Goal: Task Accomplishment & Management: Manage account settings

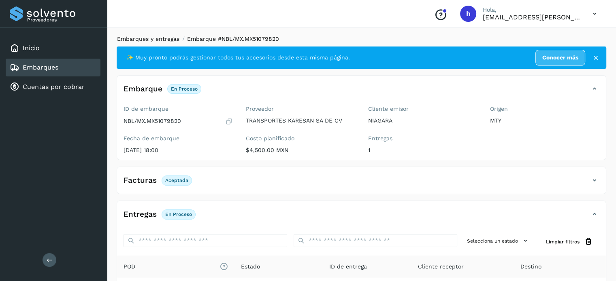
click at [132, 40] on link "Embarques y entregas" at bounding box center [148, 39] width 62 height 6
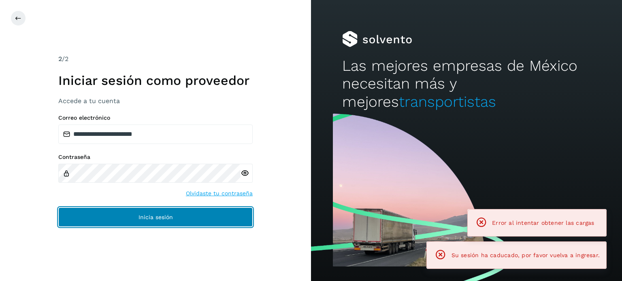
click at [159, 217] on span "Inicia sesión" at bounding box center [155, 217] width 34 height 6
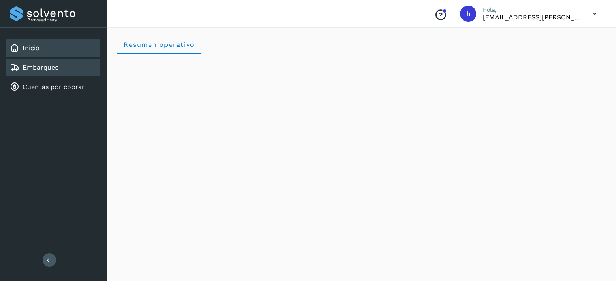
click at [49, 70] on link "Embarques" at bounding box center [41, 68] width 36 height 8
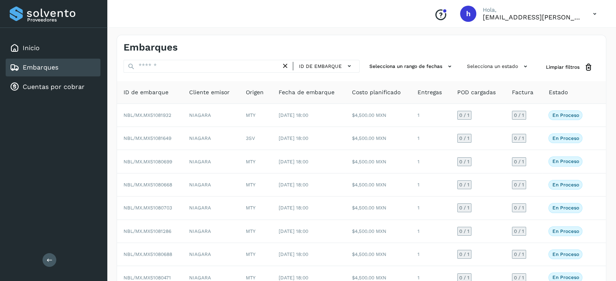
click at [345, 37] on div "Embarques" at bounding box center [361, 44] width 488 height 18
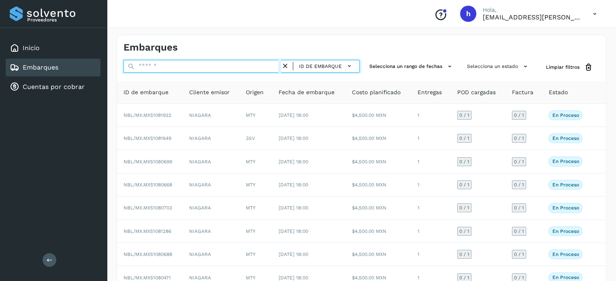
click at [167, 70] on input "text" at bounding box center [201, 66] width 157 height 13
paste input "**********"
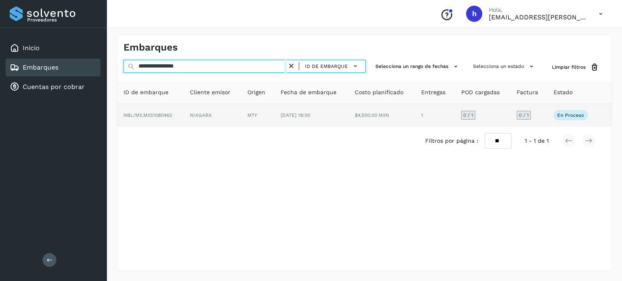
type input "**********"
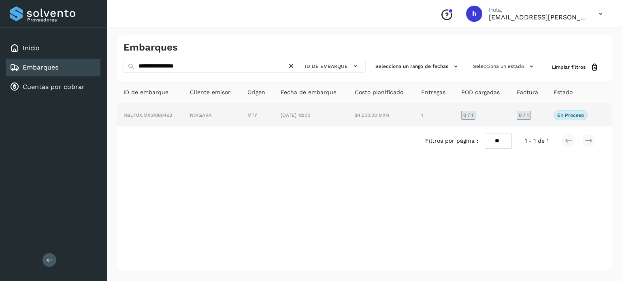
click at [180, 108] on td "NBL/MX.MX51080462" at bounding box center [150, 115] width 66 height 23
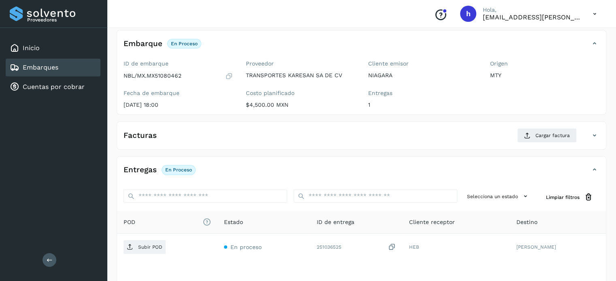
scroll to position [47, 0]
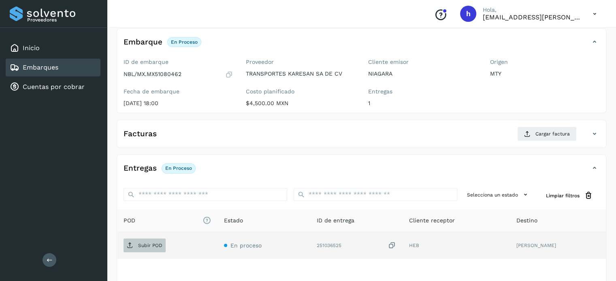
click at [140, 244] on p "Subir POD" at bounding box center [150, 246] width 24 height 6
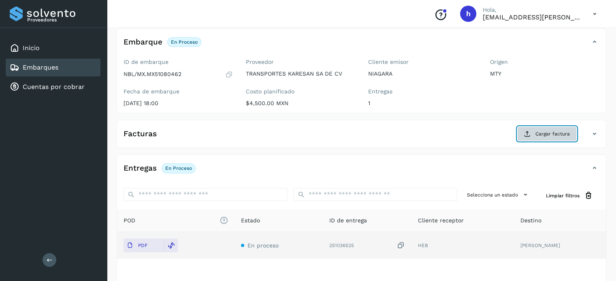
click at [541, 134] on span "Cargar factura" at bounding box center [552, 133] width 34 height 7
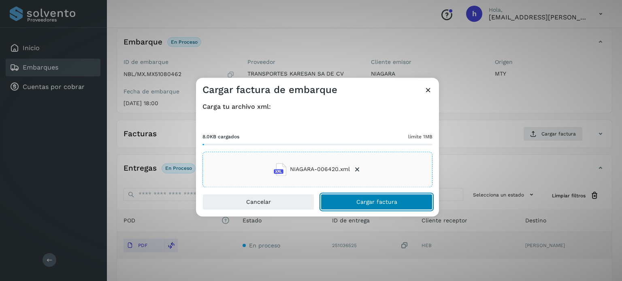
click at [406, 200] on button "Cargar factura" at bounding box center [377, 202] width 112 height 16
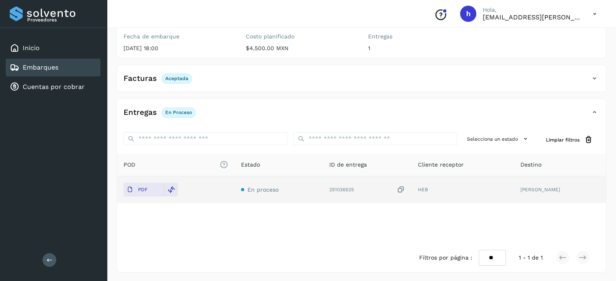
scroll to position [0, 0]
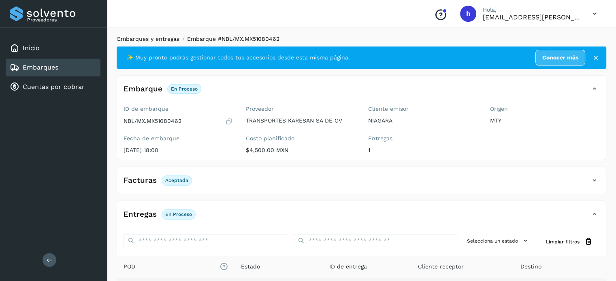
click at [160, 41] on link "Embarques y entregas" at bounding box center [148, 39] width 62 height 6
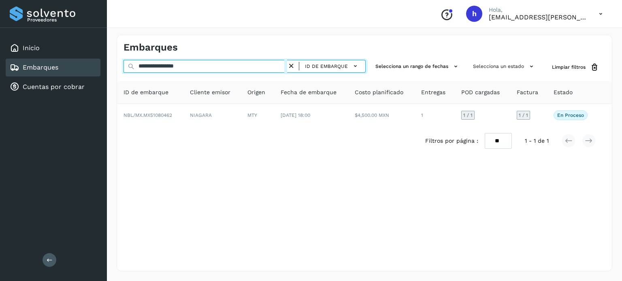
drag, startPoint x: 211, startPoint y: 68, endPoint x: 58, endPoint y: 65, distance: 153.0
click at [58, 65] on div "**********" at bounding box center [311, 140] width 622 height 281
paste input "text"
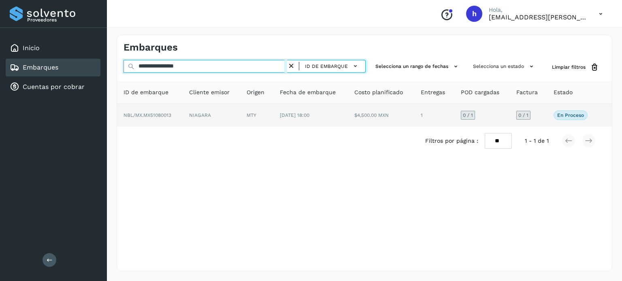
type input "**********"
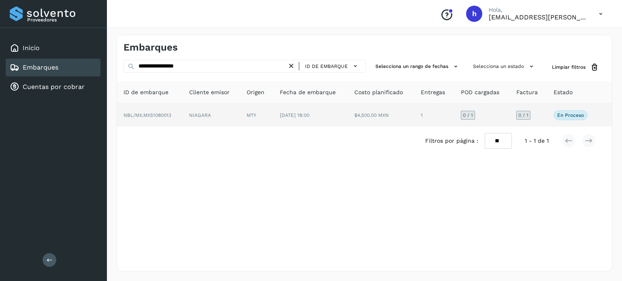
click at [162, 118] on td "NBL/MX.MX51080013" at bounding box center [150, 115] width 66 height 23
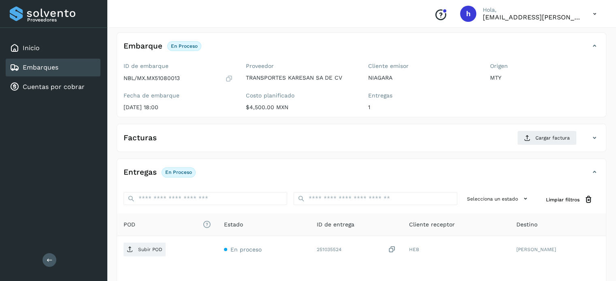
scroll to position [45, 0]
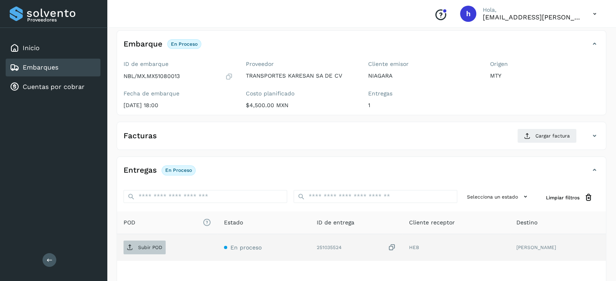
click at [157, 248] on p "Subir POD" at bounding box center [150, 248] width 24 height 6
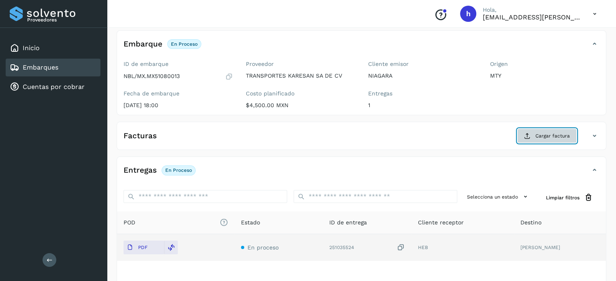
click at [550, 133] on span "Cargar factura" at bounding box center [552, 135] width 34 height 7
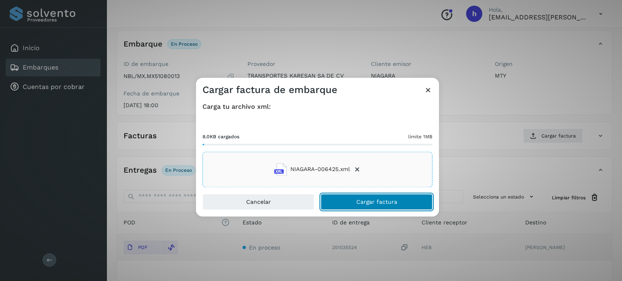
click at [408, 199] on button "Cargar factura" at bounding box center [377, 202] width 112 height 16
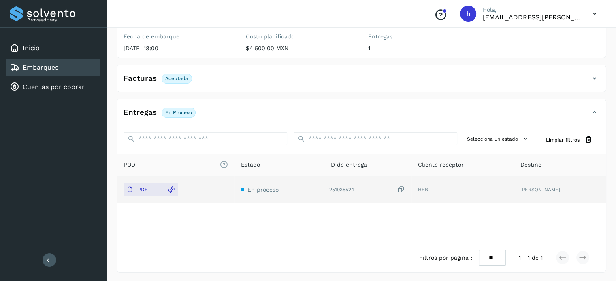
scroll to position [0, 0]
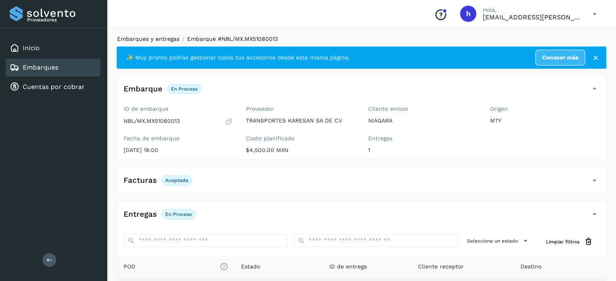
click at [157, 40] on link "Embarques y entregas" at bounding box center [148, 39] width 62 height 6
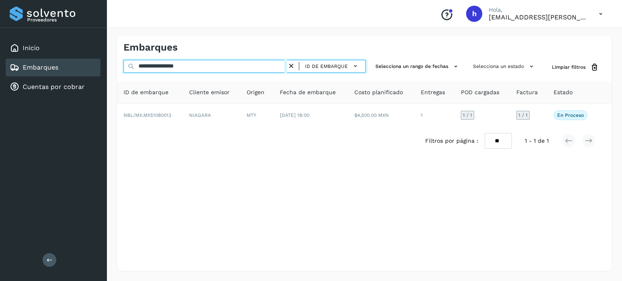
drag, startPoint x: 216, startPoint y: 71, endPoint x: 5, endPoint y: 87, distance: 211.5
click at [5, 87] on div "**********" at bounding box center [311, 140] width 622 height 281
paste input "text"
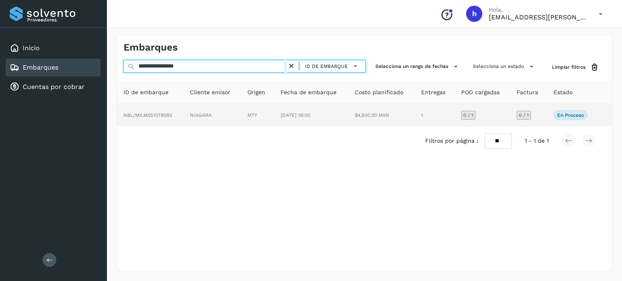
type input "**********"
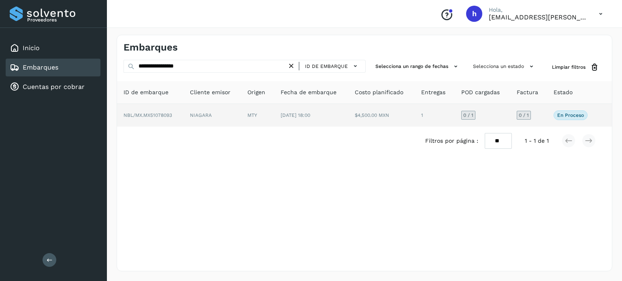
click at [167, 113] on span "NBL/MX.MX51078093" at bounding box center [147, 116] width 49 height 6
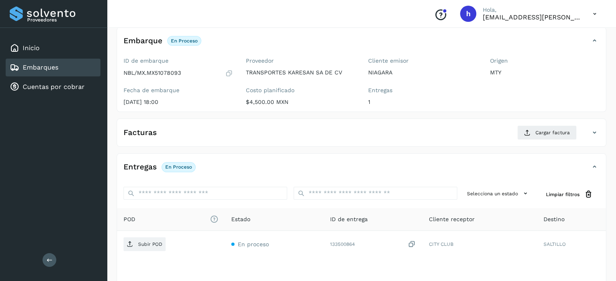
scroll to position [45, 0]
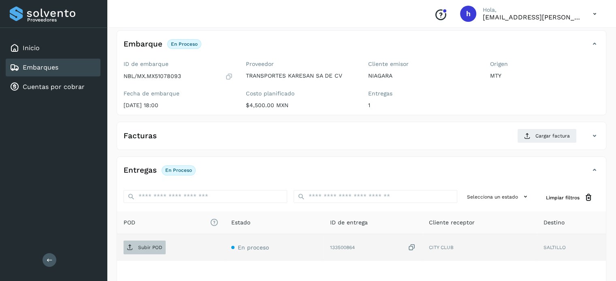
click at [155, 251] on span "Subir POD" at bounding box center [144, 247] width 42 height 13
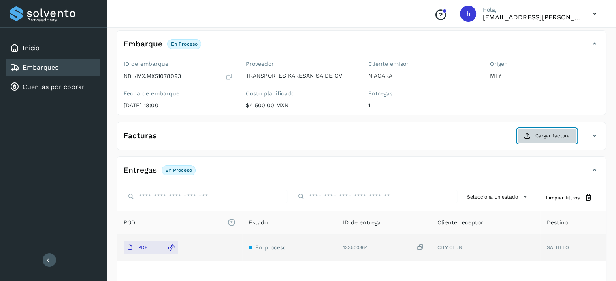
click at [555, 137] on span "Cargar factura" at bounding box center [552, 135] width 34 height 7
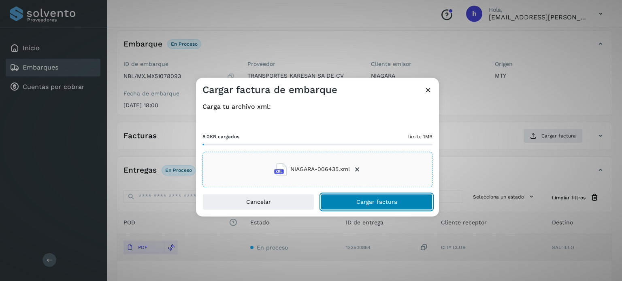
click at [406, 198] on button "Cargar factura" at bounding box center [377, 202] width 112 height 16
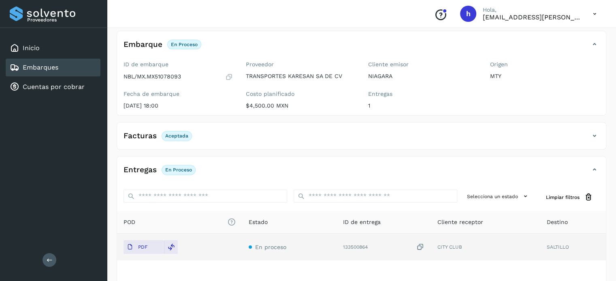
scroll to position [0, 0]
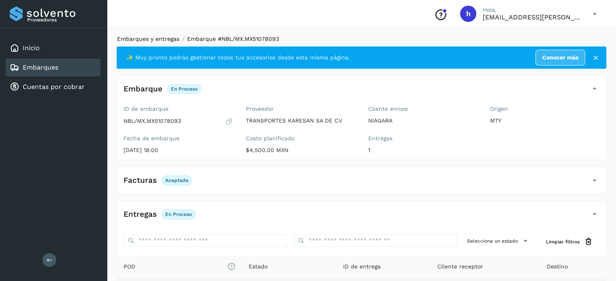
click at [165, 36] on link "Embarques y entregas" at bounding box center [148, 39] width 62 height 6
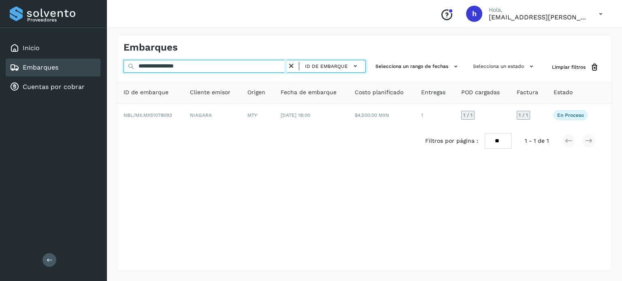
drag, startPoint x: 200, startPoint y: 68, endPoint x: 12, endPoint y: 75, distance: 187.9
click at [12, 75] on div "**********" at bounding box center [311, 140] width 622 height 281
paste input "text"
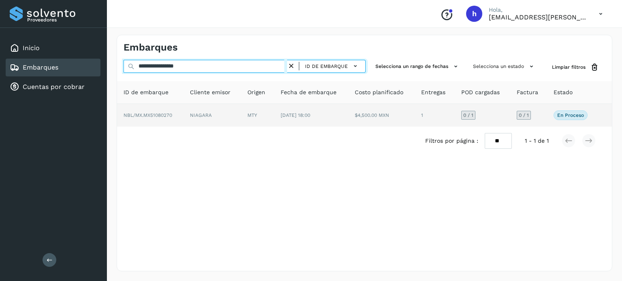
type input "**********"
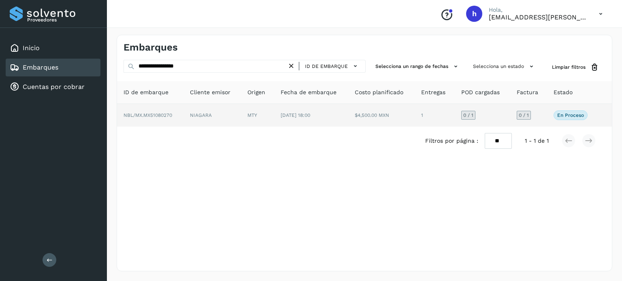
click at [155, 113] on span "NBL/MX.MX51080270" at bounding box center [147, 116] width 49 height 6
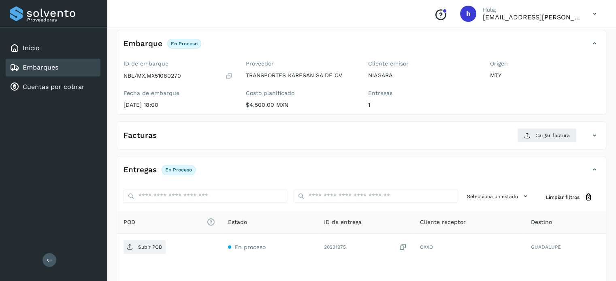
scroll to position [46, 0]
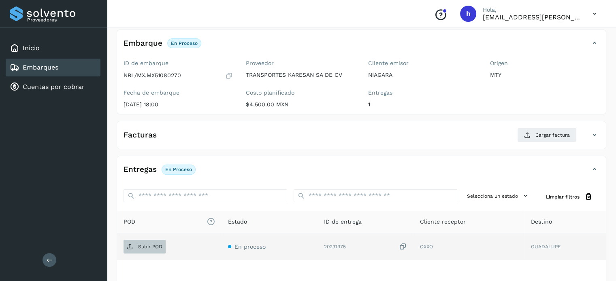
click at [151, 246] on p "Subir POD" at bounding box center [150, 247] width 24 height 6
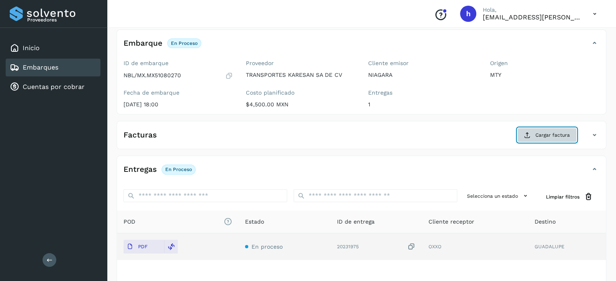
click at [548, 134] on span "Cargar factura" at bounding box center [552, 135] width 34 height 7
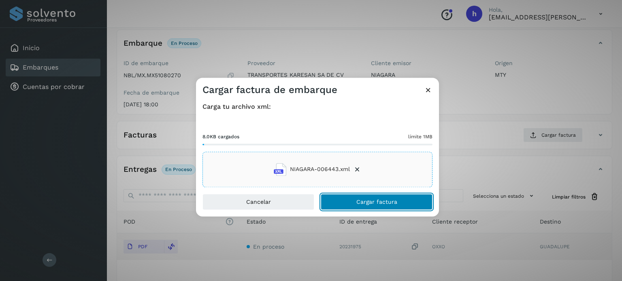
click at [403, 201] on button "Cargar factura" at bounding box center [377, 202] width 112 height 16
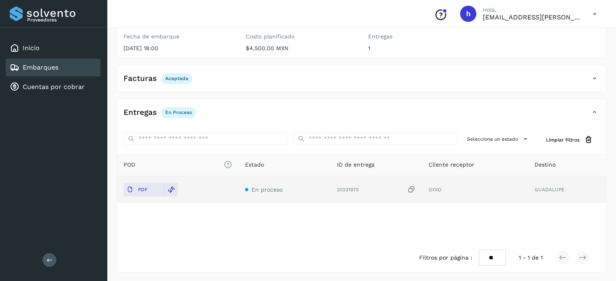
scroll to position [0, 0]
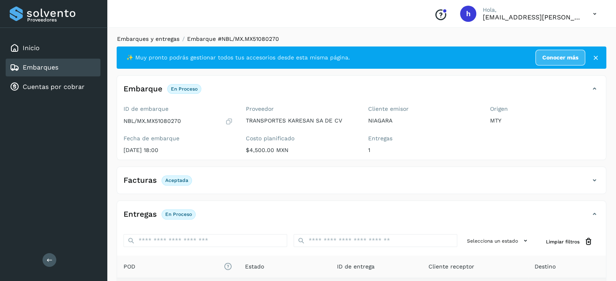
click at [168, 40] on link "Embarques y entregas" at bounding box center [148, 39] width 62 height 6
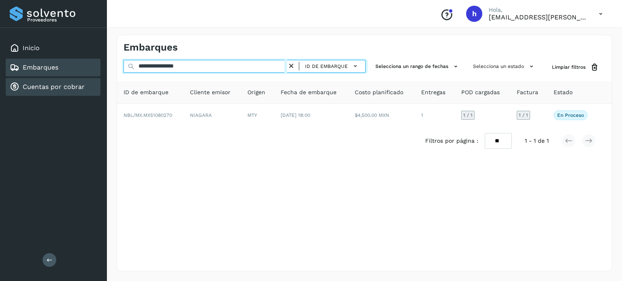
drag, startPoint x: 221, startPoint y: 61, endPoint x: 29, endPoint y: 82, distance: 193.4
click at [29, 82] on div "**********" at bounding box center [311, 140] width 622 height 281
paste input "text"
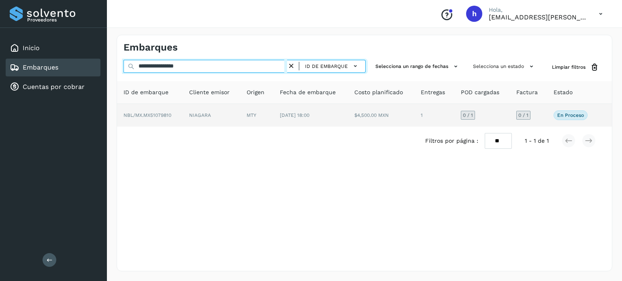
type input "**********"
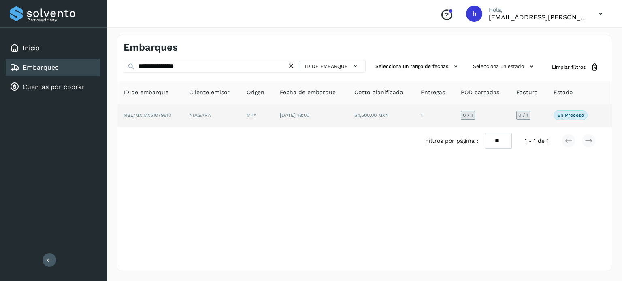
click at [172, 114] on td "NBL/MX.MX51079810" at bounding box center [150, 115] width 66 height 23
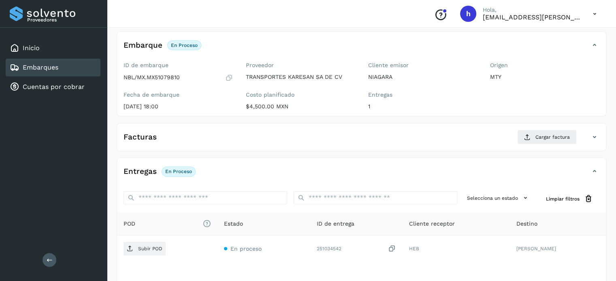
scroll to position [45, 0]
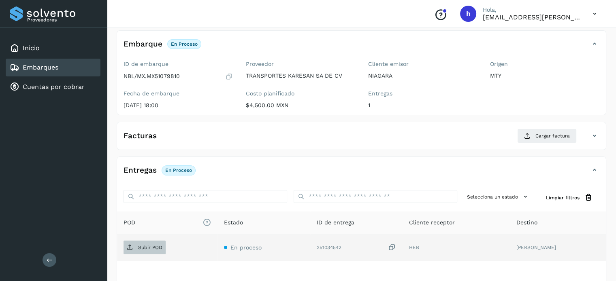
click at [152, 245] on p "Subir POD" at bounding box center [150, 248] width 24 height 6
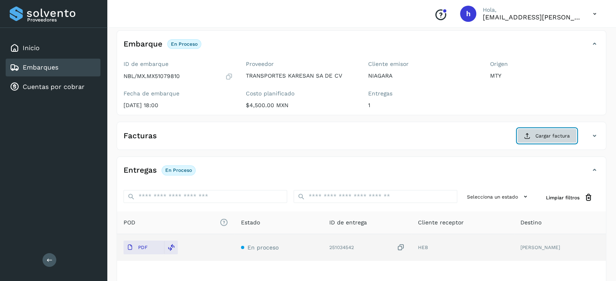
click at [560, 136] on span "Cargar factura" at bounding box center [552, 135] width 34 height 7
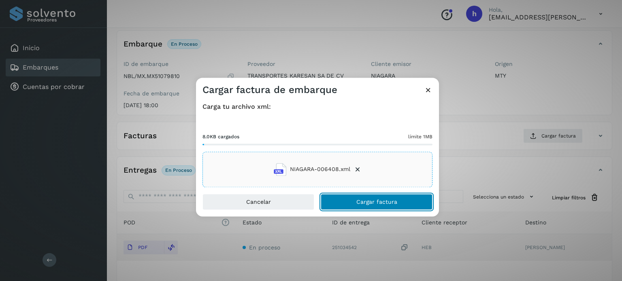
click at [406, 200] on button "Cargar factura" at bounding box center [377, 202] width 112 height 16
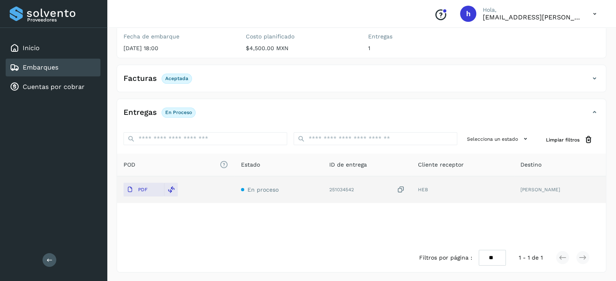
scroll to position [0, 0]
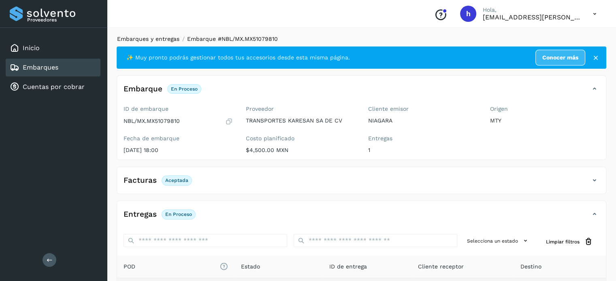
click at [147, 39] on link "Embarques y entregas" at bounding box center [148, 39] width 62 height 6
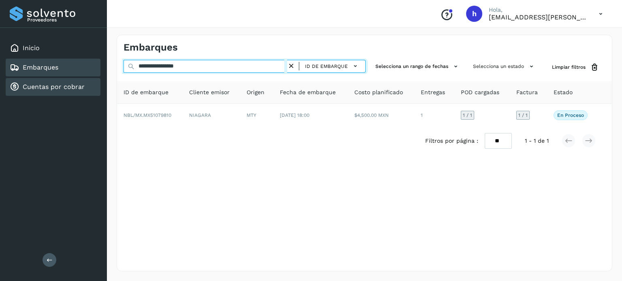
drag, startPoint x: 204, startPoint y: 68, endPoint x: 43, endPoint y: 83, distance: 161.8
click at [43, 83] on div "**********" at bounding box center [311, 140] width 622 height 281
paste input "text"
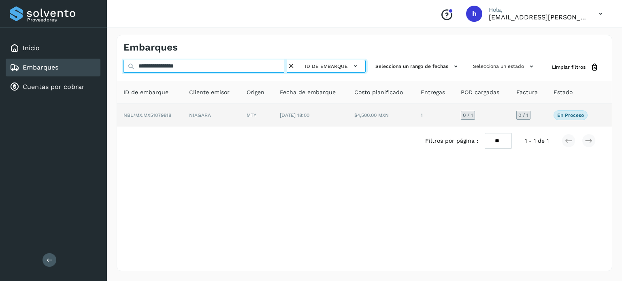
type input "**********"
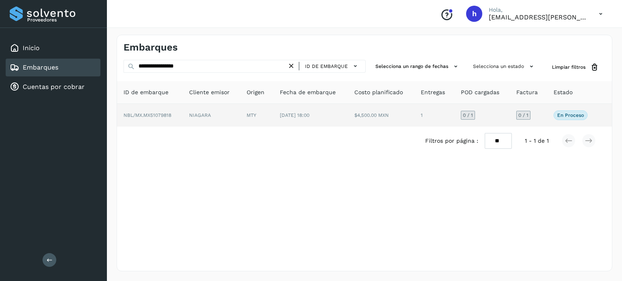
click at [168, 118] on span "NBL/MX.MX51079818" at bounding box center [147, 116] width 48 height 6
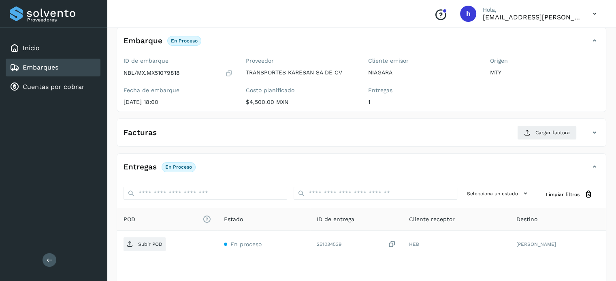
scroll to position [49, 0]
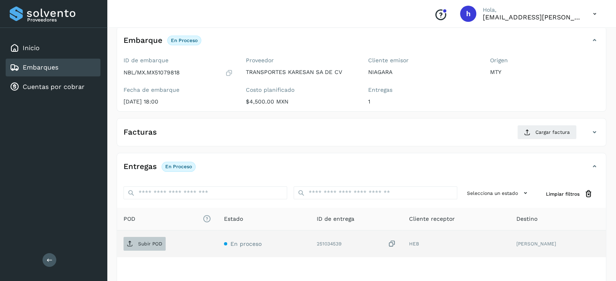
click at [143, 243] on p "Subir POD" at bounding box center [150, 244] width 24 height 6
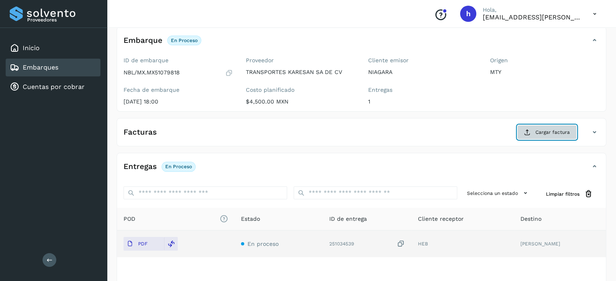
click at [547, 132] on span "Cargar factura" at bounding box center [552, 132] width 34 height 7
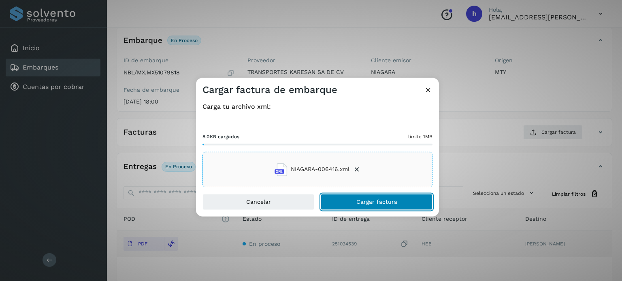
click at [397, 202] on button "Cargar factura" at bounding box center [377, 202] width 112 height 16
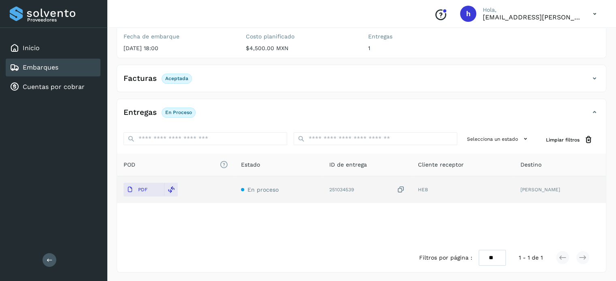
scroll to position [0, 0]
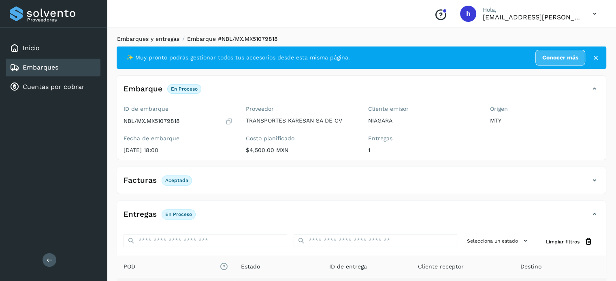
click at [163, 36] on link "Embarques y entregas" at bounding box center [148, 39] width 62 height 6
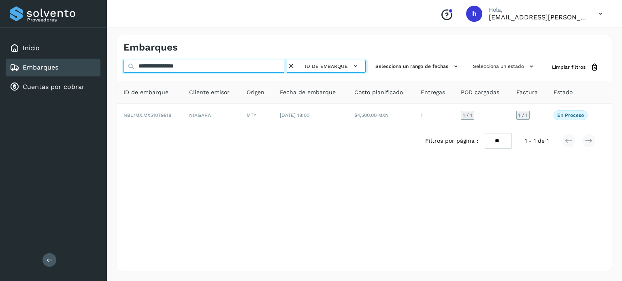
drag, startPoint x: 216, startPoint y: 66, endPoint x: 62, endPoint y: 64, distance: 153.4
click at [62, 64] on div "**********" at bounding box center [311, 140] width 622 height 281
paste input "text"
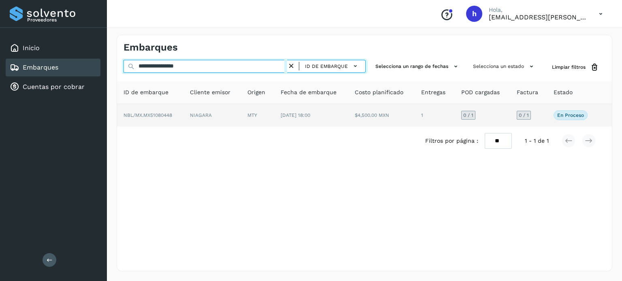
type input "**********"
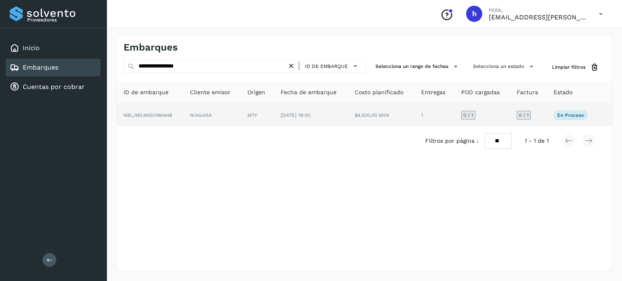
click at [147, 113] on span "NBL/MX.MX51080448" at bounding box center [147, 116] width 49 height 6
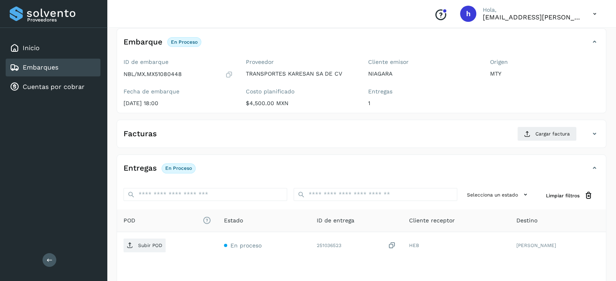
scroll to position [48, 0]
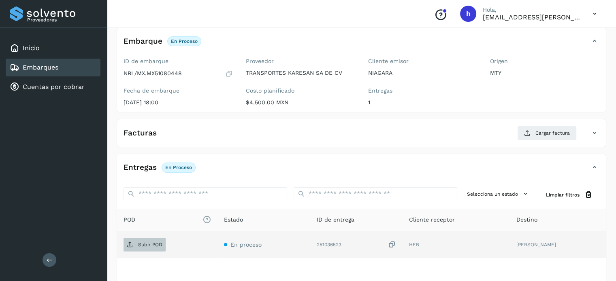
click at [134, 246] on span "Subir POD" at bounding box center [144, 244] width 42 height 13
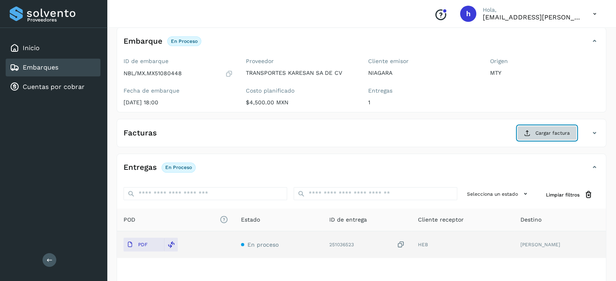
click at [541, 135] on span "Cargar factura" at bounding box center [552, 133] width 34 height 7
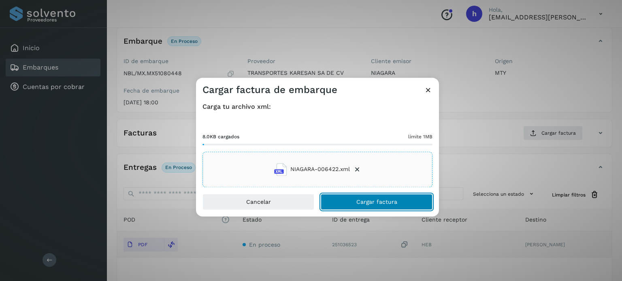
click at [398, 199] on button "Cargar factura" at bounding box center [377, 202] width 112 height 16
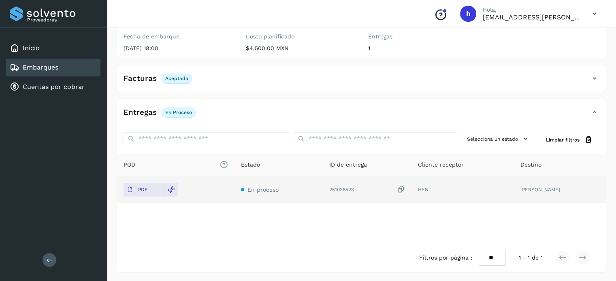
scroll to position [0, 0]
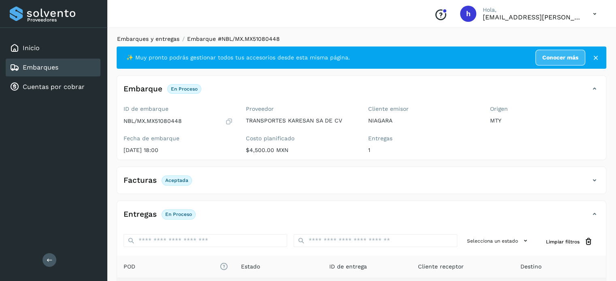
click at [159, 38] on link "Embarques y entregas" at bounding box center [148, 39] width 62 height 6
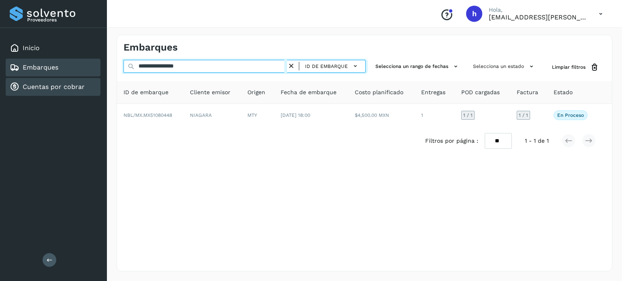
drag, startPoint x: 233, startPoint y: 67, endPoint x: 45, endPoint y: 81, distance: 187.9
click at [45, 81] on div "**********" at bounding box center [311, 140] width 622 height 281
paste input "text"
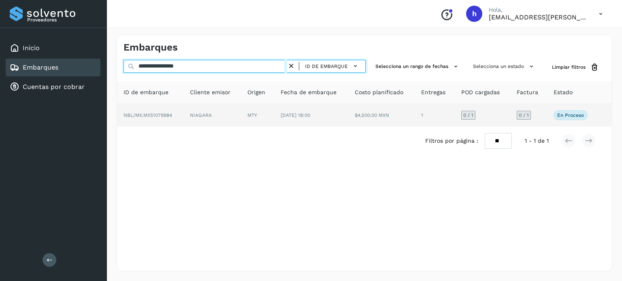
type input "**********"
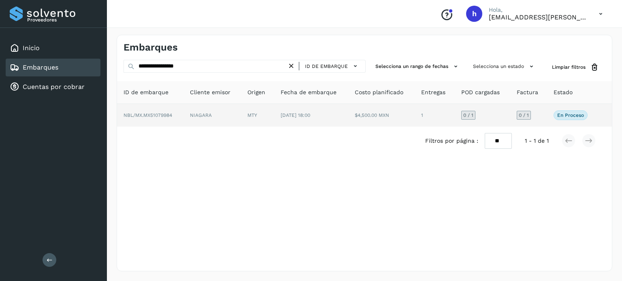
click at [171, 116] on span "NBL/MX.MX51079984" at bounding box center [147, 116] width 49 height 6
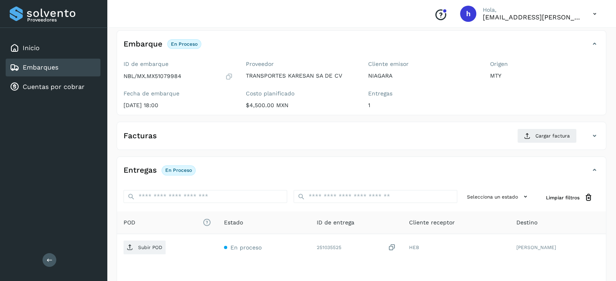
scroll to position [46, 0]
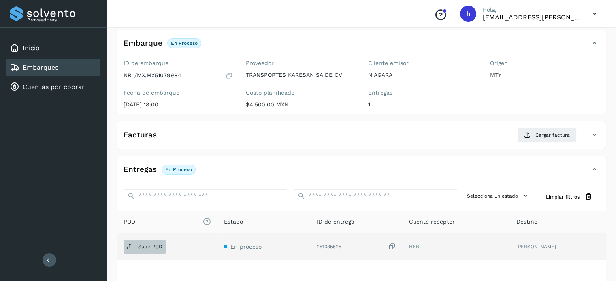
click at [134, 248] on span "Subir POD" at bounding box center [144, 246] width 42 height 13
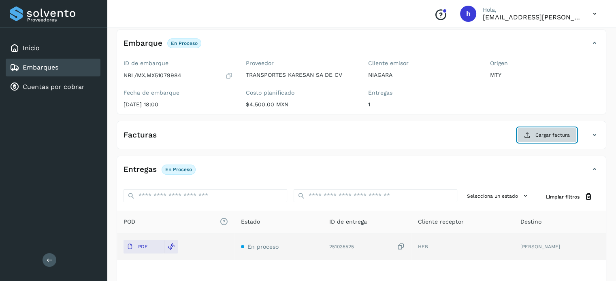
click at [541, 136] on span "Cargar factura" at bounding box center [552, 135] width 34 height 7
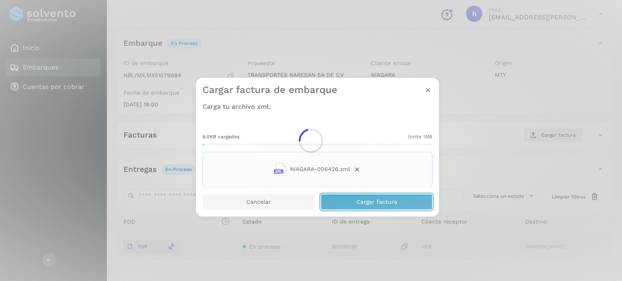
click at [402, 205] on button "Cargar factura" at bounding box center [377, 202] width 112 height 16
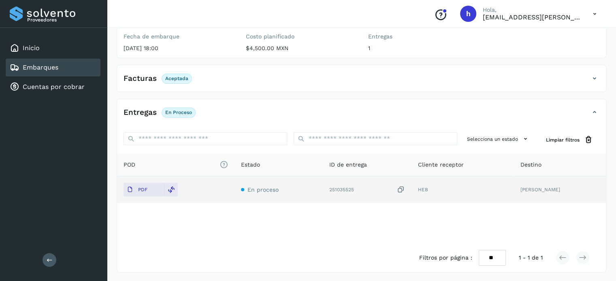
scroll to position [0, 0]
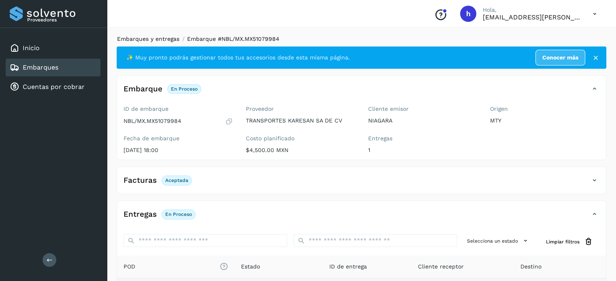
click at [167, 38] on link "Embarques y entregas" at bounding box center [148, 39] width 62 height 6
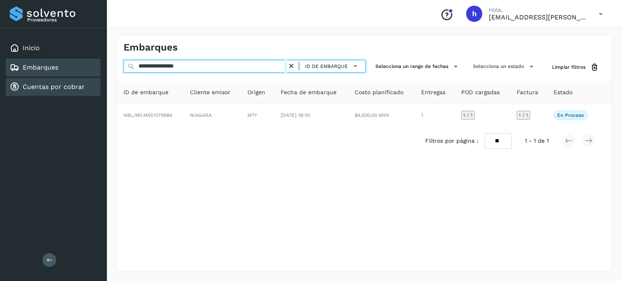
drag, startPoint x: 227, startPoint y: 68, endPoint x: 25, endPoint y: 89, distance: 203.0
click at [25, 89] on div "**********" at bounding box center [311, 140] width 622 height 281
paste input "text"
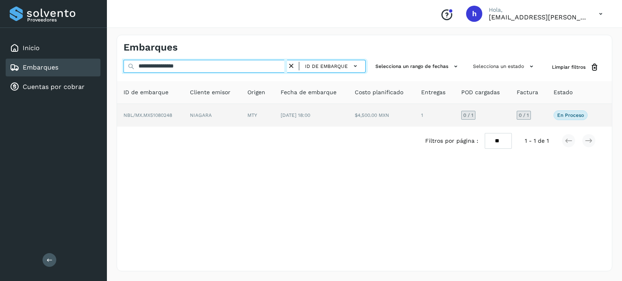
type input "**********"
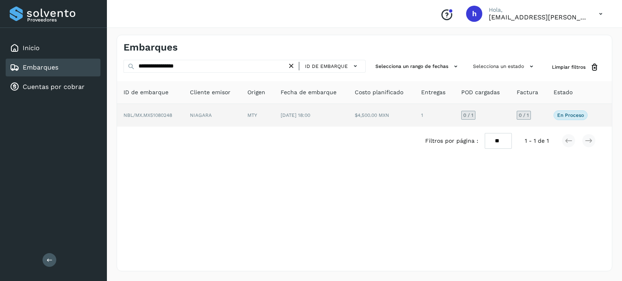
click at [173, 117] on td "NBL/MX.MX51080248" at bounding box center [150, 115] width 66 height 23
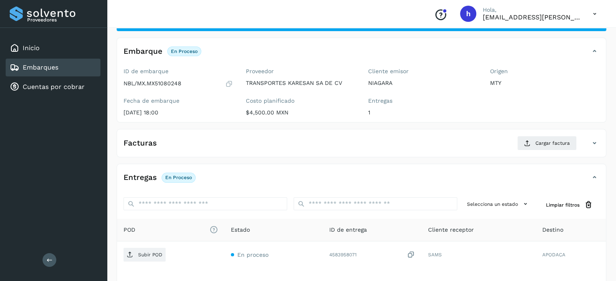
scroll to position [50, 0]
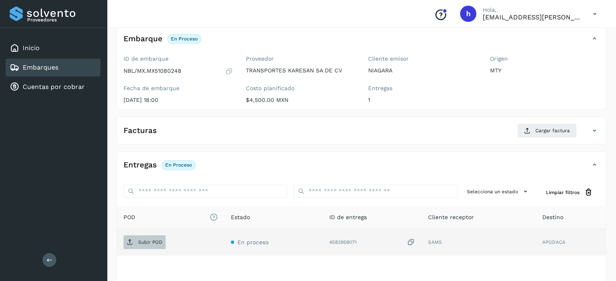
click at [146, 244] on p "Subir POD" at bounding box center [150, 243] width 24 height 6
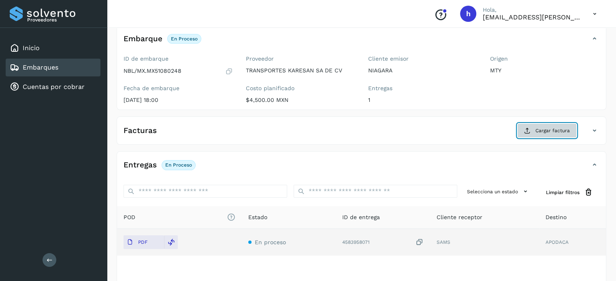
click at [552, 125] on button "Cargar factura" at bounding box center [546, 130] width 59 height 15
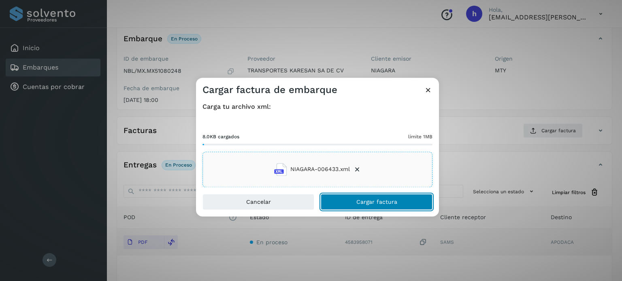
click at [415, 198] on button "Cargar factura" at bounding box center [377, 202] width 112 height 16
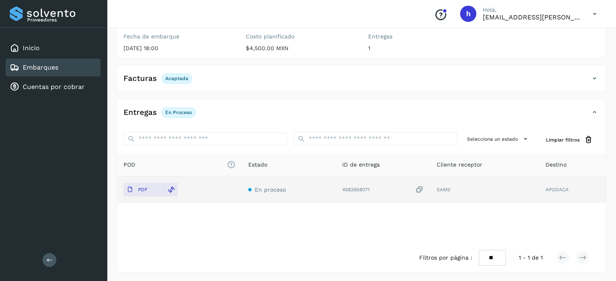
scroll to position [0, 0]
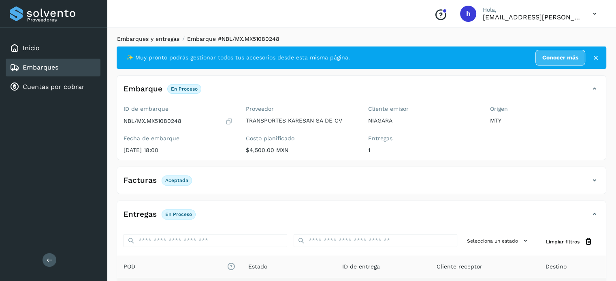
click at [143, 38] on link "Embarques y entregas" at bounding box center [148, 39] width 62 height 6
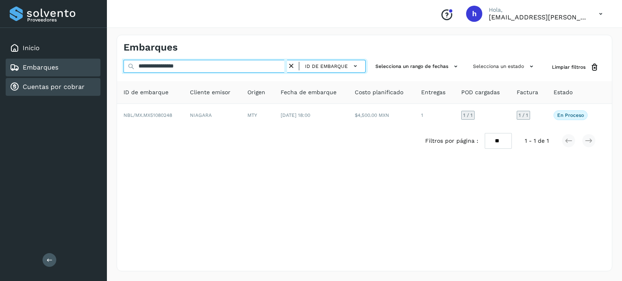
drag, startPoint x: 211, startPoint y: 69, endPoint x: 39, endPoint y: 86, distance: 172.8
click at [39, 86] on div "**********" at bounding box center [311, 140] width 622 height 281
paste input "text"
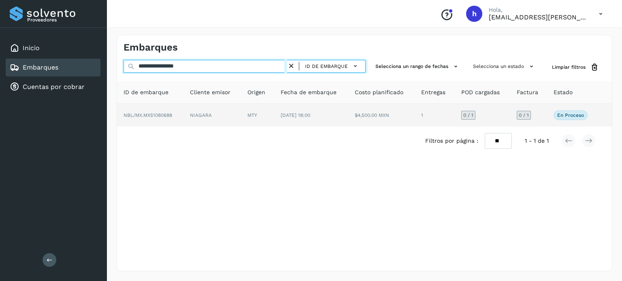
type input "**********"
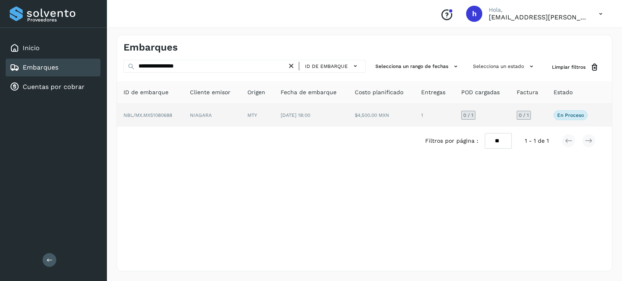
click at [163, 120] on td "NBL/MX.MX51080688" at bounding box center [150, 115] width 66 height 23
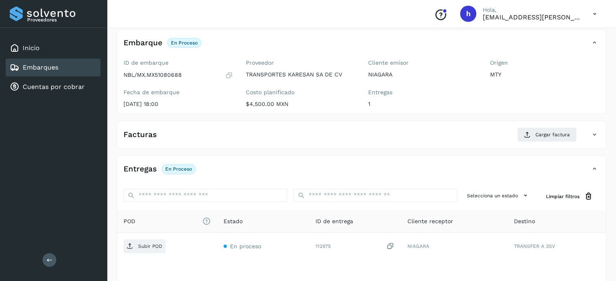
scroll to position [49, 0]
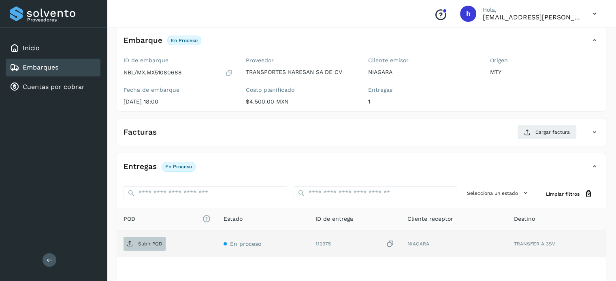
click at [144, 242] on p "Subir POD" at bounding box center [150, 244] width 24 height 6
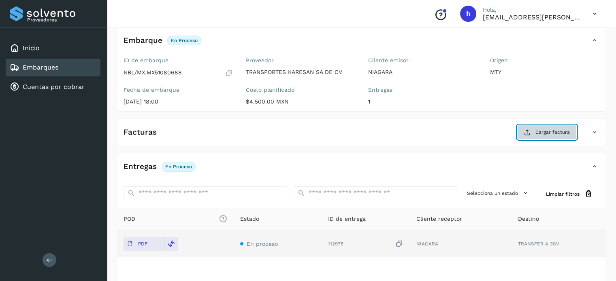
click at [530, 131] on icon at bounding box center [527, 132] width 6 height 6
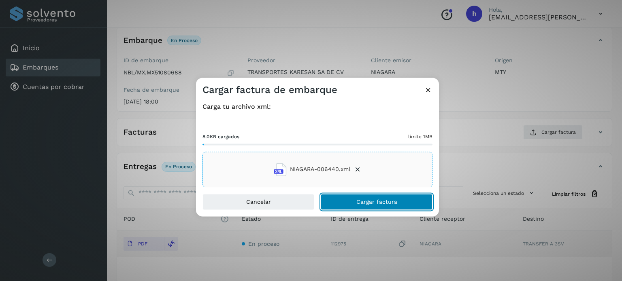
click at [406, 200] on button "Cargar factura" at bounding box center [377, 202] width 112 height 16
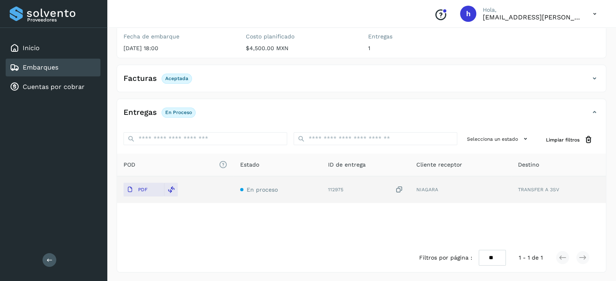
scroll to position [0, 0]
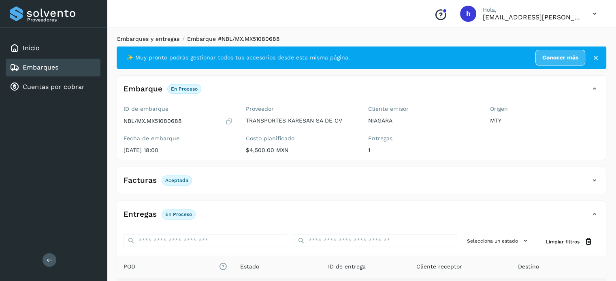
click at [160, 38] on link "Embarques y entregas" at bounding box center [148, 39] width 62 height 6
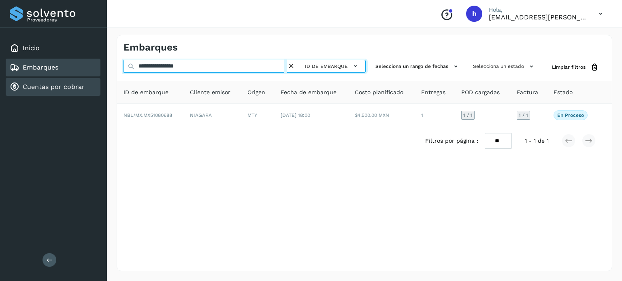
drag, startPoint x: 220, startPoint y: 67, endPoint x: 42, endPoint y: 83, distance: 178.7
click at [42, 83] on div "**********" at bounding box center [311, 140] width 622 height 281
paste input "text"
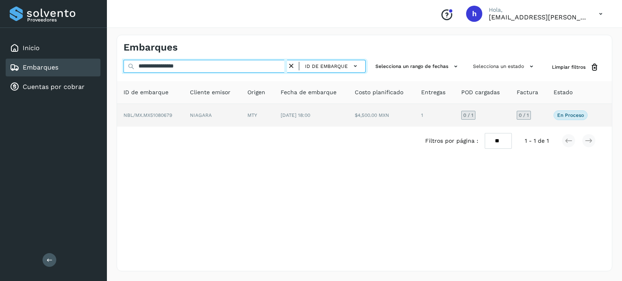
type input "**********"
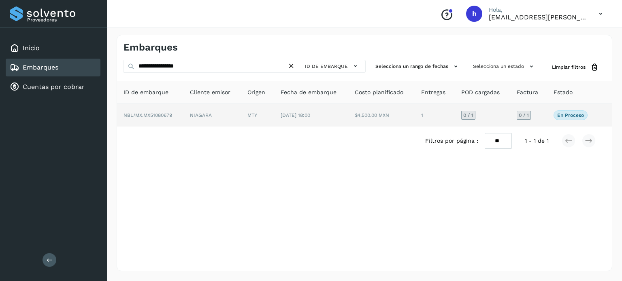
click at [143, 118] on span "NBL/MX.MX51080679" at bounding box center [147, 116] width 49 height 6
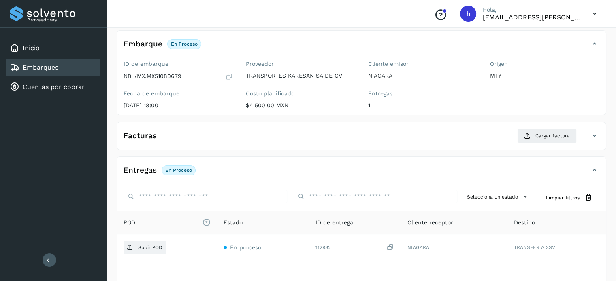
scroll to position [45, 0]
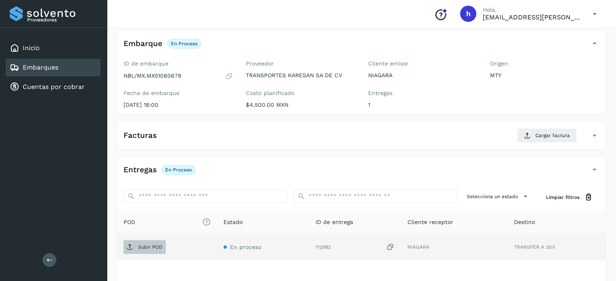
click at [157, 244] on p "Subir POD" at bounding box center [150, 247] width 24 height 6
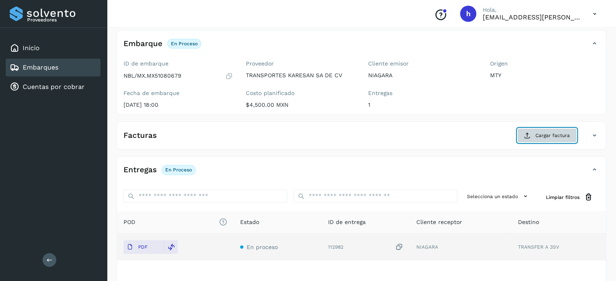
click at [549, 135] on span "Cargar factura" at bounding box center [552, 135] width 34 height 7
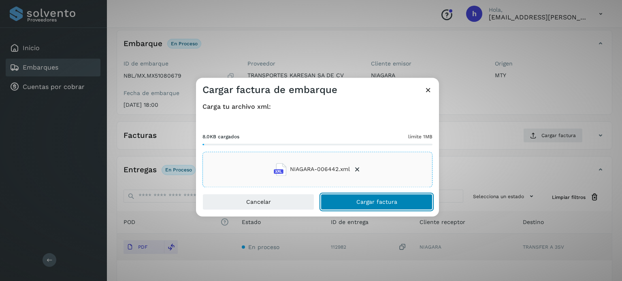
click at [400, 197] on button "Cargar factura" at bounding box center [377, 202] width 112 height 16
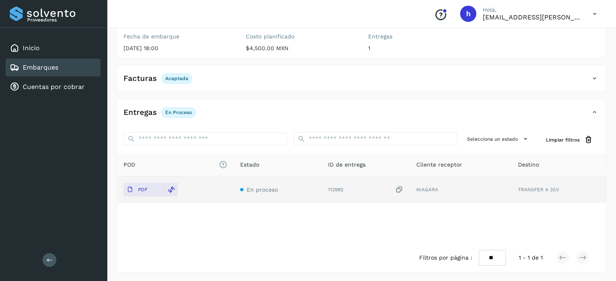
scroll to position [0, 0]
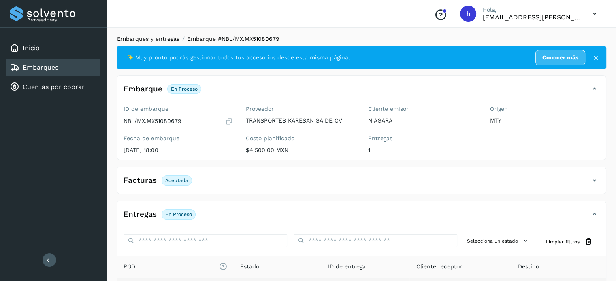
click at [161, 37] on link "Embarques y entregas" at bounding box center [148, 39] width 62 height 6
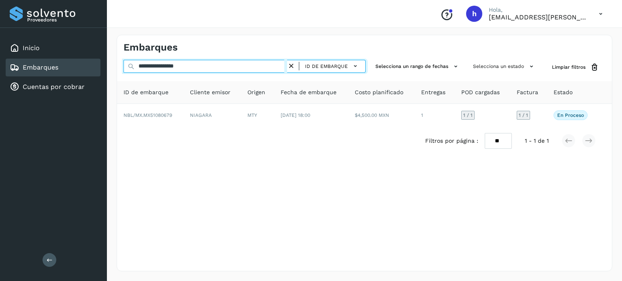
drag, startPoint x: 212, startPoint y: 70, endPoint x: 0, endPoint y: 90, distance: 213.4
click at [0, 90] on div "**********" at bounding box center [311, 140] width 622 height 281
paste input "text"
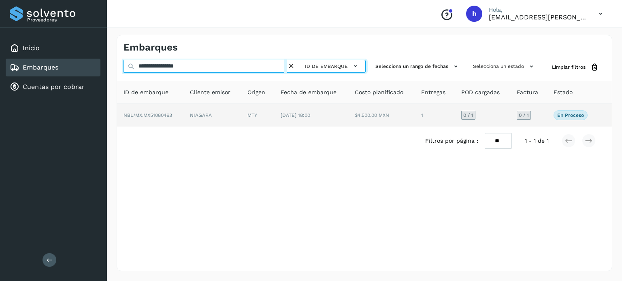
type input "**********"
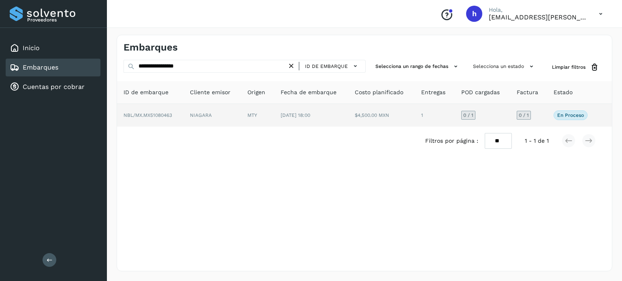
click at [152, 118] on span "NBL/MX.MX51080463" at bounding box center [147, 116] width 49 height 6
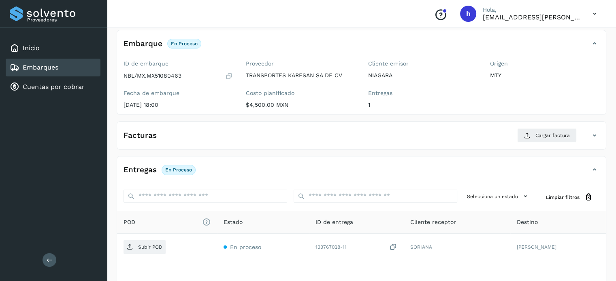
scroll to position [45, 0]
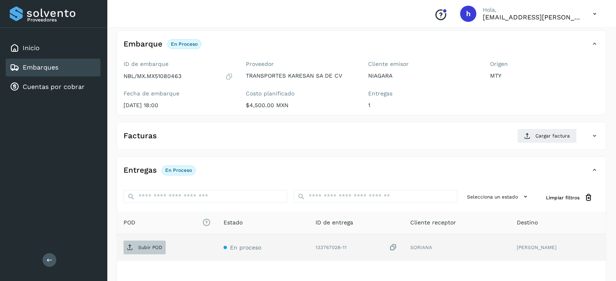
click at [142, 245] on p "Subir POD" at bounding box center [150, 248] width 24 height 6
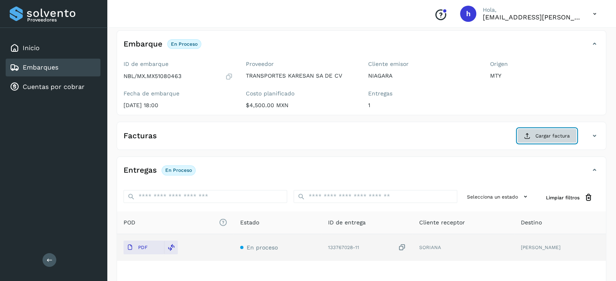
click at [547, 136] on span "Cargar factura" at bounding box center [552, 135] width 34 height 7
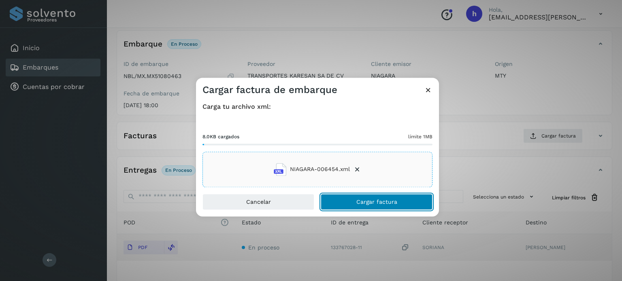
click at [403, 195] on button "Cargar factura" at bounding box center [377, 202] width 112 height 16
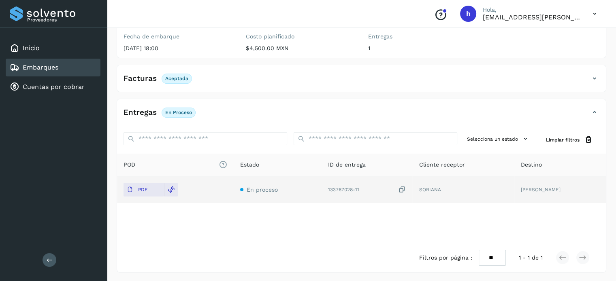
scroll to position [0, 0]
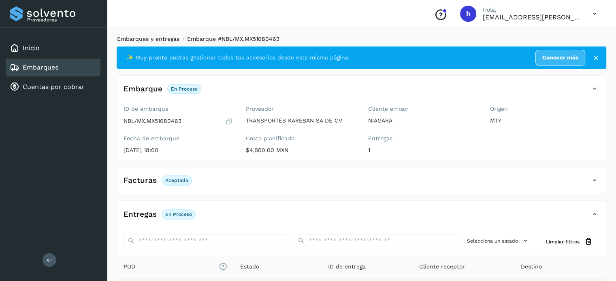
click at [157, 37] on link "Embarques y entregas" at bounding box center [148, 39] width 62 height 6
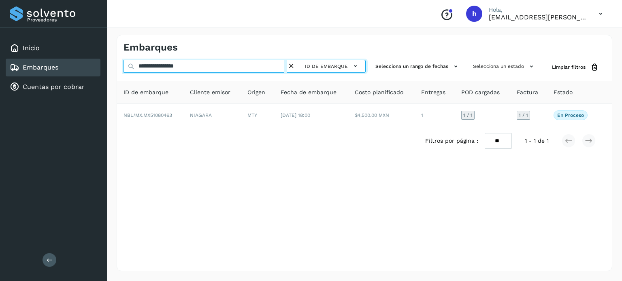
drag, startPoint x: 208, startPoint y: 63, endPoint x: 44, endPoint y: 72, distance: 164.5
click at [44, 72] on div "**********" at bounding box center [311, 140] width 622 height 281
paste input "text"
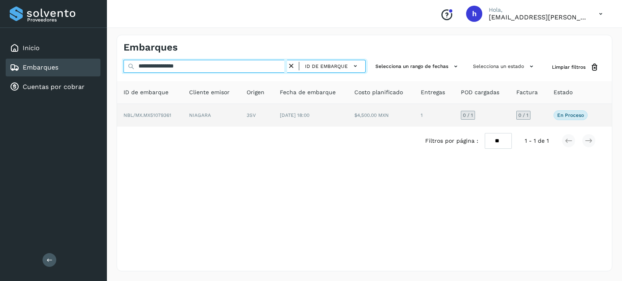
type input "**********"
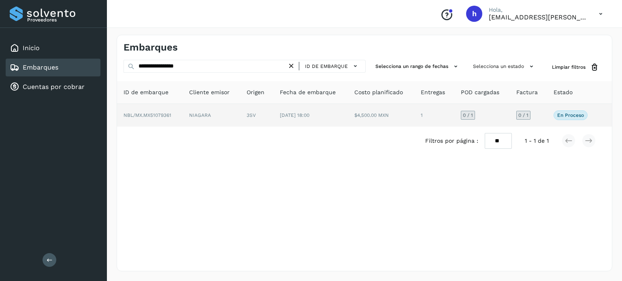
click at [183, 112] on td "NIAGARA" at bounding box center [211, 115] width 57 height 23
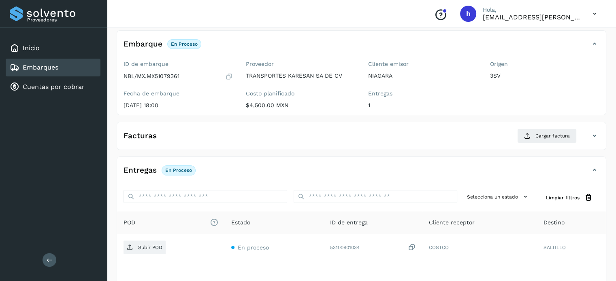
scroll to position [46, 0]
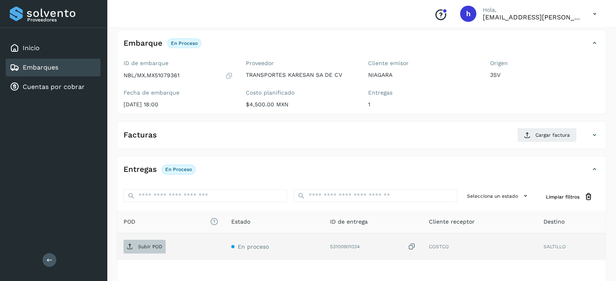
click at [155, 244] on p "Subir POD" at bounding box center [150, 247] width 24 height 6
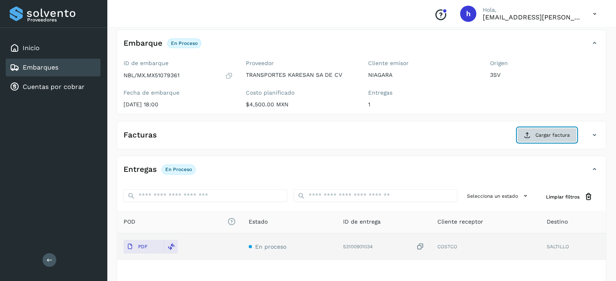
click at [539, 134] on span "Cargar factura" at bounding box center [552, 135] width 34 height 7
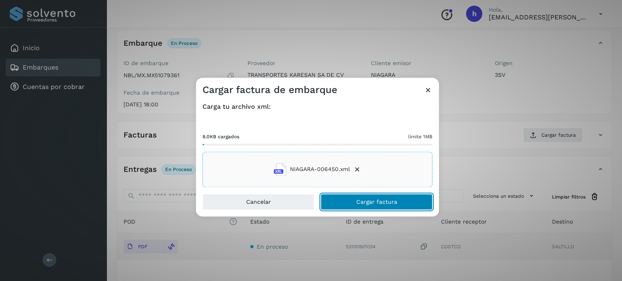
click at [404, 199] on button "Cargar factura" at bounding box center [377, 202] width 112 height 16
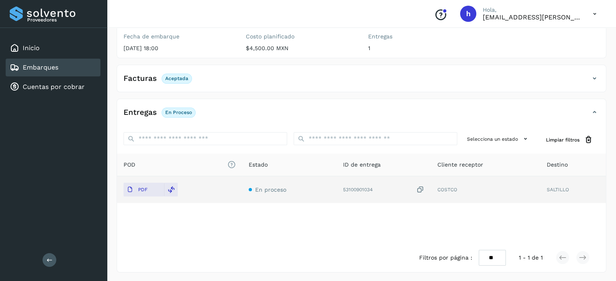
scroll to position [0, 0]
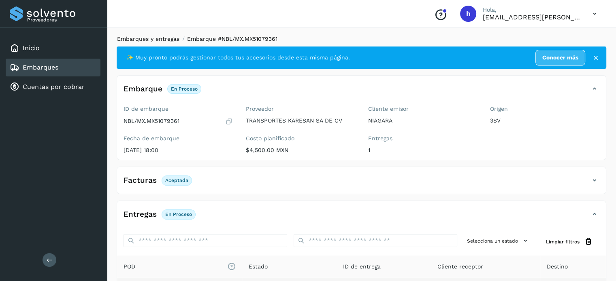
click at [139, 39] on link "Embarques y entregas" at bounding box center [148, 39] width 62 height 6
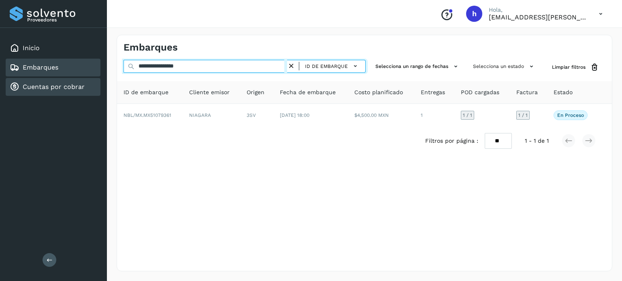
drag, startPoint x: 212, startPoint y: 63, endPoint x: 13, endPoint y: 81, distance: 200.7
click at [13, 81] on div "**********" at bounding box center [311, 140] width 622 height 281
paste input "text"
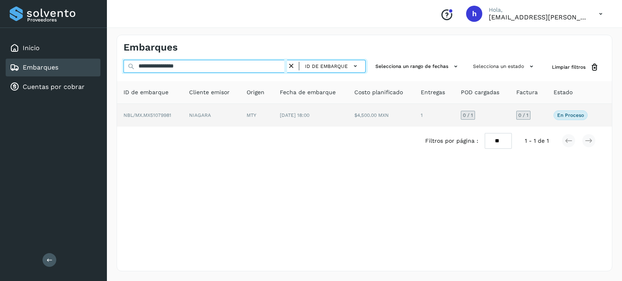
type input "**********"
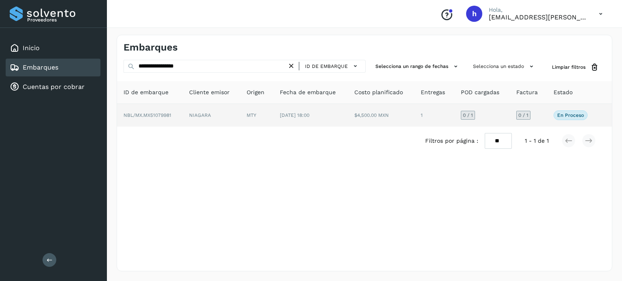
click at [147, 119] on td "NBL/MX.MX51079981" at bounding box center [150, 115] width 66 height 23
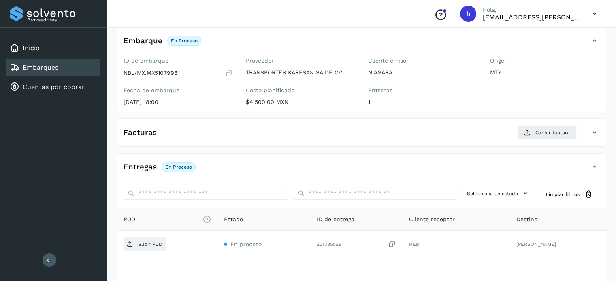
scroll to position [46, 0]
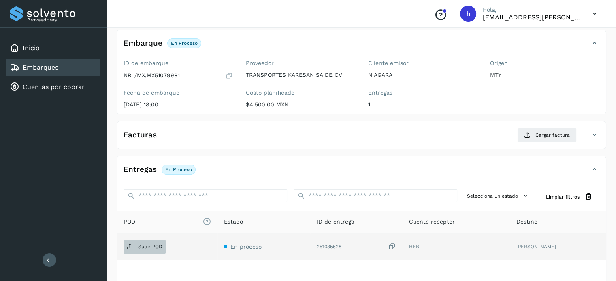
click at [151, 241] on span "Subir POD" at bounding box center [144, 246] width 42 height 13
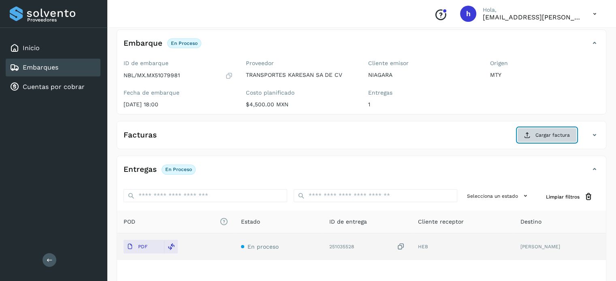
click at [540, 137] on span "Cargar factura" at bounding box center [552, 135] width 34 height 7
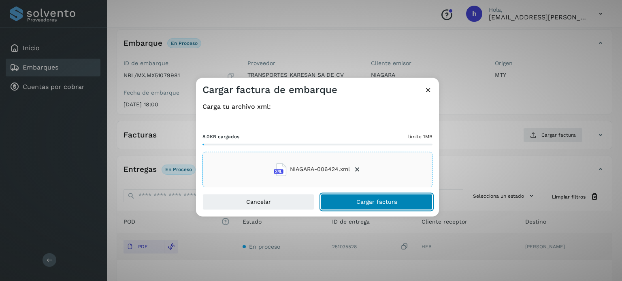
click at [405, 203] on button "Cargar factura" at bounding box center [377, 202] width 112 height 16
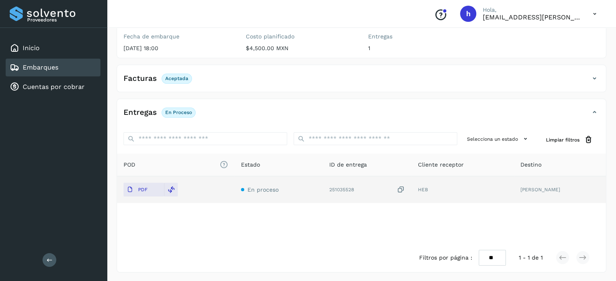
scroll to position [0, 0]
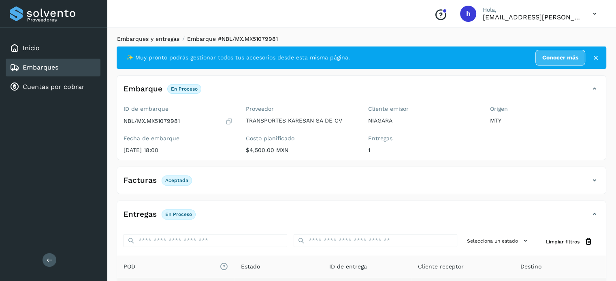
click at [155, 40] on link "Embarques y entregas" at bounding box center [148, 39] width 62 height 6
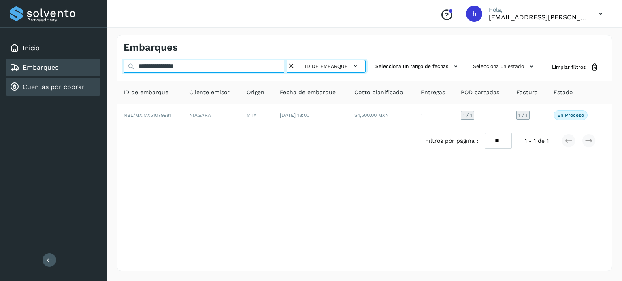
drag, startPoint x: 199, startPoint y: 69, endPoint x: 57, endPoint y: 81, distance: 142.5
click at [57, 81] on div "**********" at bounding box center [311, 140] width 622 height 281
paste input "text"
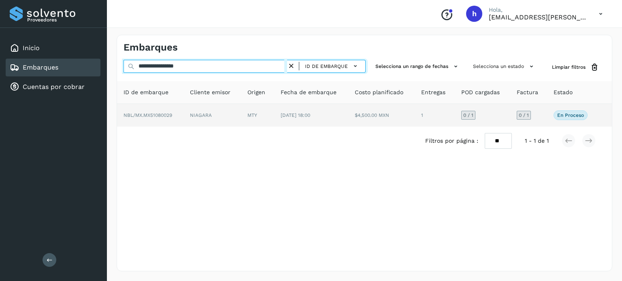
type input "**********"
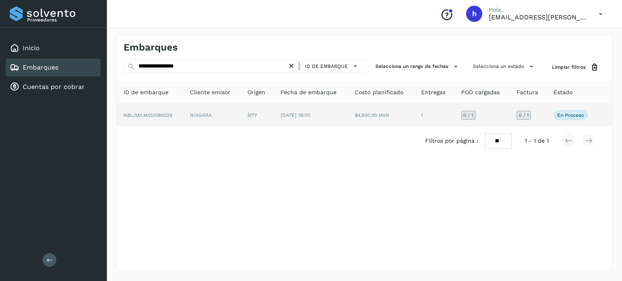
click at [186, 117] on td "NIAGARA" at bounding box center [211, 115] width 57 height 23
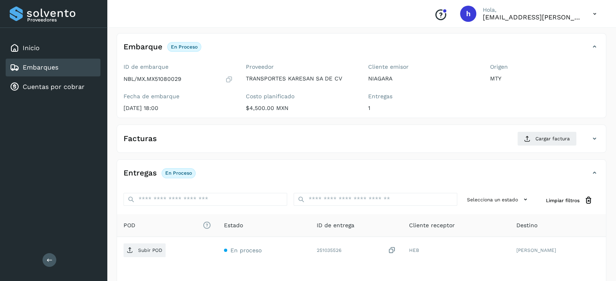
scroll to position [42, 0]
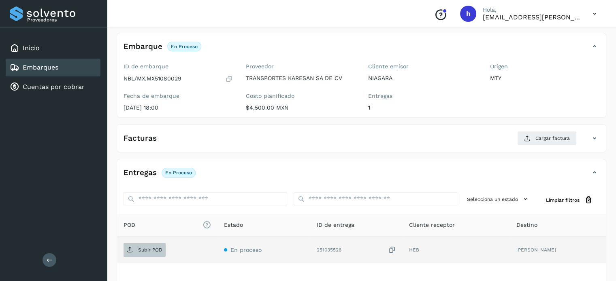
click at [144, 251] on p "Subir POD" at bounding box center [150, 250] width 24 height 6
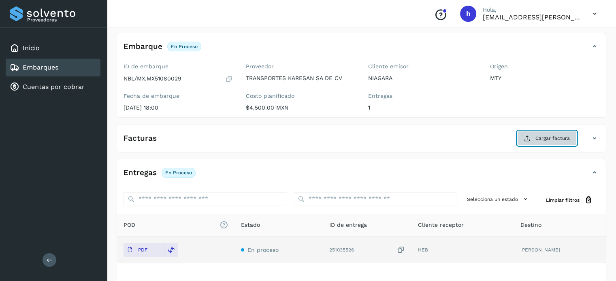
click at [535, 139] on button "Cargar factura" at bounding box center [546, 138] width 59 height 15
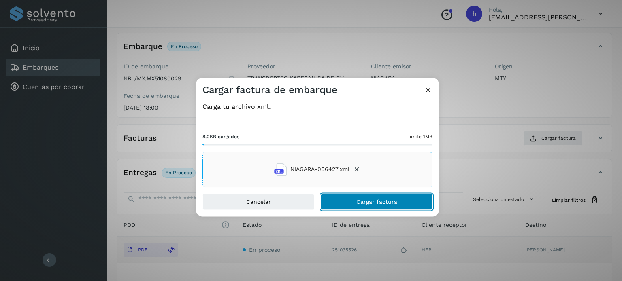
click at [418, 204] on button "Cargar factura" at bounding box center [377, 202] width 112 height 16
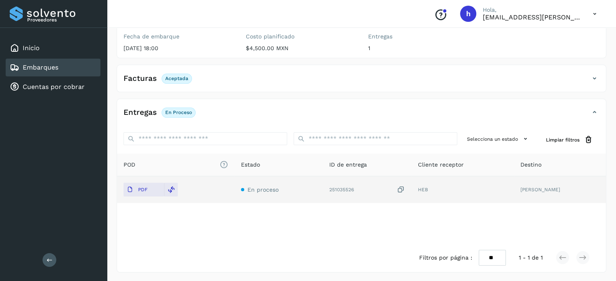
scroll to position [0, 0]
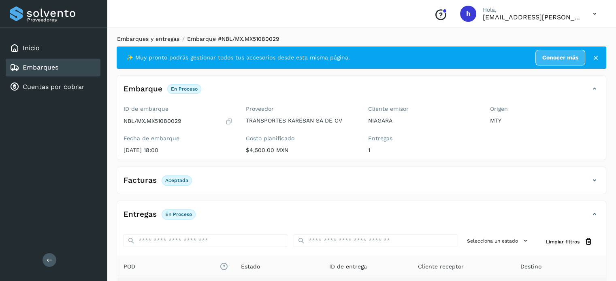
click at [159, 37] on link "Embarques y entregas" at bounding box center [148, 39] width 62 height 6
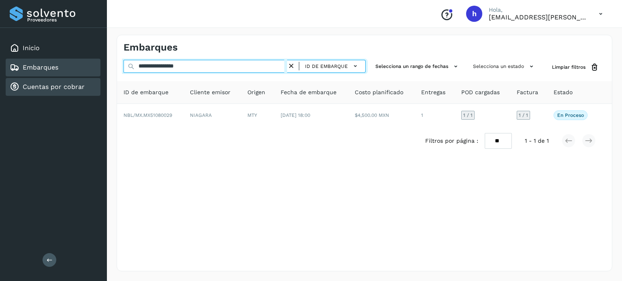
drag, startPoint x: 208, startPoint y: 69, endPoint x: 32, endPoint y: 82, distance: 175.7
click at [32, 82] on div "**********" at bounding box center [311, 140] width 622 height 281
paste input "text"
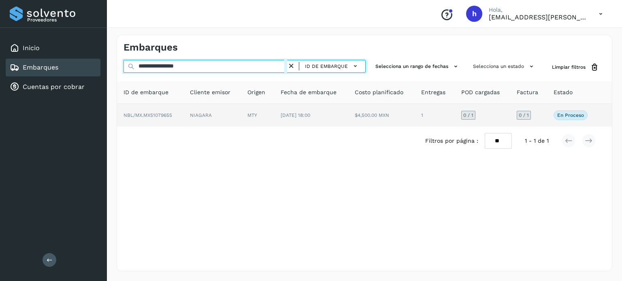
type input "**********"
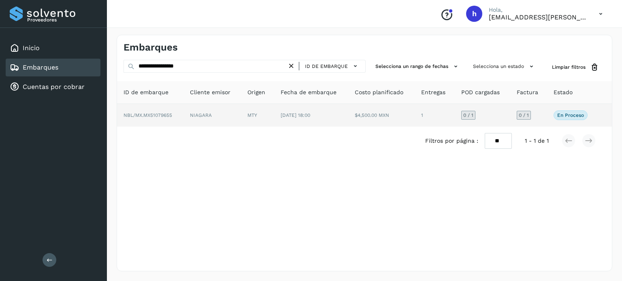
click at [180, 121] on td "NBL/MX.MX51079655" at bounding box center [150, 115] width 66 height 23
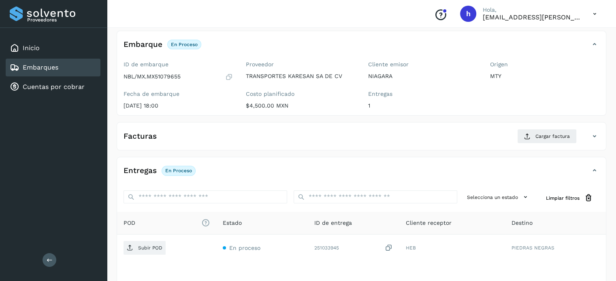
scroll to position [45, 0]
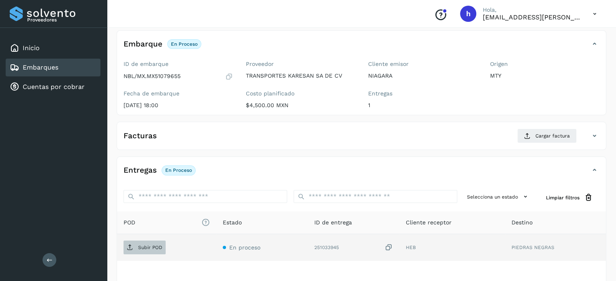
click at [151, 242] on span "Subir POD" at bounding box center [144, 247] width 42 height 13
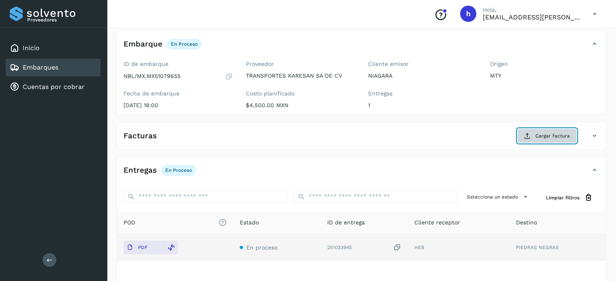
click at [543, 136] on span "Cargar factura" at bounding box center [552, 135] width 34 height 7
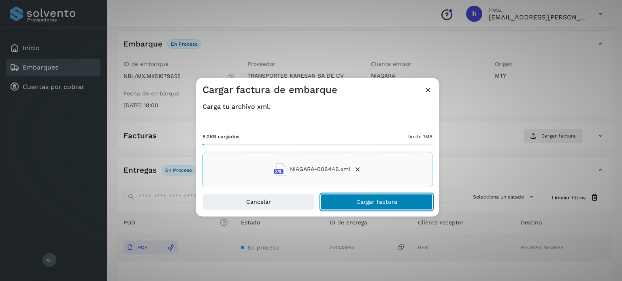
click at [409, 200] on button "Cargar factura" at bounding box center [377, 202] width 112 height 16
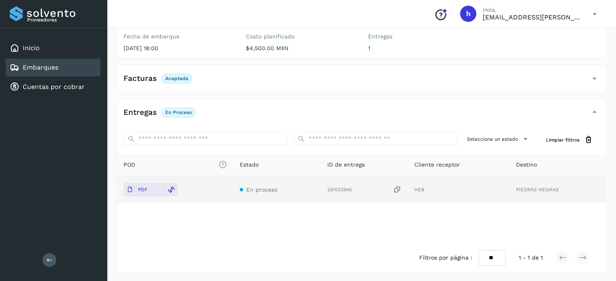
scroll to position [0, 0]
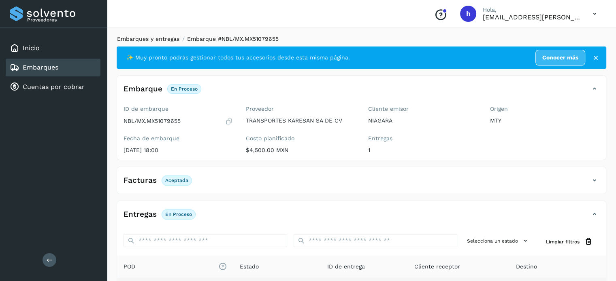
click at [154, 40] on link "Embarques y entregas" at bounding box center [148, 39] width 62 height 6
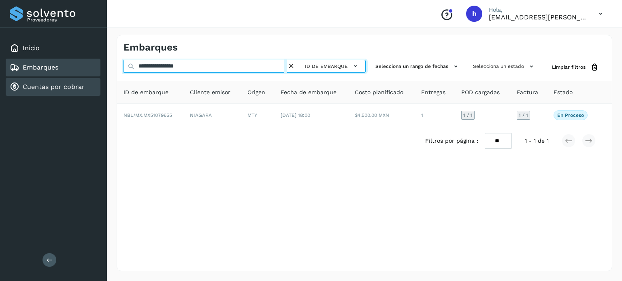
drag, startPoint x: 211, startPoint y: 70, endPoint x: 39, endPoint y: 92, distance: 173.3
click at [39, 92] on div "**********" at bounding box center [311, 140] width 622 height 281
paste input "text"
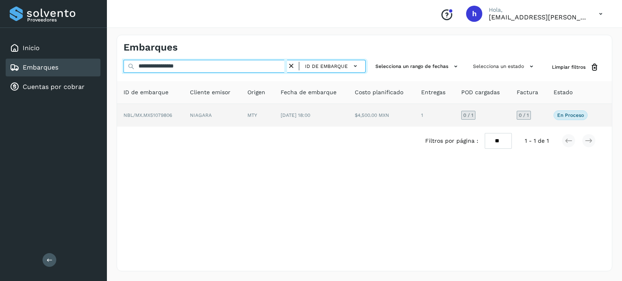
type input "**********"
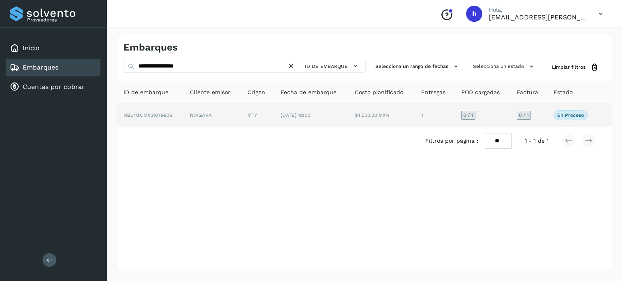
click at [157, 117] on span "NBL/MX.MX51079806" at bounding box center [147, 116] width 49 height 6
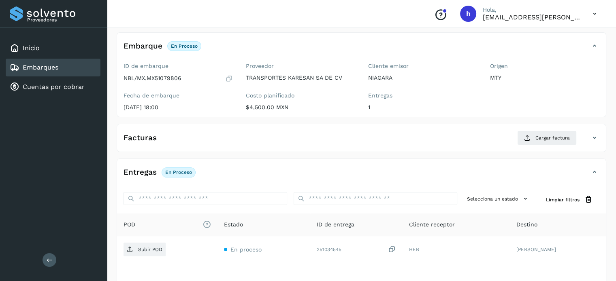
scroll to position [45, 0]
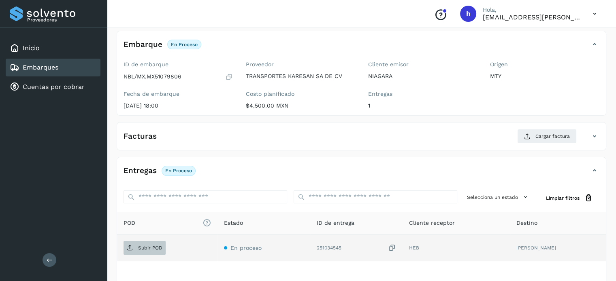
click at [153, 247] on p "Subir POD" at bounding box center [150, 248] width 24 height 6
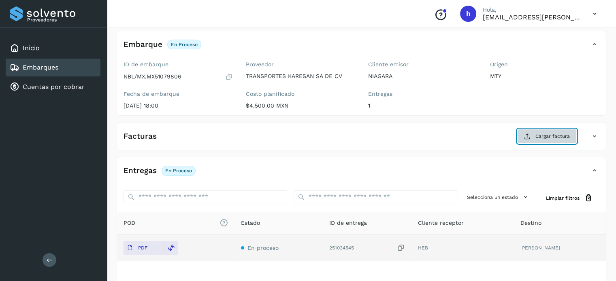
click at [548, 136] on span "Cargar factura" at bounding box center [552, 136] width 34 height 7
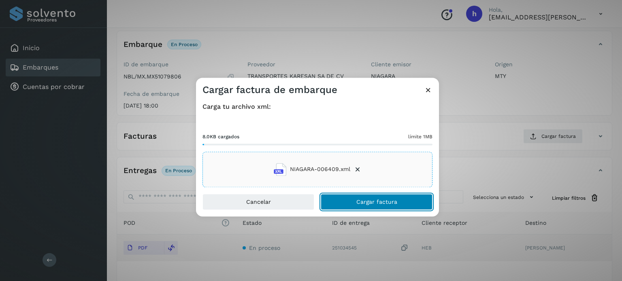
click at [405, 198] on button "Cargar factura" at bounding box center [377, 202] width 112 height 16
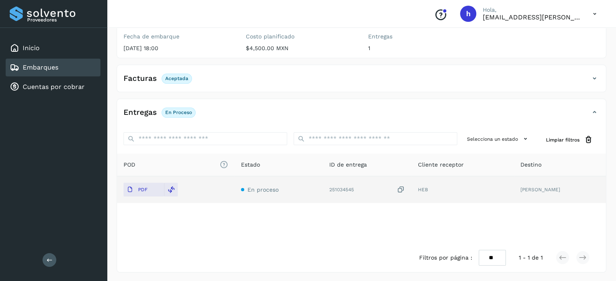
scroll to position [0, 0]
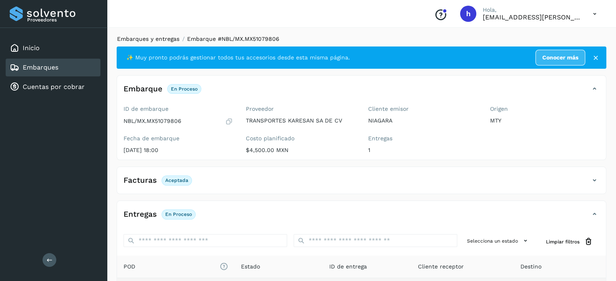
click at [156, 40] on link "Embarques y entregas" at bounding box center [148, 39] width 62 height 6
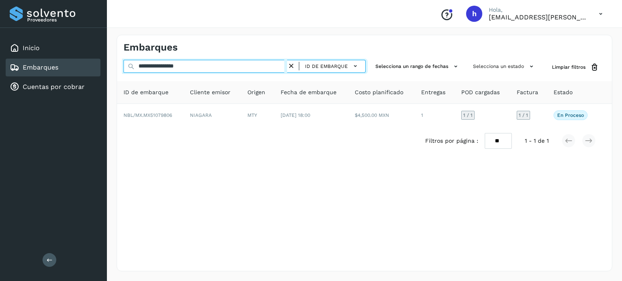
drag, startPoint x: 213, startPoint y: 64, endPoint x: 28, endPoint y: 69, distance: 185.4
click at [28, 69] on div "**********" at bounding box center [311, 140] width 622 height 281
paste input "text"
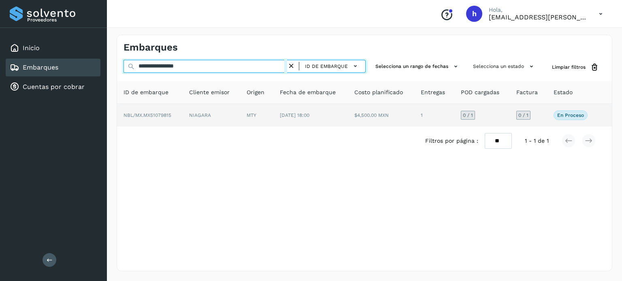
type input "**********"
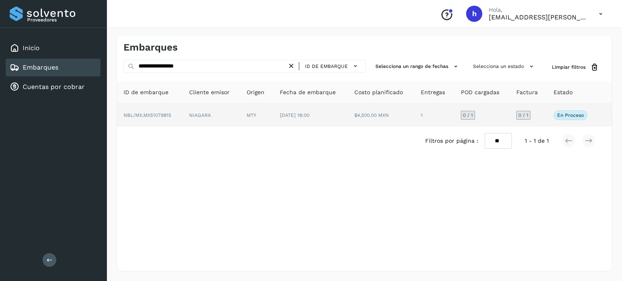
click at [187, 115] on td "NIAGARA" at bounding box center [211, 115] width 57 height 23
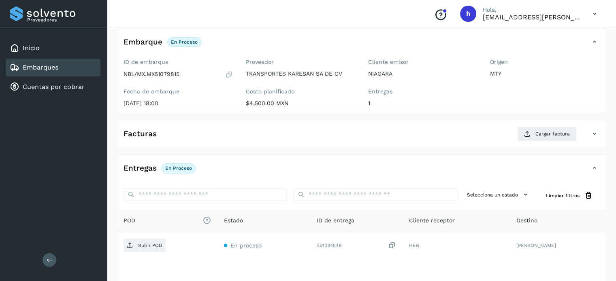
scroll to position [48, 0]
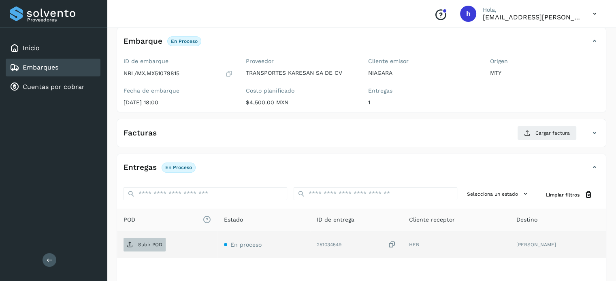
click at [151, 245] on p "Subir POD" at bounding box center [150, 245] width 24 height 6
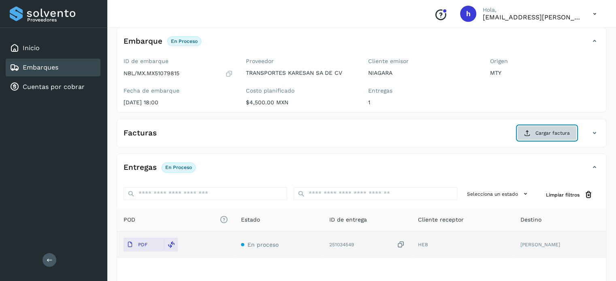
click at [546, 130] on span "Cargar factura" at bounding box center [552, 133] width 34 height 7
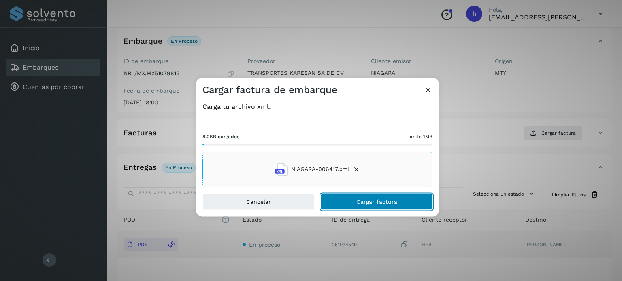
click at [402, 200] on button "Cargar factura" at bounding box center [377, 202] width 112 height 16
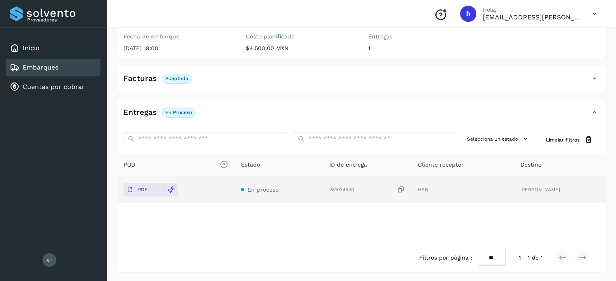
scroll to position [0, 0]
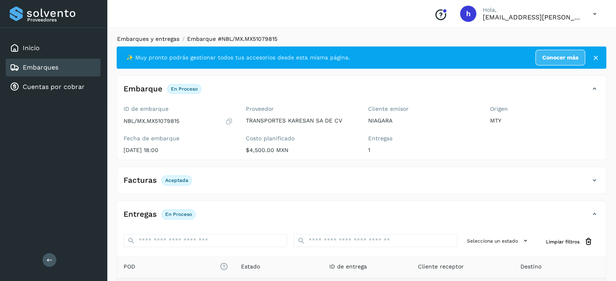
click at [164, 41] on link "Embarques y entregas" at bounding box center [148, 39] width 62 height 6
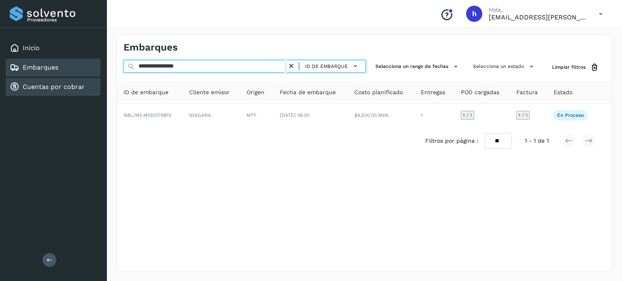
drag, startPoint x: 199, startPoint y: 69, endPoint x: 6, endPoint y: 83, distance: 192.7
click at [6, 83] on div "**********" at bounding box center [311, 140] width 622 height 281
paste input "text"
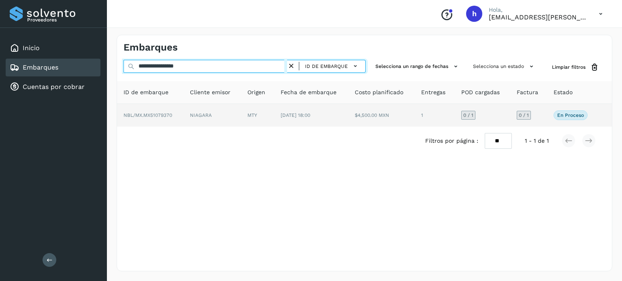
type input "**********"
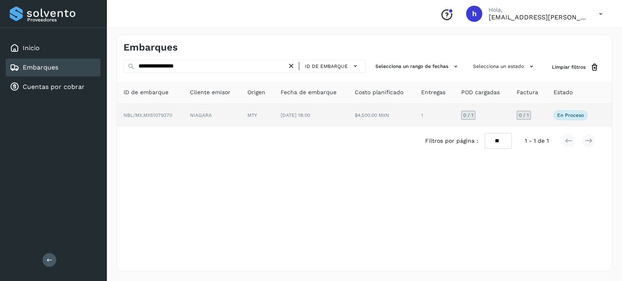
click at [152, 113] on span "NBL/MX.MX51079370" at bounding box center [147, 116] width 49 height 6
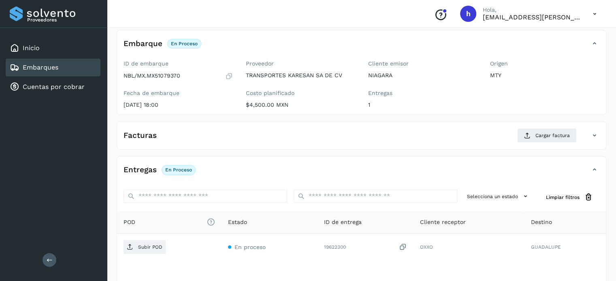
scroll to position [47, 0]
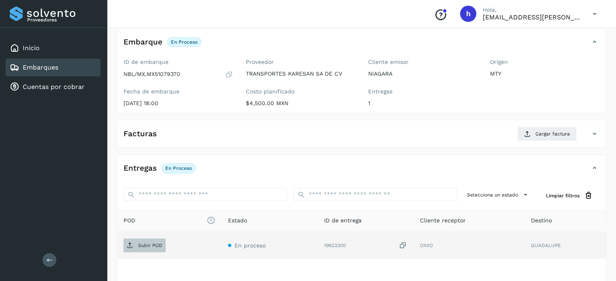
click at [156, 244] on p "Subir POD" at bounding box center [150, 246] width 24 height 6
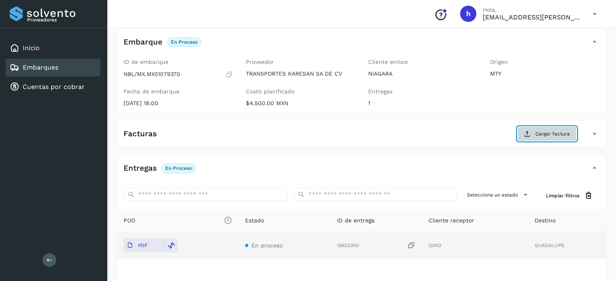
click at [555, 134] on span "Cargar factura" at bounding box center [552, 133] width 34 height 7
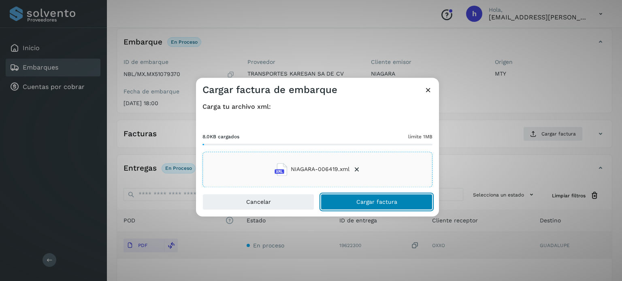
click at [399, 200] on button "Cargar factura" at bounding box center [377, 202] width 112 height 16
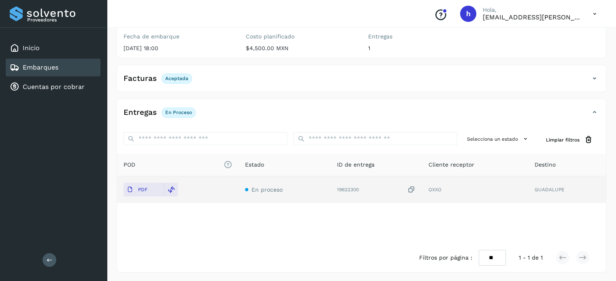
scroll to position [0, 0]
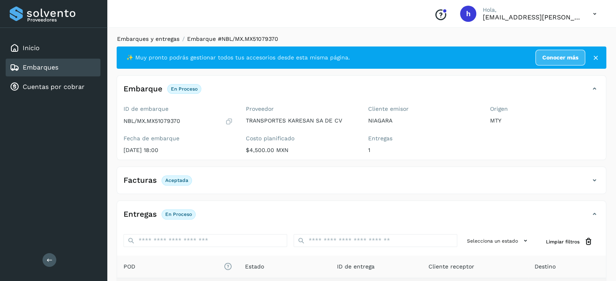
click at [159, 41] on link "Embarques y entregas" at bounding box center [148, 39] width 62 height 6
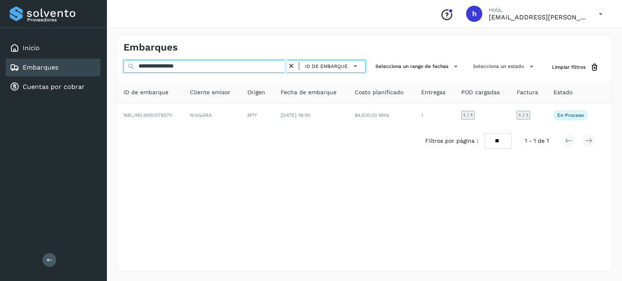
drag, startPoint x: 208, startPoint y: 66, endPoint x: 0, endPoint y: 70, distance: 207.6
click at [0, 70] on div "**********" at bounding box center [311, 140] width 622 height 281
paste input "text"
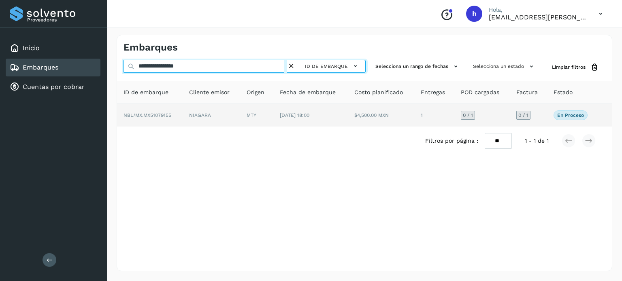
type input "**********"
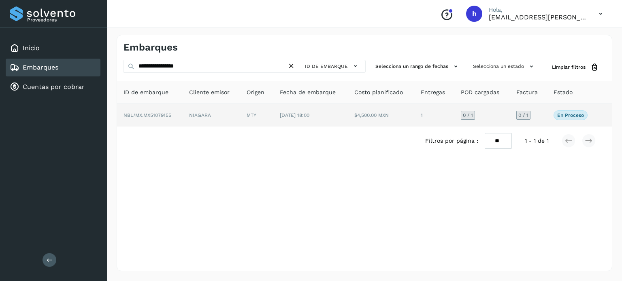
click at [159, 115] on span "NBL/MX.MX51079155" at bounding box center [147, 116] width 48 height 6
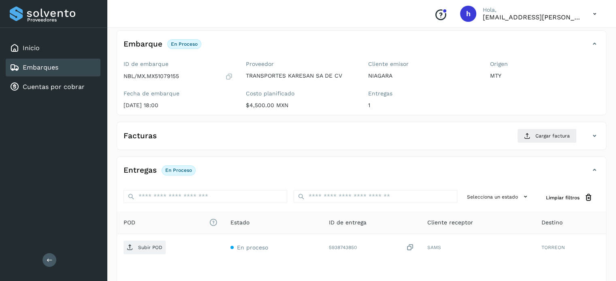
scroll to position [46, 0]
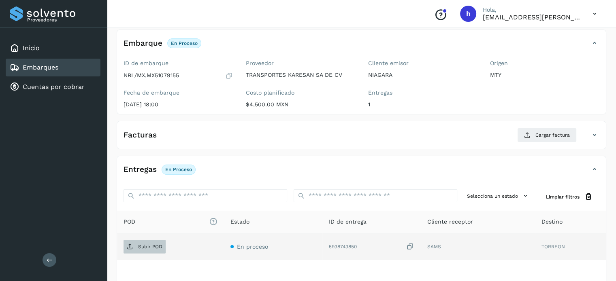
click at [154, 240] on span "Subir POD" at bounding box center [144, 246] width 42 height 13
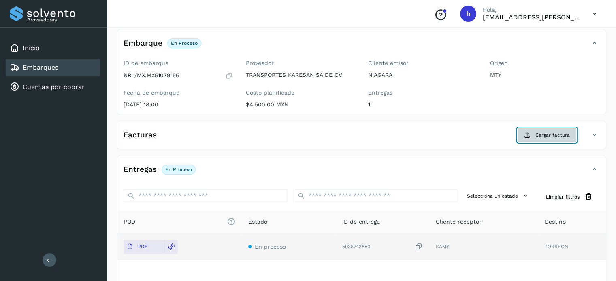
click at [537, 133] on span "Cargar factura" at bounding box center [552, 135] width 34 height 7
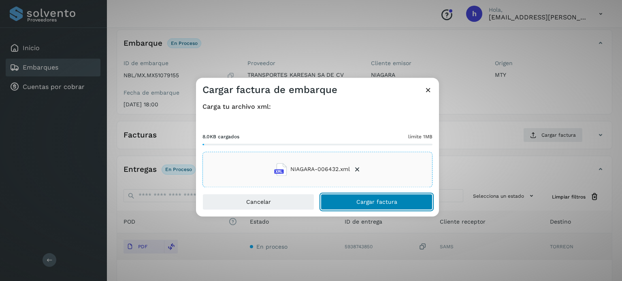
click at [395, 195] on button "Cargar factura" at bounding box center [377, 202] width 112 height 16
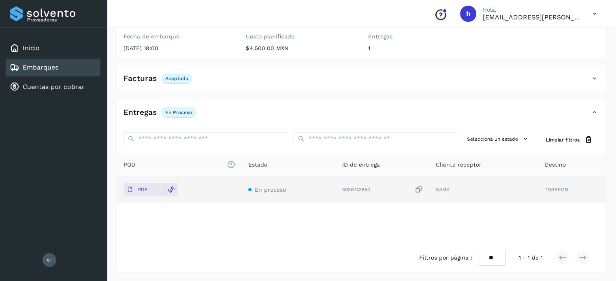
scroll to position [0, 0]
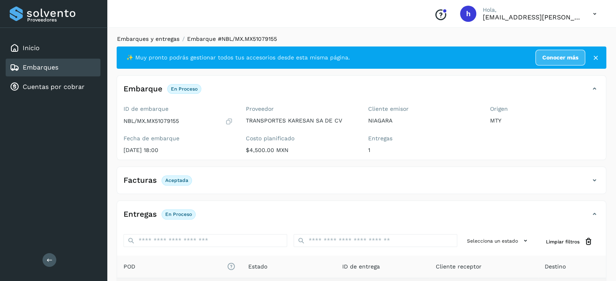
click at [158, 38] on link "Embarques y entregas" at bounding box center [148, 39] width 62 height 6
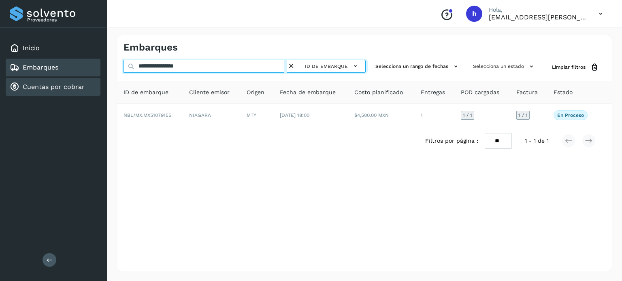
drag, startPoint x: 213, startPoint y: 66, endPoint x: 17, endPoint y: 82, distance: 197.0
click at [17, 82] on div "**********" at bounding box center [311, 140] width 622 height 281
paste input "text"
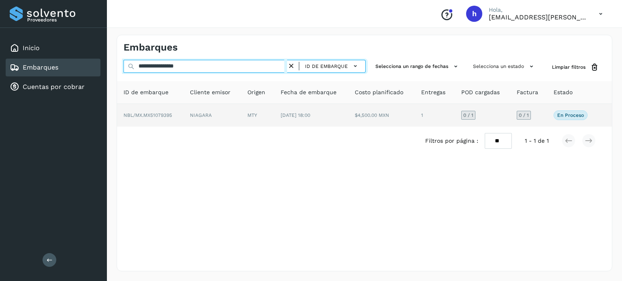
type input "**********"
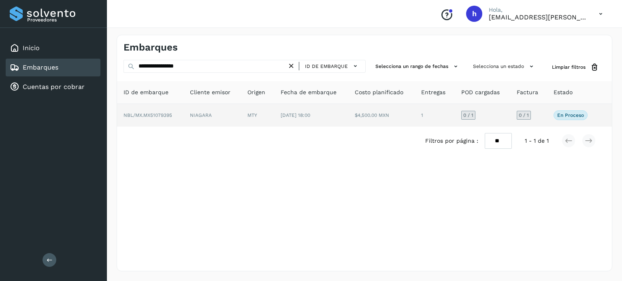
click at [178, 118] on td "NBL/MX.MX51079395" at bounding box center [150, 115] width 66 height 23
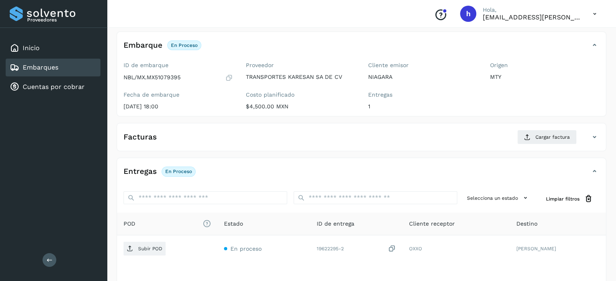
scroll to position [46, 0]
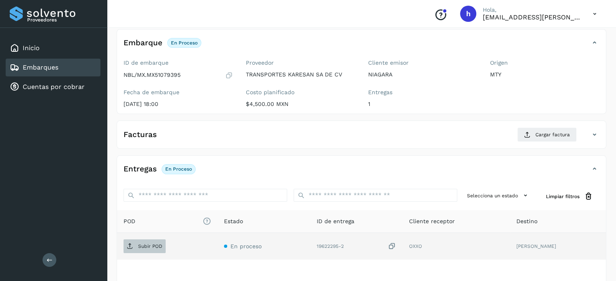
click at [160, 248] on p "Subir POD" at bounding box center [150, 247] width 24 height 6
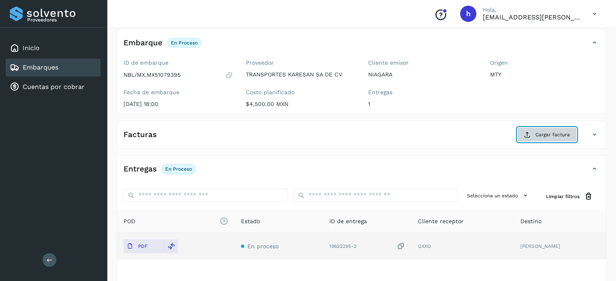
click at [552, 135] on span "Cargar factura" at bounding box center [552, 134] width 34 height 7
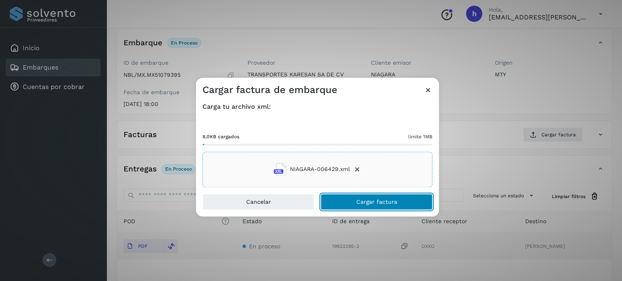
click at [403, 197] on button "Cargar factura" at bounding box center [377, 202] width 112 height 16
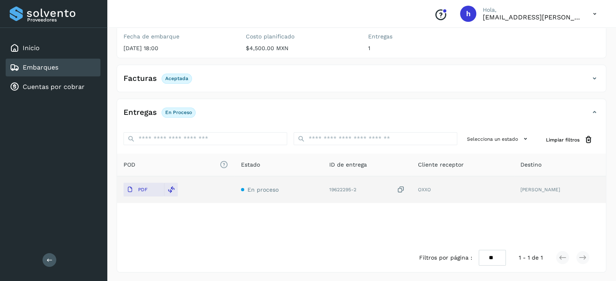
scroll to position [0, 0]
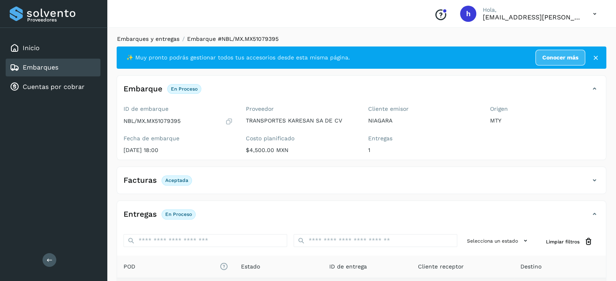
click at [155, 38] on link "Embarques y entregas" at bounding box center [148, 39] width 62 height 6
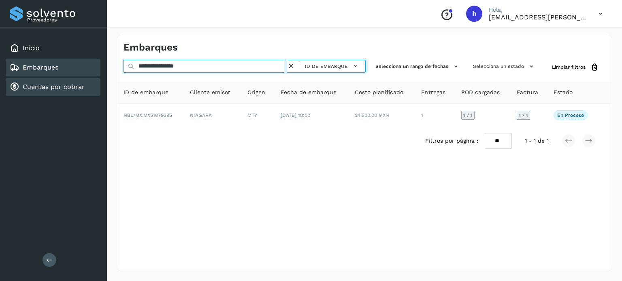
drag, startPoint x: 215, startPoint y: 67, endPoint x: 6, endPoint y: 90, distance: 210.1
click at [6, 90] on div "**********" at bounding box center [311, 140] width 622 height 281
paste input "text"
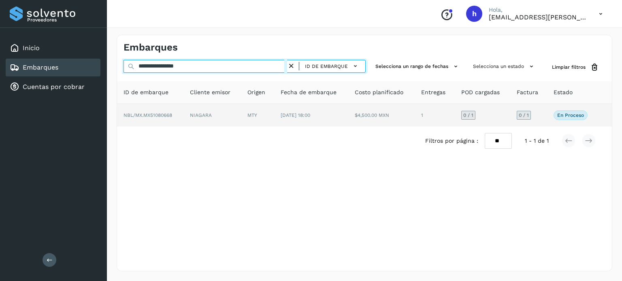
type input "**********"
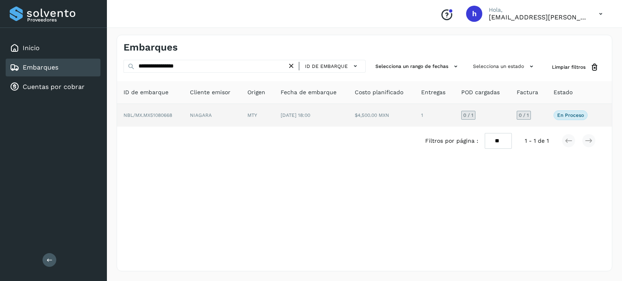
click at [154, 121] on td "NBL/MX.MX51080668" at bounding box center [150, 115] width 66 height 23
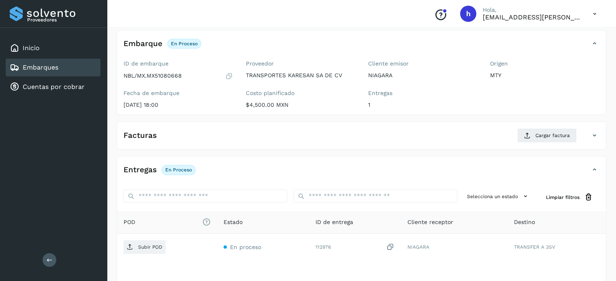
scroll to position [46, 0]
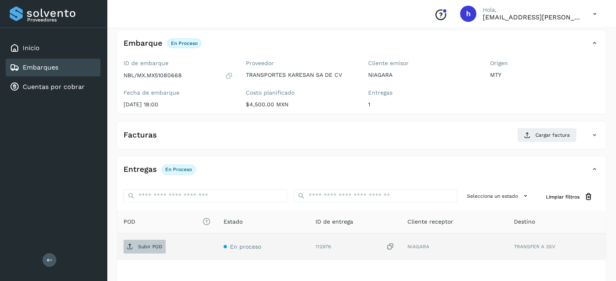
click at [151, 244] on p "Subir POD" at bounding box center [150, 247] width 24 height 6
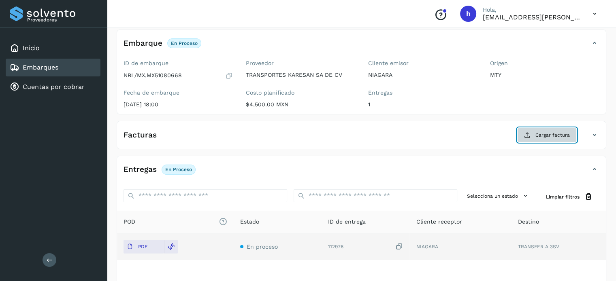
click at [544, 136] on span "Cargar factura" at bounding box center [552, 135] width 34 height 7
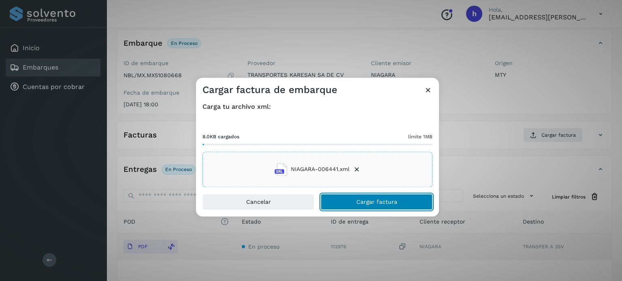
click at [405, 202] on button "Cargar factura" at bounding box center [377, 202] width 112 height 16
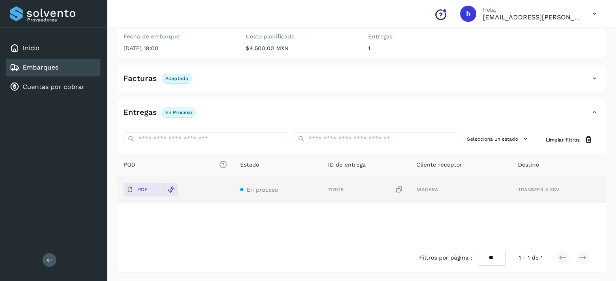
scroll to position [0, 0]
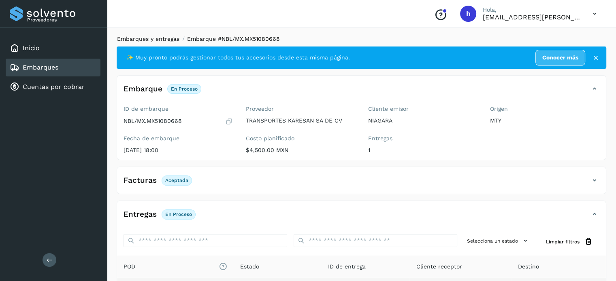
click at [161, 40] on link "Embarques y entregas" at bounding box center [148, 39] width 62 height 6
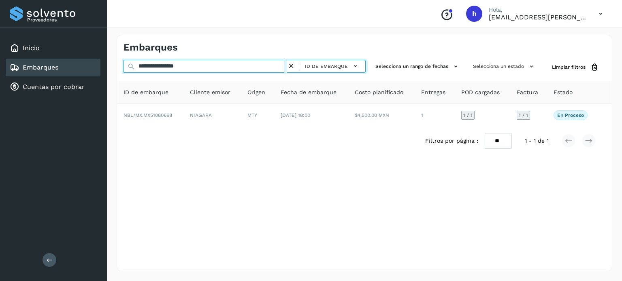
drag, startPoint x: 215, startPoint y: 68, endPoint x: 0, endPoint y: 92, distance: 216.6
click at [0, 92] on div "**********" at bounding box center [311, 140] width 622 height 281
paste input "text"
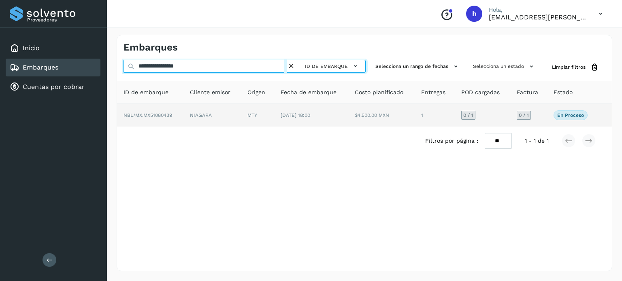
type input "**********"
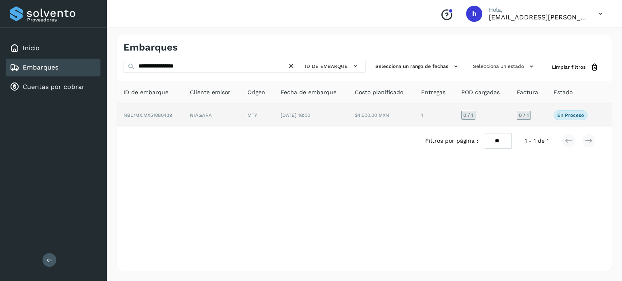
click at [166, 115] on span "NBL/MX.MX51080439" at bounding box center [147, 116] width 49 height 6
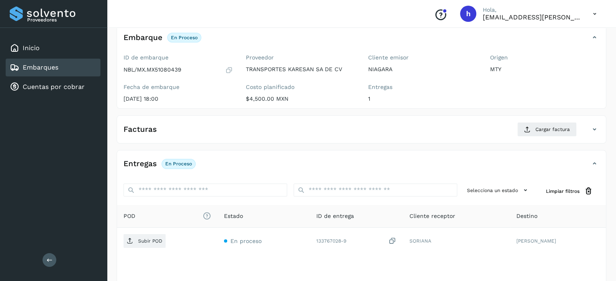
scroll to position [52, 0]
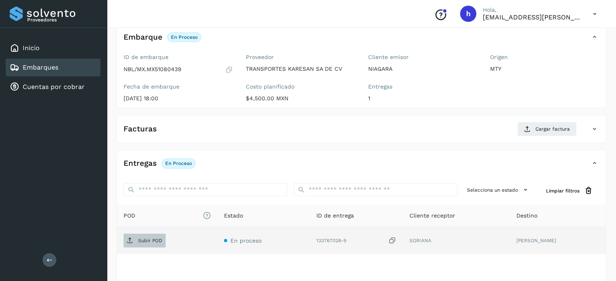
click at [151, 238] on p "Subir POD" at bounding box center [150, 241] width 24 height 6
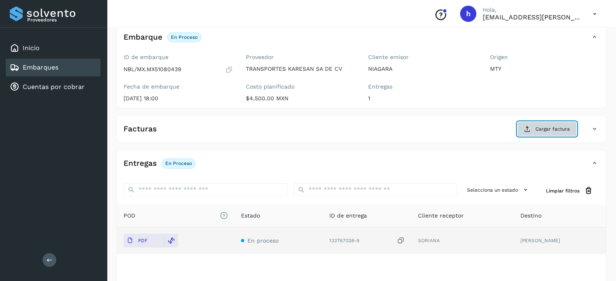
click at [546, 129] on span "Cargar factura" at bounding box center [552, 128] width 34 height 7
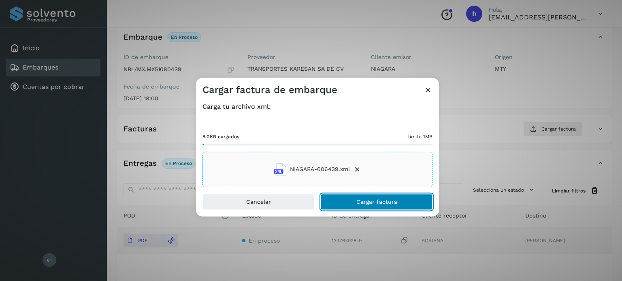
click at [406, 199] on button "Cargar factura" at bounding box center [377, 202] width 112 height 16
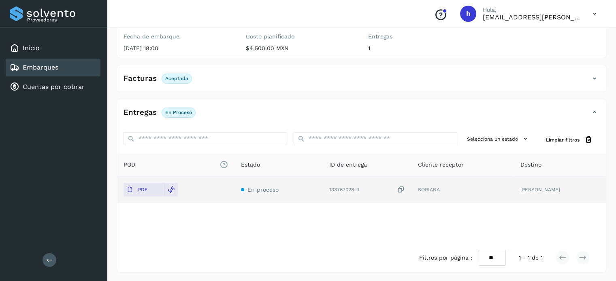
scroll to position [0, 0]
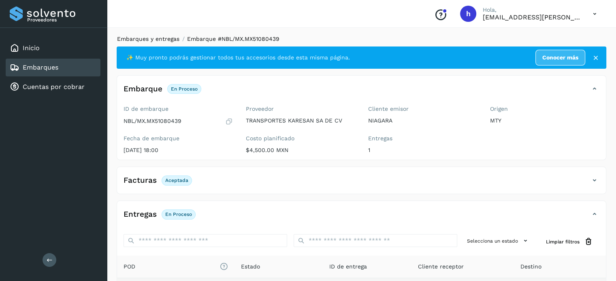
click at [167, 38] on link "Embarques y entregas" at bounding box center [148, 39] width 62 height 6
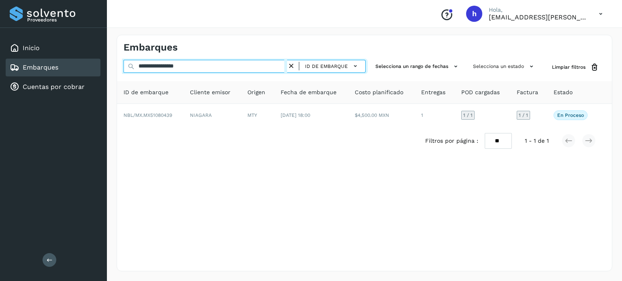
drag, startPoint x: 228, startPoint y: 66, endPoint x: 0, endPoint y: 81, distance: 228.7
click at [0, 81] on div "**********" at bounding box center [311, 140] width 622 height 281
paste input "text"
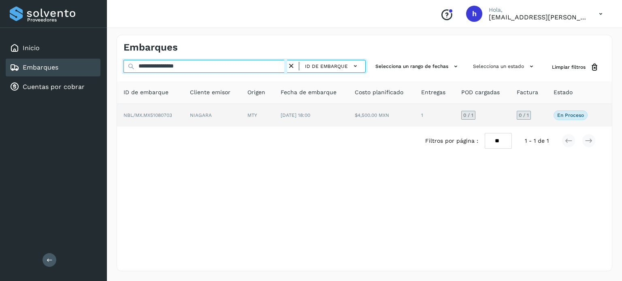
type input "**********"
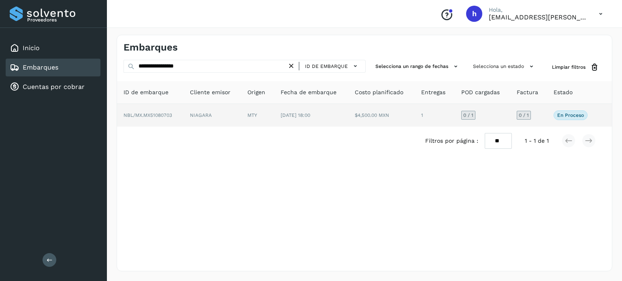
click at [178, 113] on td "NBL/MX.MX51080703" at bounding box center [150, 115] width 66 height 23
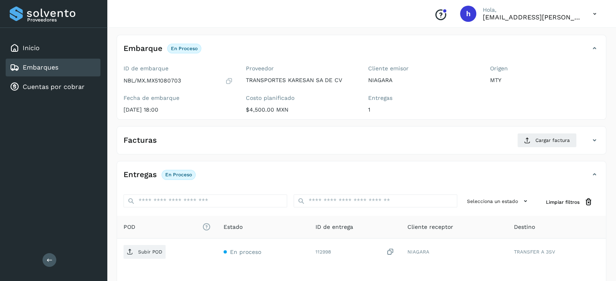
scroll to position [44, 0]
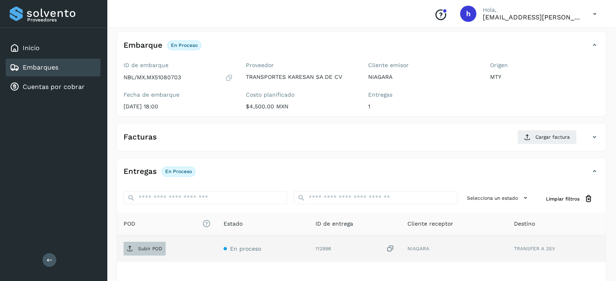
click at [150, 246] on p "Subir POD" at bounding box center [150, 249] width 24 height 6
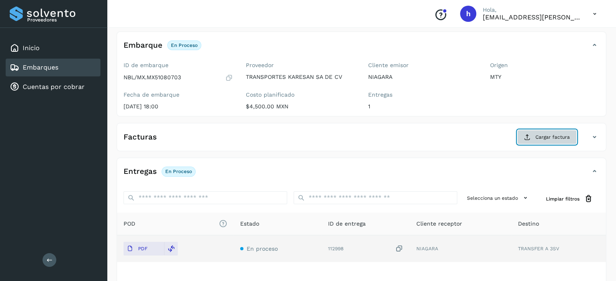
click at [534, 135] on button "Cargar factura" at bounding box center [546, 137] width 59 height 15
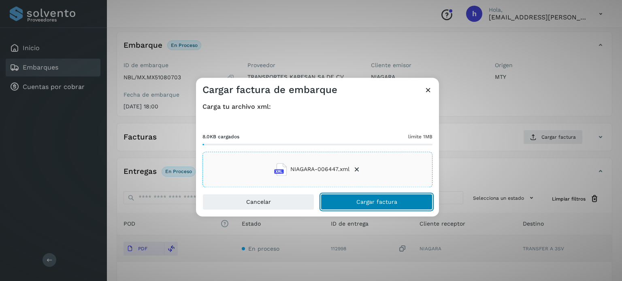
click at [397, 202] on button "Cargar factura" at bounding box center [377, 202] width 112 height 16
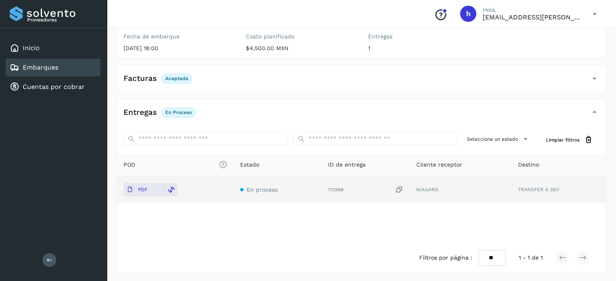
scroll to position [0, 0]
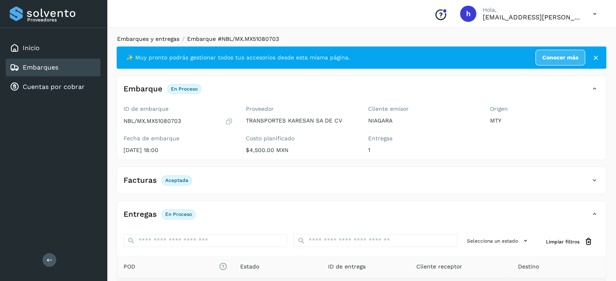
click at [166, 36] on link "Embarques y entregas" at bounding box center [148, 39] width 62 height 6
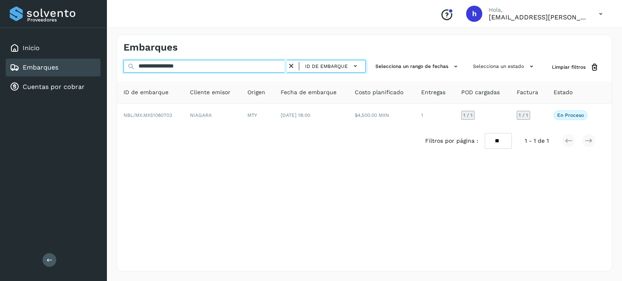
drag, startPoint x: 205, startPoint y: 70, endPoint x: 0, endPoint y: 103, distance: 207.9
click at [0, 103] on div "**********" at bounding box center [311, 140] width 622 height 281
paste input "text"
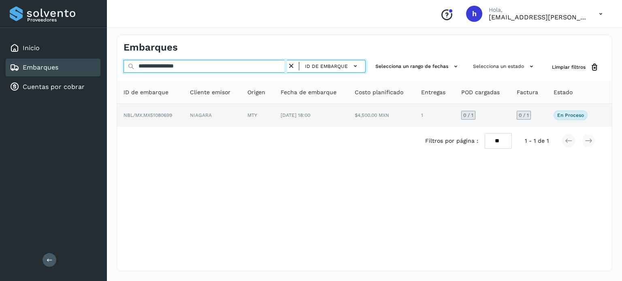
type input "**********"
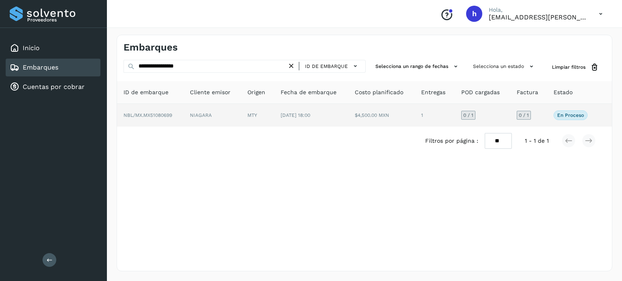
click at [171, 119] on td "NBL/MX.MX51080699" at bounding box center [150, 115] width 66 height 23
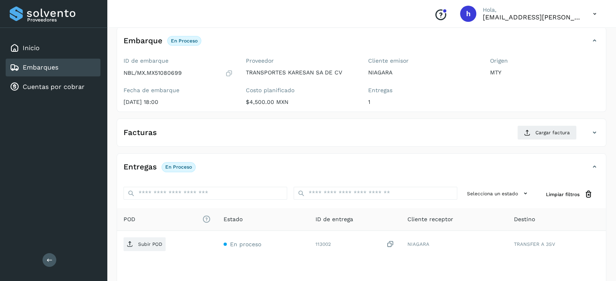
scroll to position [51, 0]
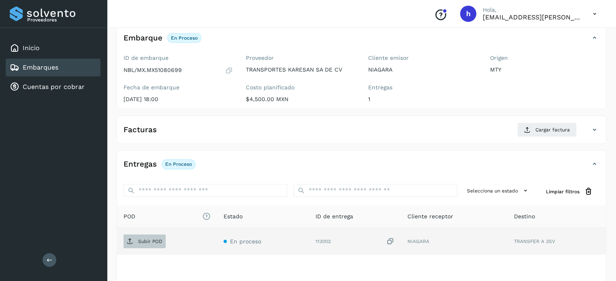
click at [151, 238] on span "Subir POD" at bounding box center [144, 241] width 42 height 13
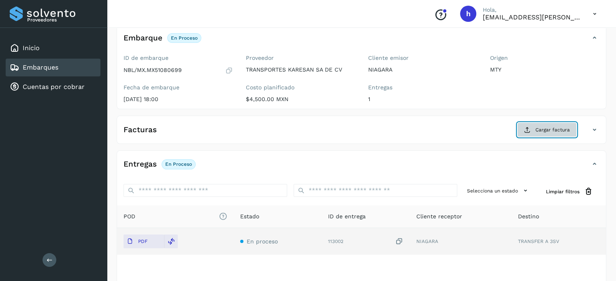
click at [547, 129] on span "Cargar factura" at bounding box center [552, 129] width 34 height 7
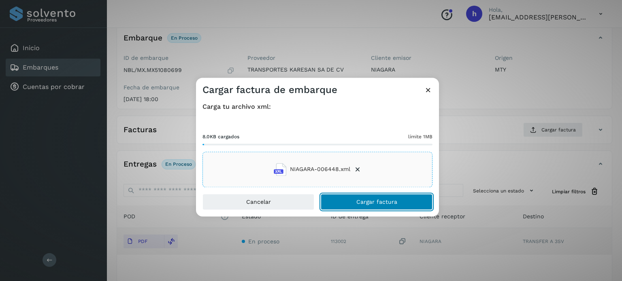
click at [393, 200] on span "Cargar factura" at bounding box center [376, 202] width 41 height 6
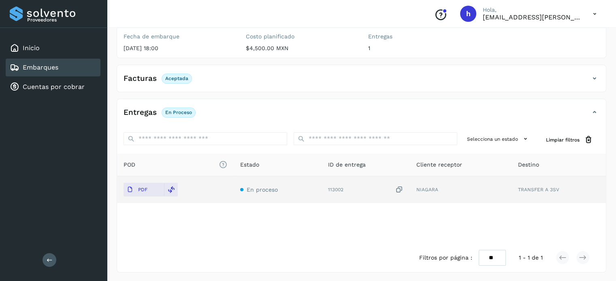
scroll to position [0, 0]
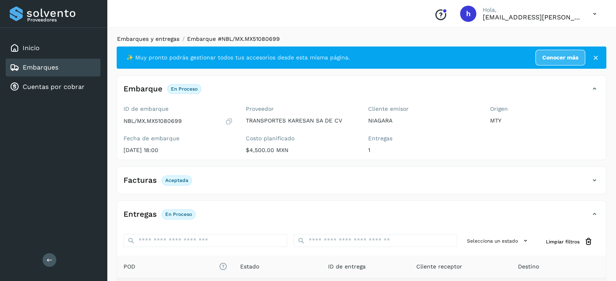
click at [165, 41] on link "Embarques y entregas" at bounding box center [148, 39] width 62 height 6
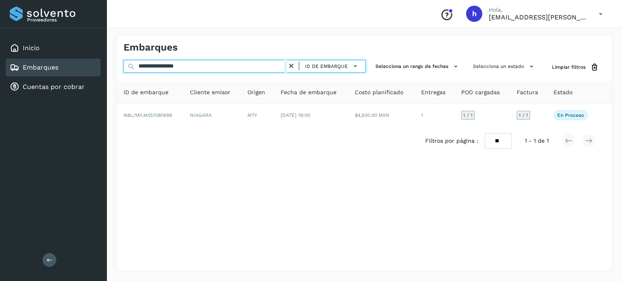
drag, startPoint x: 210, startPoint y: 69, endPoint x: 0, endPoint y: 87, distance: 211.3
click at [0, 87] on div "**********" at bounding box center [311, 140] width 622 height 281
paste input "text"
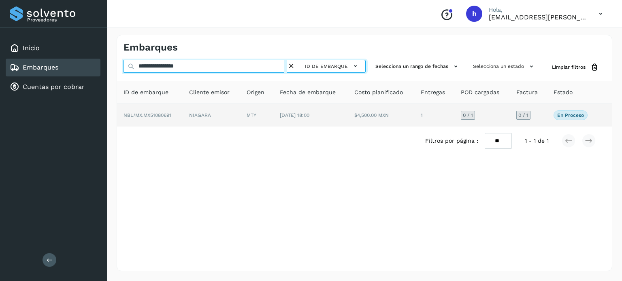
type input "**********"
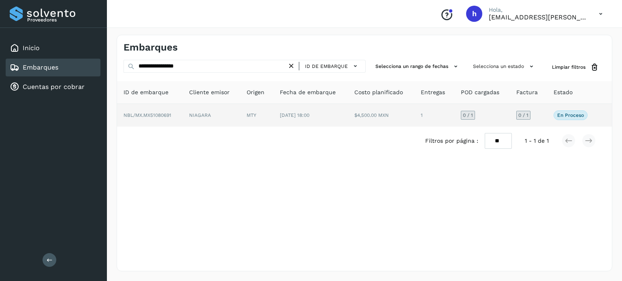
click at [158, 113] on span "NBL/MX.MX51080691" at bounding box center [147, 116] width 48 height 6
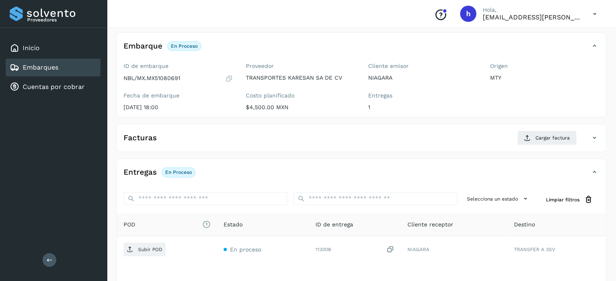
scroll to position [45, 0]
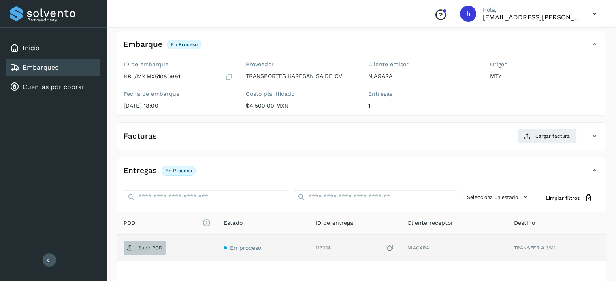
click at [152, 246] on p "Subir POD" at bounding box center [150, 248] width 24 height 6
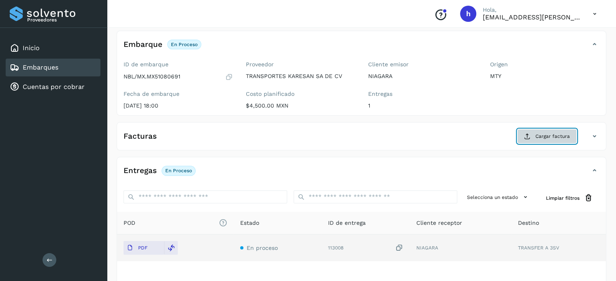
click at [544, 134] on span "Cargar factura" at bounding box center [552, 136] width 34 height 7
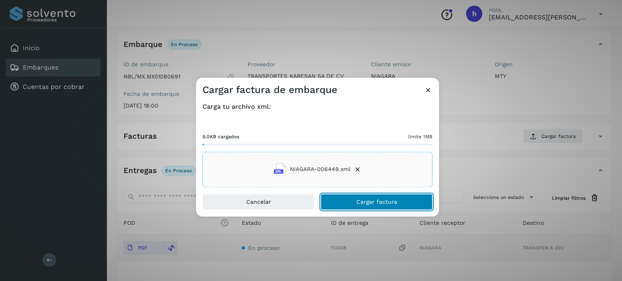
click at [401, 198] on button "Cargar factura" at bounding box center [377, 202] width 112 height 16
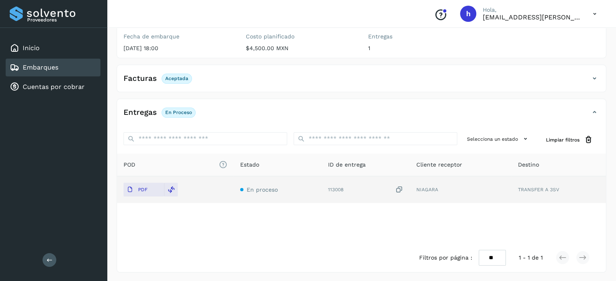
scroll to position [0, 0]
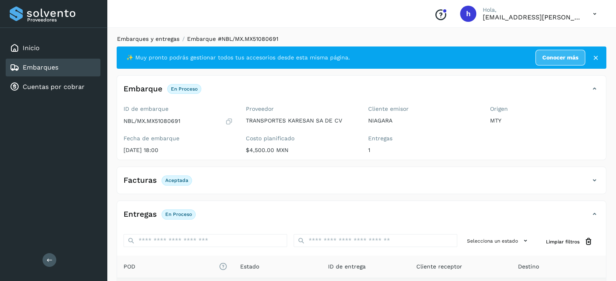
click at [161, 36] on link "Embarques y entregas" at bounding box center [148, 39] width 62 height 6
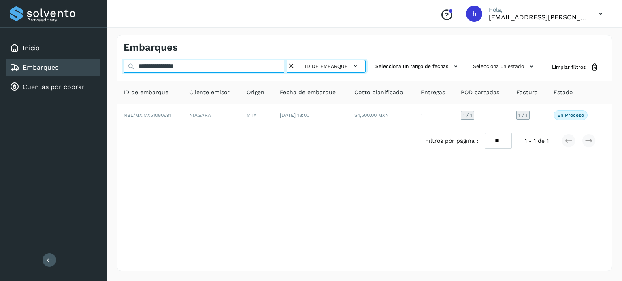
drag, startPoint x: 210, startPoint y: 66, endPoint x: 7, endPoint y: 76, distance: 203.4
click at [7, 76] on div "**********" at bounding box center [311, 140] width 622 height 281
paste input "text"
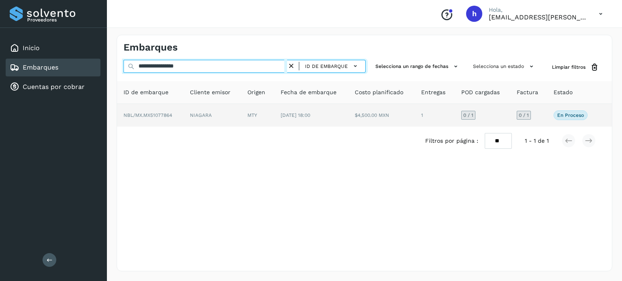
type input "**********"
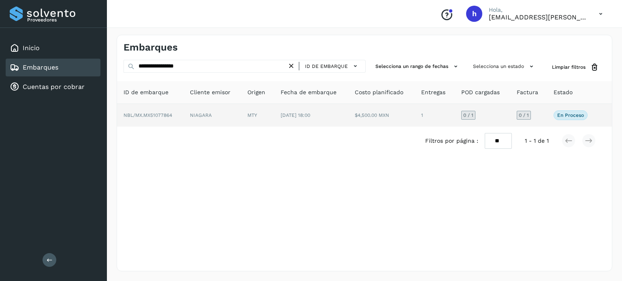
click at [167, 115] on span "NBL/MX.MX51077864" at bounding box center [147, 116] width 49 height 6
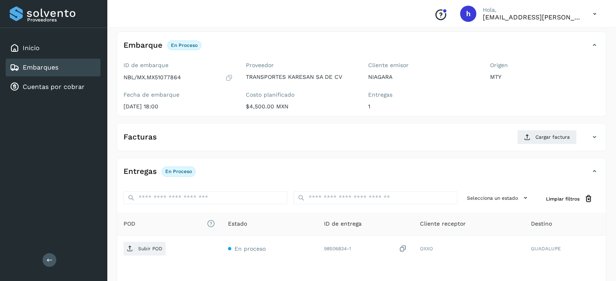
scroll to position [46, 0]
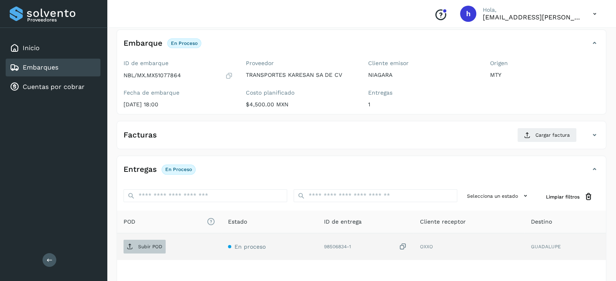
click at [151, 248] on p "Subir POD" at bounding box center [150, 247] width 24 height 6
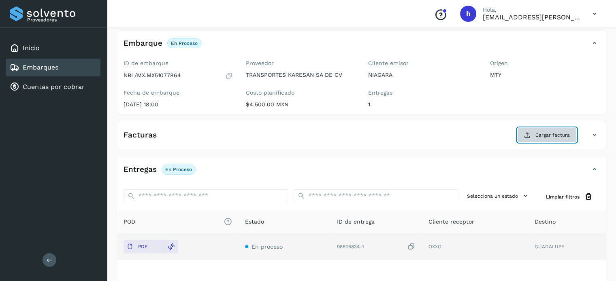
click at [548, 134] on span "Cargar factura" at bounding box center [552, 135] width 34 height 7
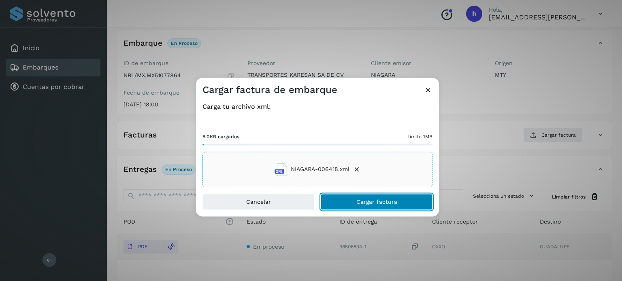
click at [403, 206] on button "Cargar factura" at bounding box center [377, 202] width 112 height 16
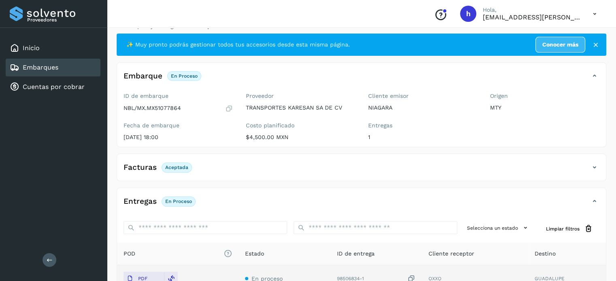
scroll to position [0, 0]
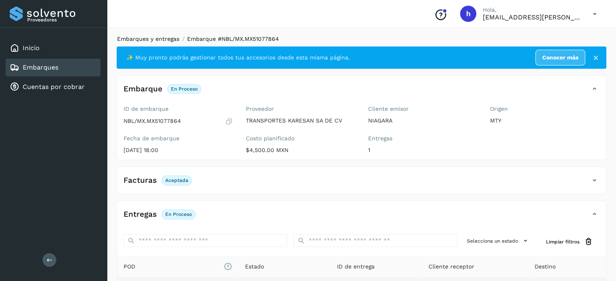
click at [168, 42] on link "Embarques y entregas" at bounding box center [148, 39] width 62 height 6
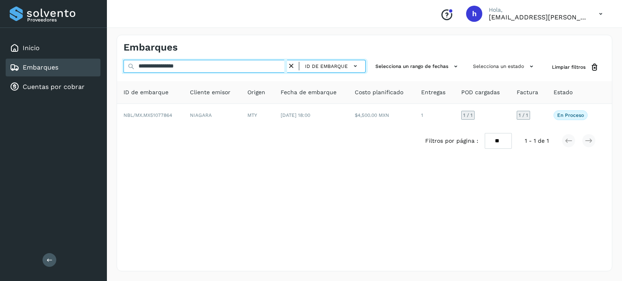
drag, startPoint x: 200, startPoint y: 62, endPoint x: 0, endPoint y: 78, distance: 201.0
click at [0, 78] on div "**********" at bounding box center [311, 140] width 622 height 281
paste input "text"
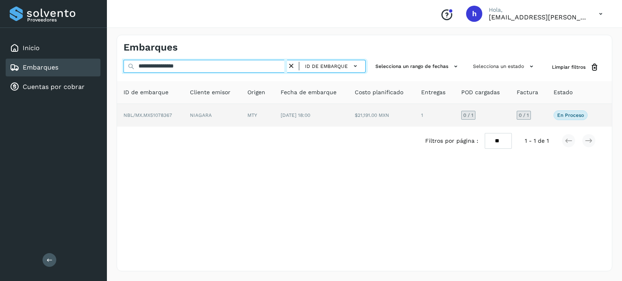
type input "**********"
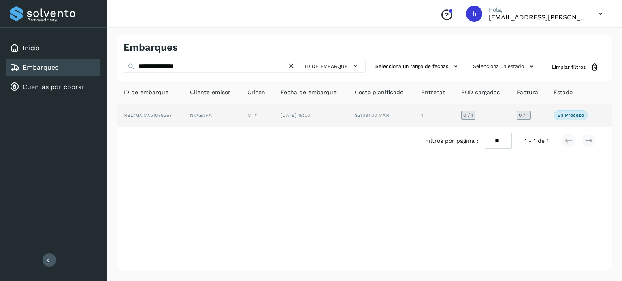
click at [157, 116] on span "NBL/MX.MX51078367" at bounding box center [147, 116] width 49 height 6
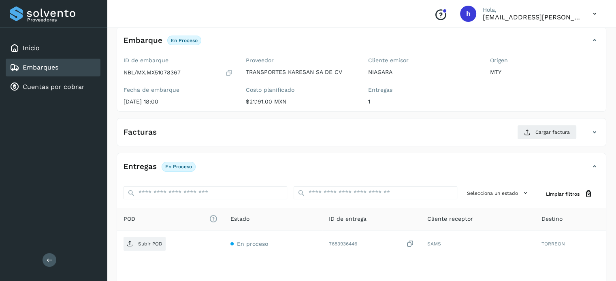
scroll to position [51, 0]
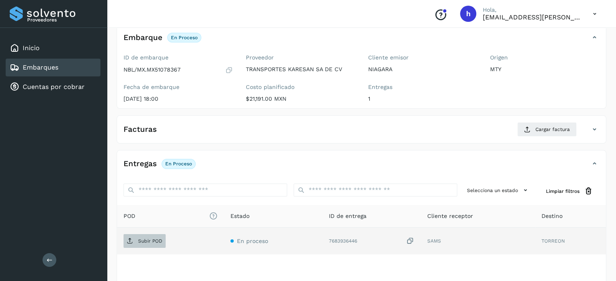
click at [144, 240] on p "Subir POD" at bounding box center [150, 241] width 24 height 6
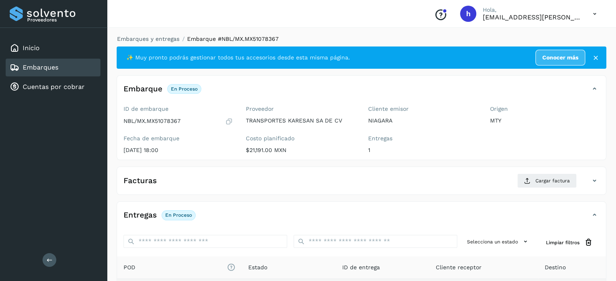
scroll to position [0, 0]
click at [554, 179] on span "Cargar factura" at bounding box center [552, 180] width 34 height 7
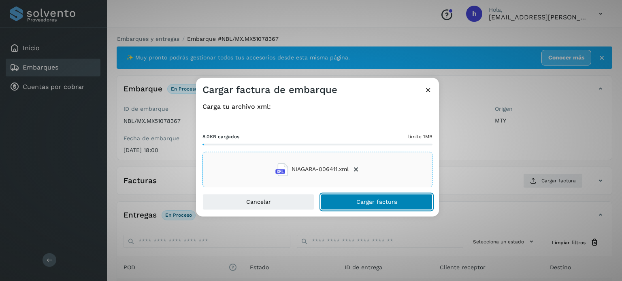
click at [403, 197] on button "Cargar factura" at bounding box center [377, 202] width 112 height 16
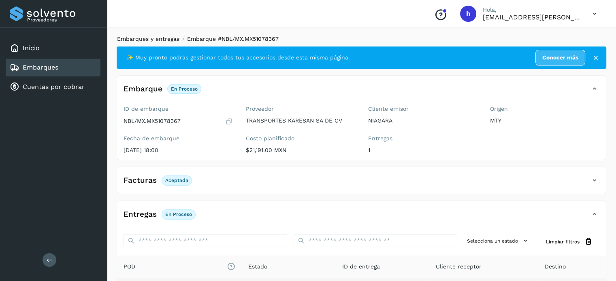
click at [155, 40] on link "Embarques y entregas" at bounding box center [148, 39] width 62 height 6
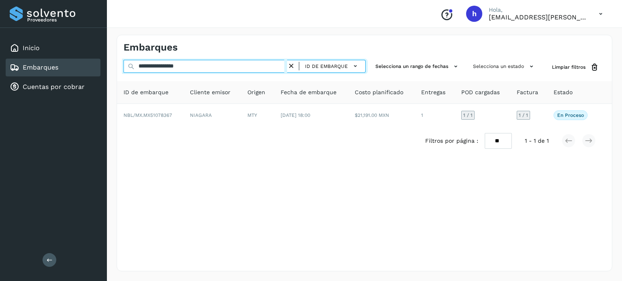
drag, startPoint x: 214, startPoint y: 66, endPoint x: 0, endPoint y: 93, distance: 215.4
click at [0, 93] on div "**********" at bounding box center [311, 140] width 622 height 281
paste input "text"
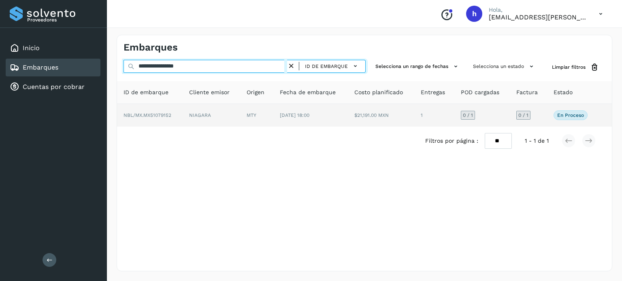
type input "**********"
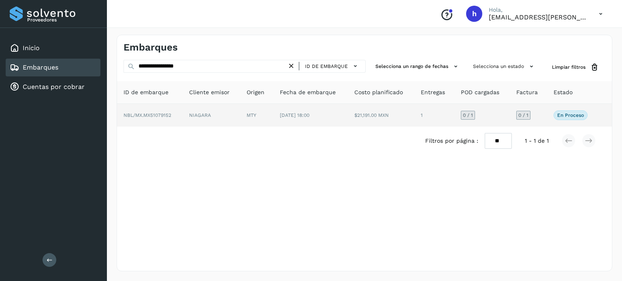
click at [183, 116] on td "NBL/MX.MX51079152" at bounding box center [150, 115] width 66 height 23
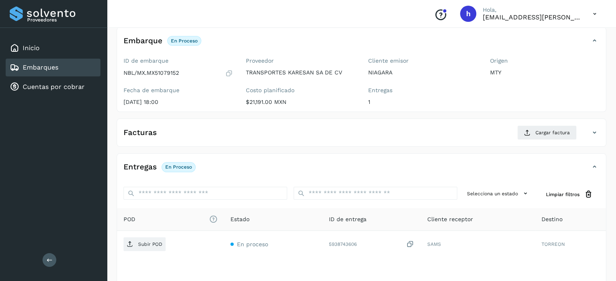
scroll to position [52, 0]
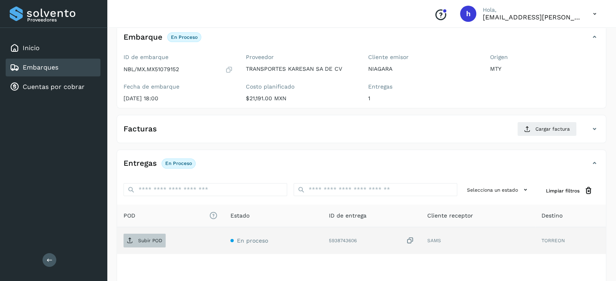
click at [141, 238] on p "Subir POD" at bounding box center [150, 241] width 24 height 6
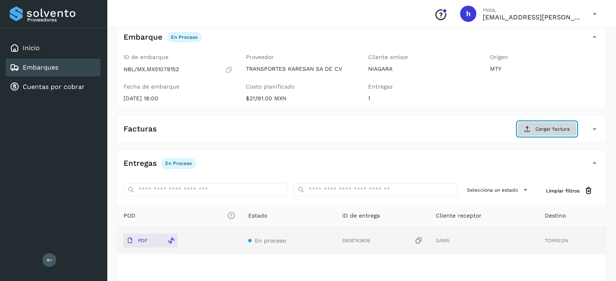
click at [548, 127] on span "Cargar factura" at bounding box center [552, 128] width 34 height 7
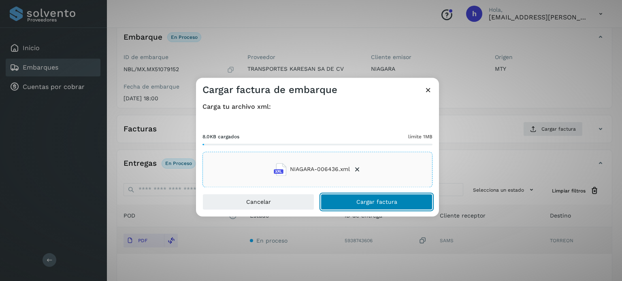
click at [409, 204] on button "Cargar factura" at bounding box center [377, 202] width 112 height 16
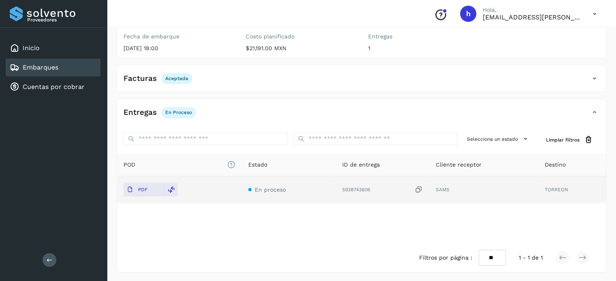
scroll to position [0, 0]
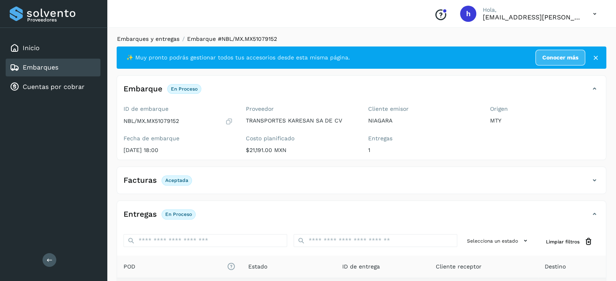
click at [152, 38] on link "Embarques y entregas" at bounding box center [148, 39] width 62 height 6
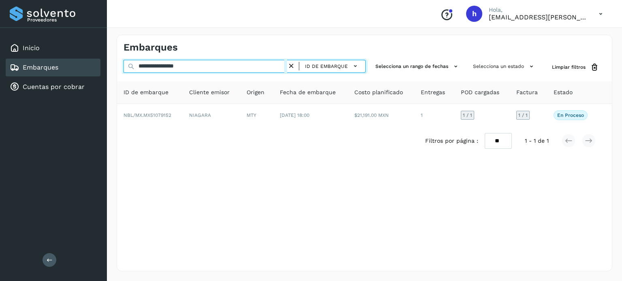
drag, startPoint x: 207, startPoint y: 66, endPoint x: 47, endPoint y: 73, distance: 159.6
click at [47, 73] on div "**********" at bounding box center [311, 140] width 622 height 281
paste input "text"
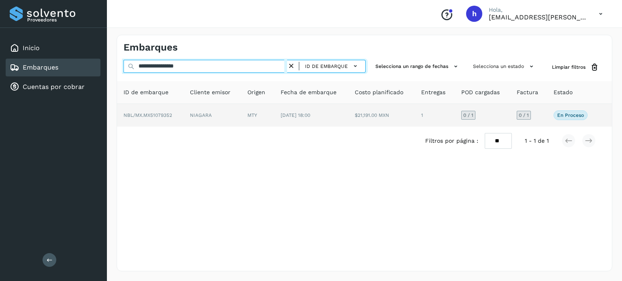
type input "**********"
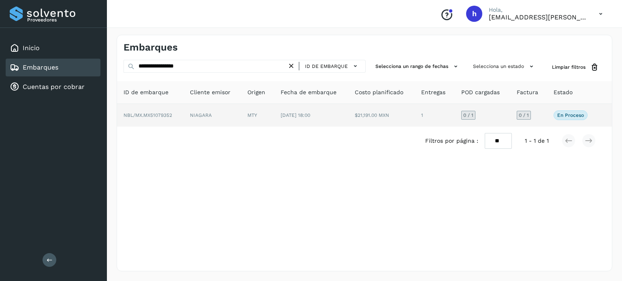
click at [164, 113] on span "NBL/MX.MX51079352" at bounding box center [147, 116] width 49 height 6
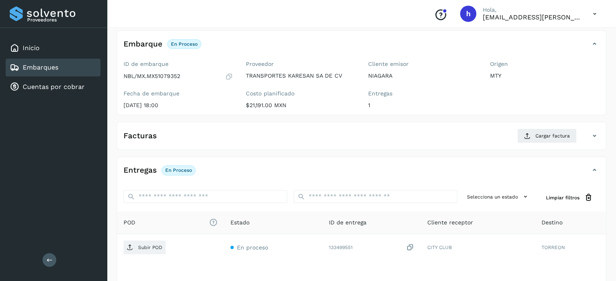
scroll to position [46, 0]
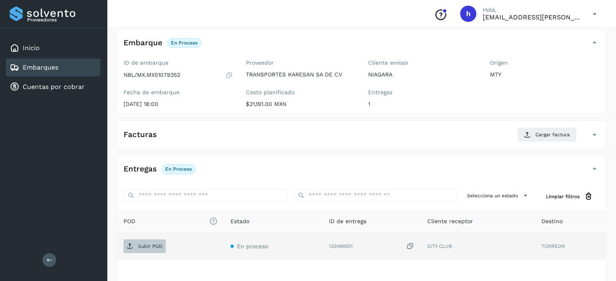
click at [157, 244] on p "Subir POD" at bounding box center [150, 247] width 24 height 6
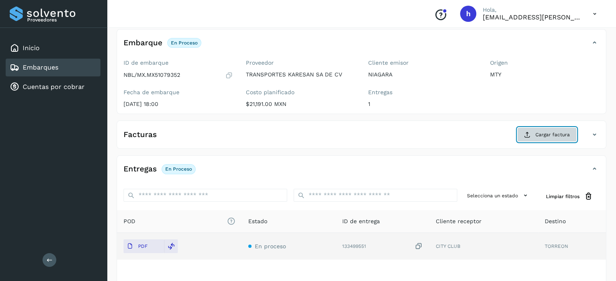
click at [551, 132] on span "Cargar factura" at bounding box center [552, 134] width 34 height 7
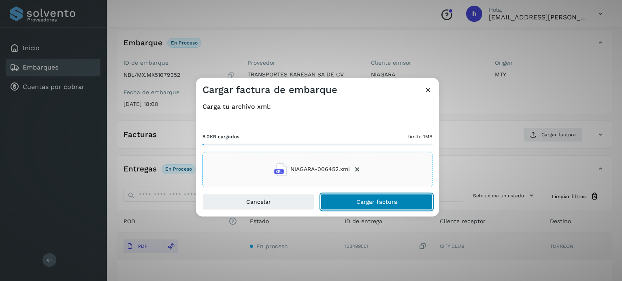
click at [403, 202] on button "Cargar factura" at bounding box center [377, 202] width 112 height 16
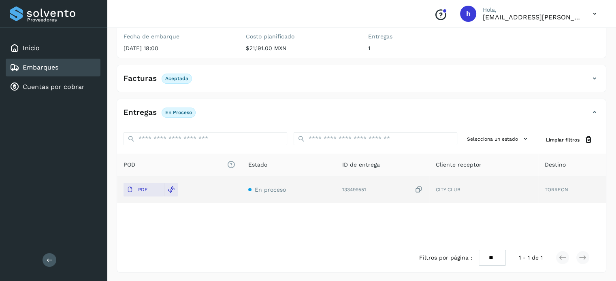
scroll to position [0, 0]
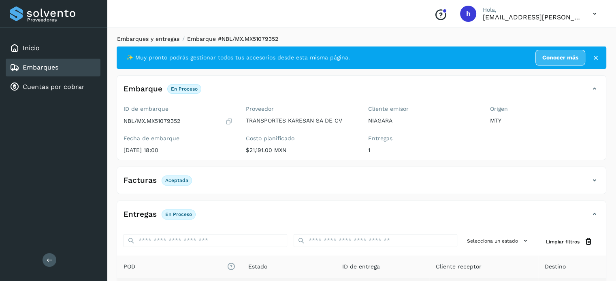
click at [151, 40] on link "Embarques y entregas" at bounding box center [148, 39] width 62 height 6
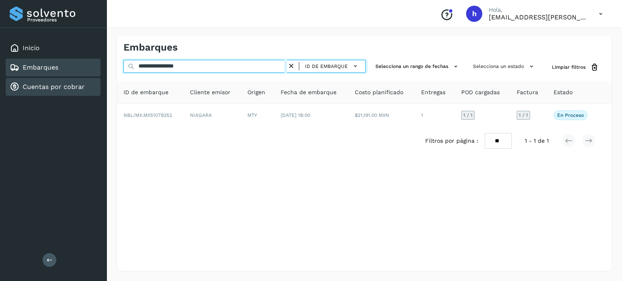
drag, startPoint x: 219, startPoint y: 64, endPoint x: 38, endPoint y: 79, distance: 182.4
click at [38, 79] on div "**********" at bounding box center [311, 140] width 622 height 281
paste input "text"
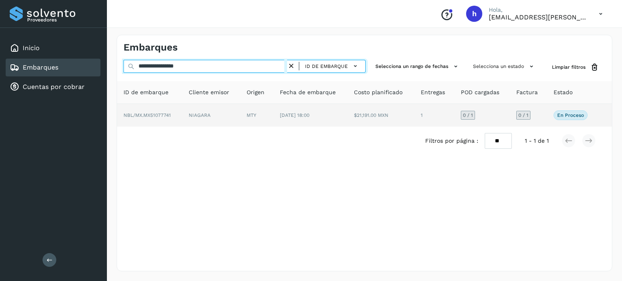
type input "**********"
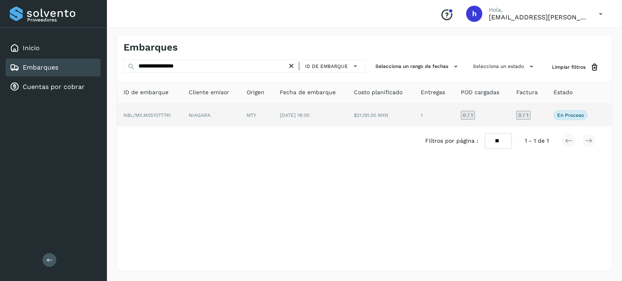
click at [156, 124] on td "NBL/MX.MX51077741" at bounding box center [149, 115] width 65 height 23
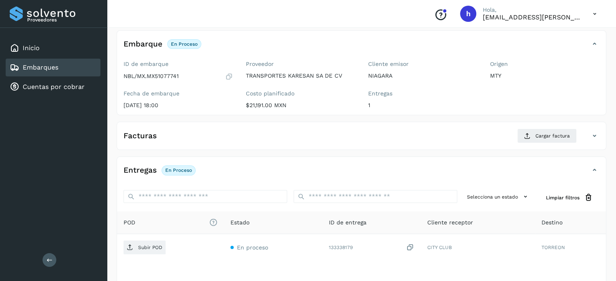
scroll to position [45, 0]
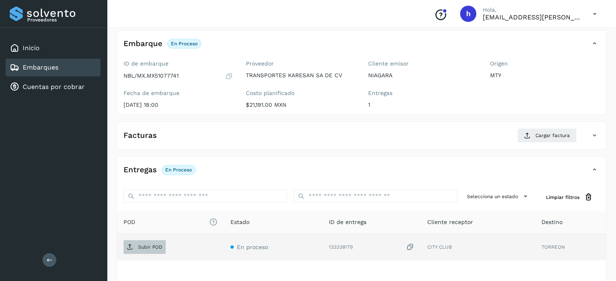
click at [137, 248] on span "Subir POD" at bounding box center [144, 247] width 42 height 13
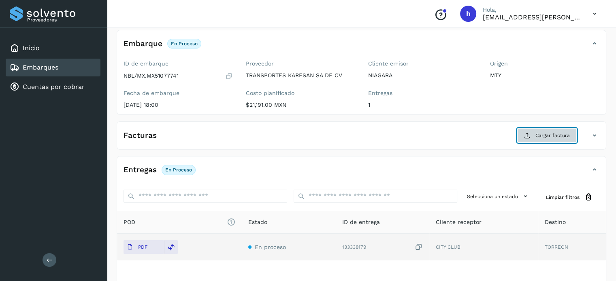
click at [551, 136] on span "Cargar factura" at bounding box center [552, 135] width 34 height 7
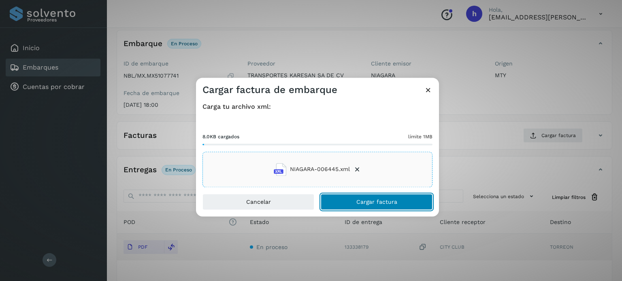
click at [407, 202] on button "Cargar factura" at bounding box center [377, 202] width 112 height 16
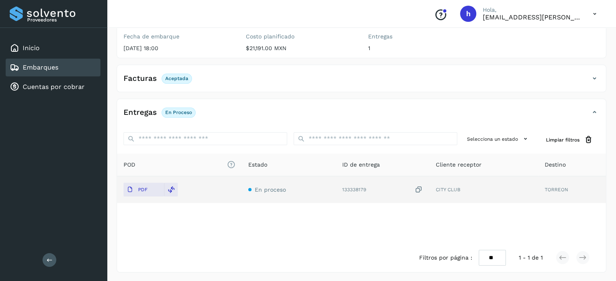
scroll to position [0, 0]
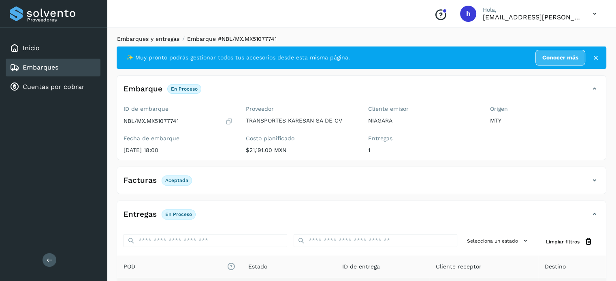
click at [163, 36] on link "Embarques y entregas" at bounding box center [148, 39] width 62 height 6
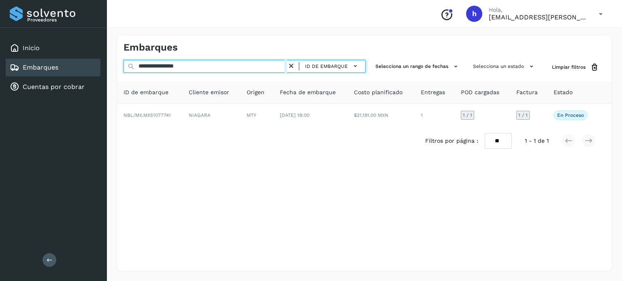
drag, startPoint x: 200, startPoint y: 68, endPoint x: 56, endPoint y: 69, distance: 144.5
click at [56, 69] on div "**********" at bounding box center [311, 140] width 622 height 281
paste input "text"
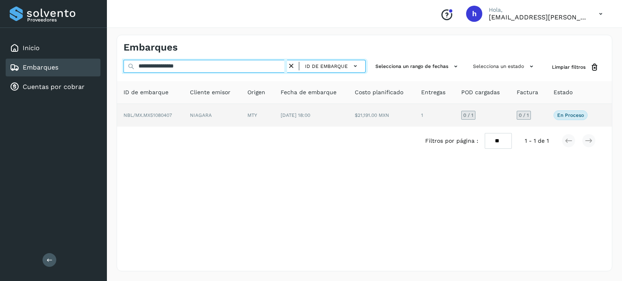
type input "**********"
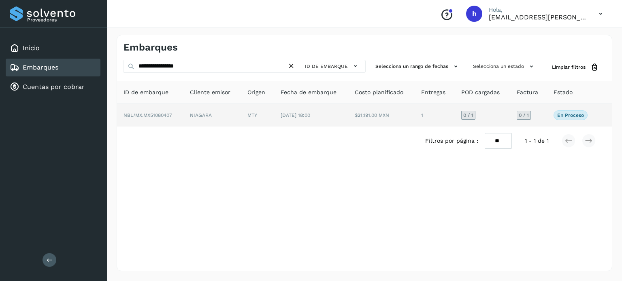
click at [176, 113] on td "NBL/MX.MX51080407" at bounding box center [150, 115] width 66 height 23
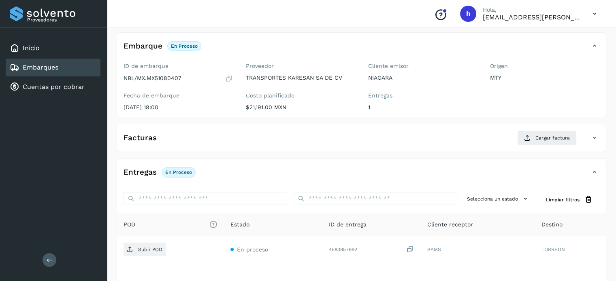
scroll to position [45, 0]
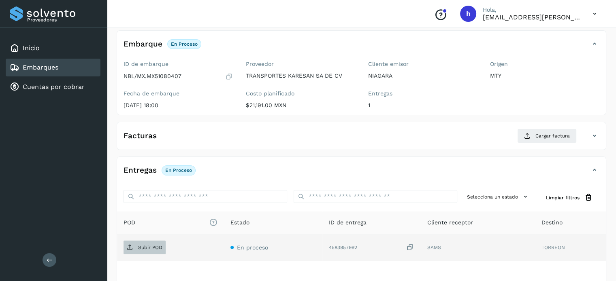
click at [152, 248] on p "Subir POD" at bounding box center [150, 248] width 24 height 6
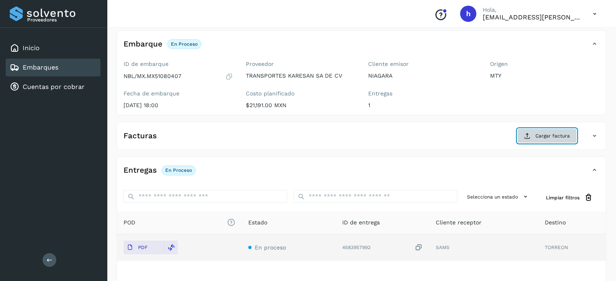
click at [542, 135] on span "Cargar factura" at bounding box center [552, 135] width 34 height 7
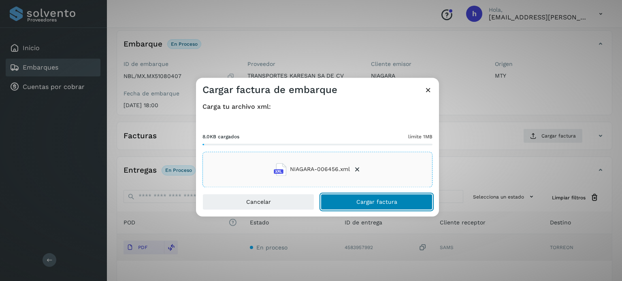
click at [403, 199] on button "Cargar factura" at bounding box center [377, 202] width 112 height 16
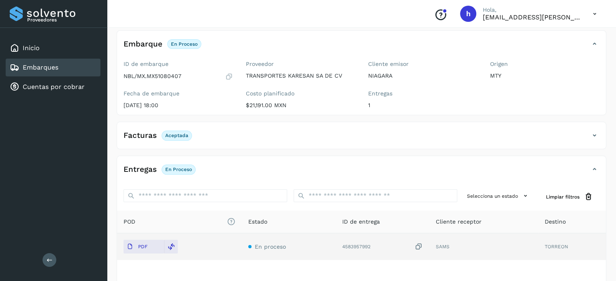
scroll to position [0, 0]
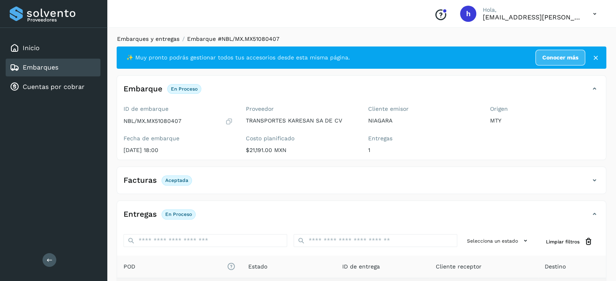
click at [157, 38] on link "Embarques y entregas" at bounding box center [148, 39] width 62 height 6
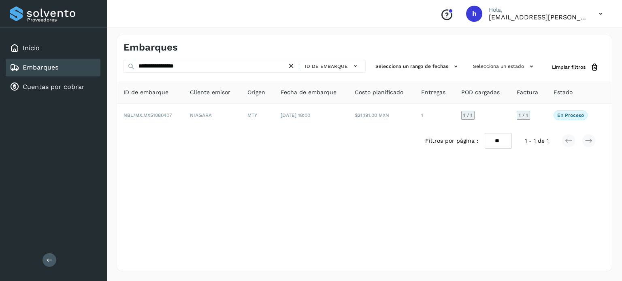
click at [291, 66] on icon at bounding box center [291, 66] width 8 height 8
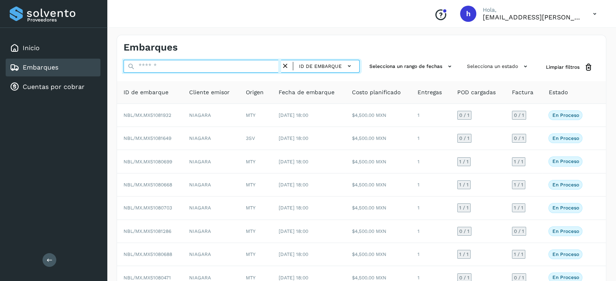
click at [187, 71] on input "text" at bounding box center [201, 66] width 157 height 13
paste input "**********"
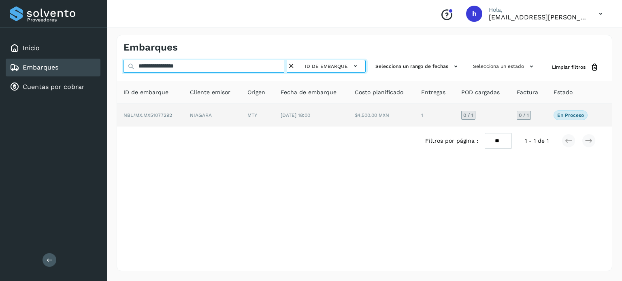
type input "**********"
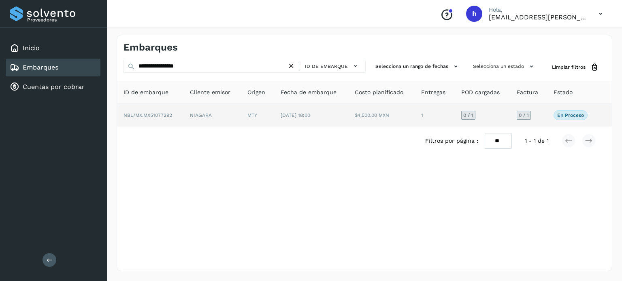
click at [188, 111] on td "NIAGARA" at bounding box center [211, 115] width 57 height 23
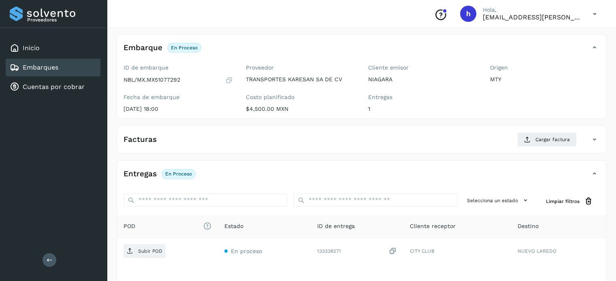
scroll to position [46, 0]
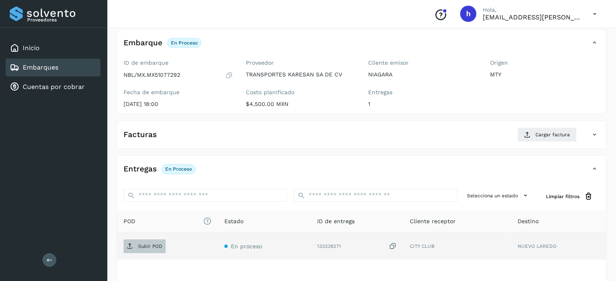
click at [153, 246] on p "Subir POD" at bounding box center [150, 247] width 24 height 6
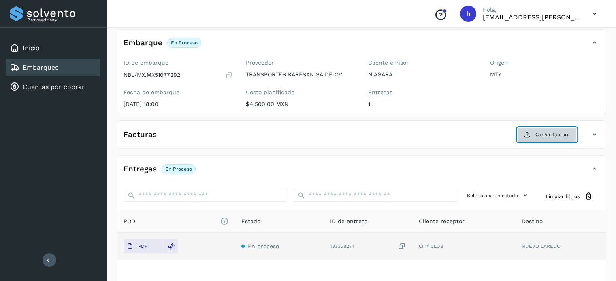
click at [541, 134] on span "Cargar factura" at bounding box center [552, 134] width 34 height 7
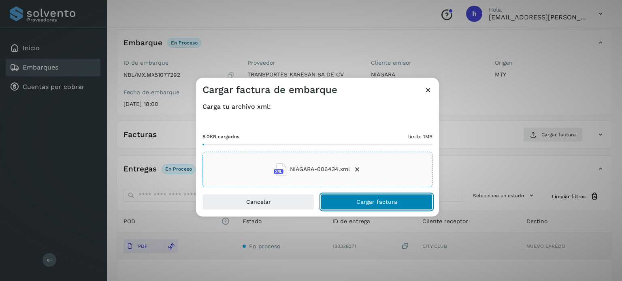
click at [397, 204] on button "Cargar factura" at bounding box center [377, 202] width 112 height 16
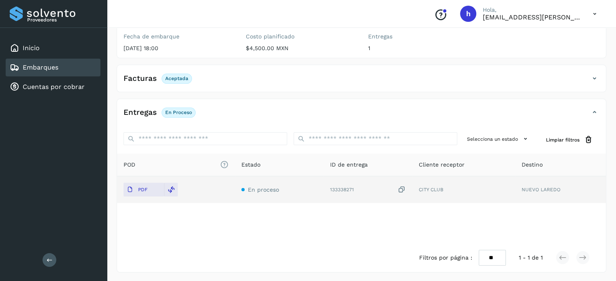
scroll to position [0, 0]
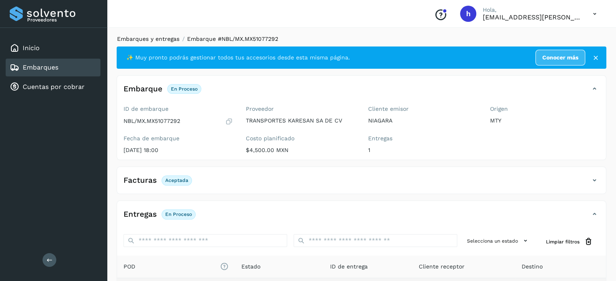
click at [170, 39] on link "Embarques y entregas" at bounding box center [148, 39] width 62 height 6
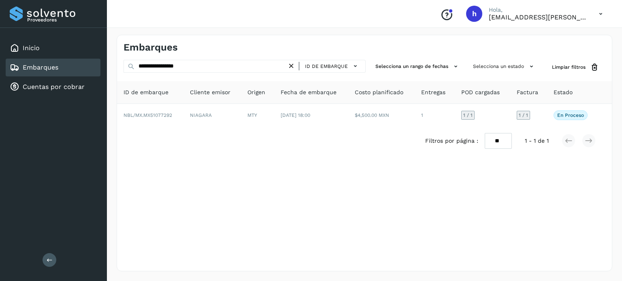
click at [293, 68] on icon at bounding box center [291, 66] width 8 height 8
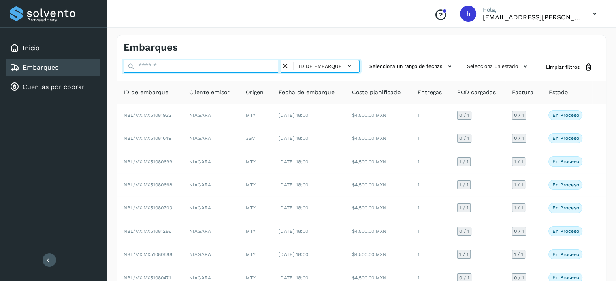
click at [174, 66] on input "text" at bounding box center [201, 66] width 157 height 13
paste input "**********"
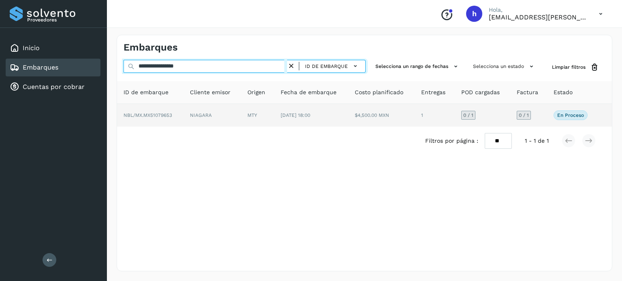
type input "**********"
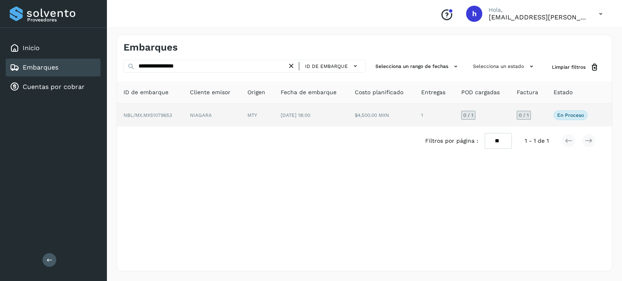
click at [200, 115] on td "NIAGARA" at bounding box center [211, 115] width 57 height 23
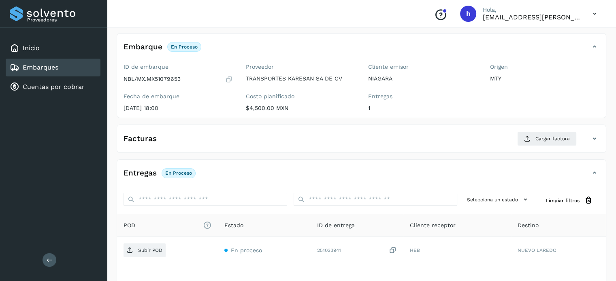
scroll to position [46, 0]
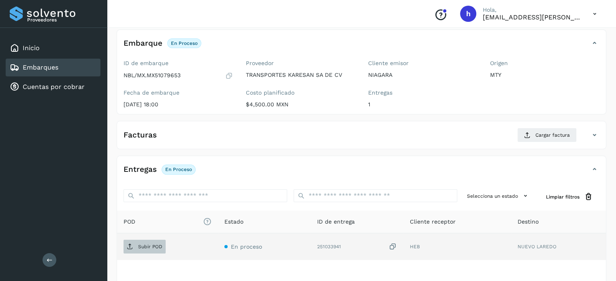
click at [151, 240] on span "Subir POD" at bounding box center [144, 246] width 42 height 13
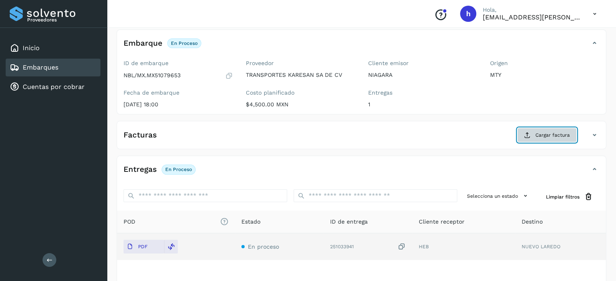
click at [550, 134] on span "Cargar factura" at bounding box center [552, 135] width 34 height 7
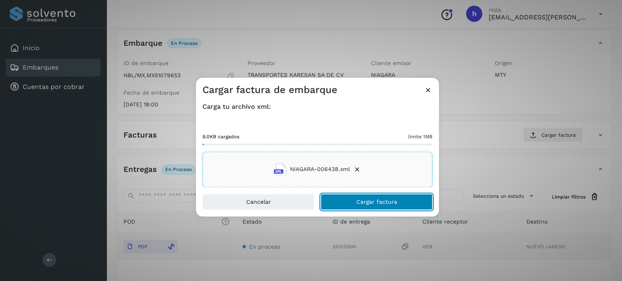
click at [407, 205] on button "Cargar factura" at bounding box center [377, 202] width 112 height 16
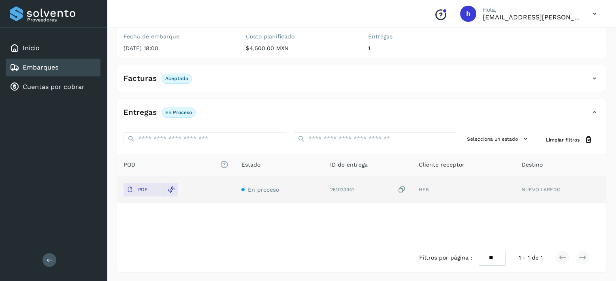
scroll to position [0, 0]
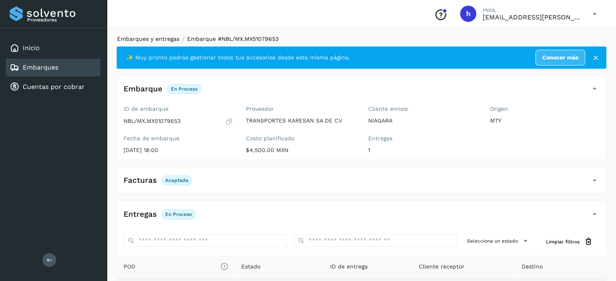
click at [157, 36] on link "Embarques y entregas" at bounding box center [148, 39] width 62 height 6
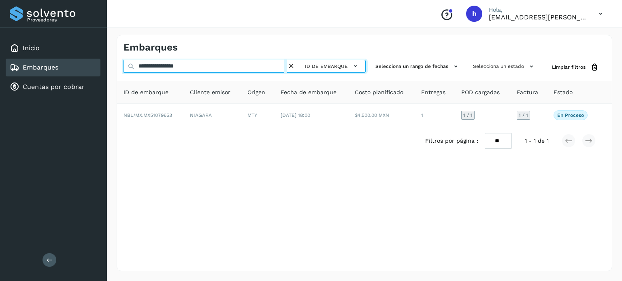
click at [227, 65] on input "**********" at bounding box center [204, 66] width 163 height 13
drag, startPoint x: 227, startPoint y: 65, endPoint x: 59, endPoint y: 73, distance: 168.1
click at [59, 73] on div "**********" at bounding box center [311, 140] width 622 height 281
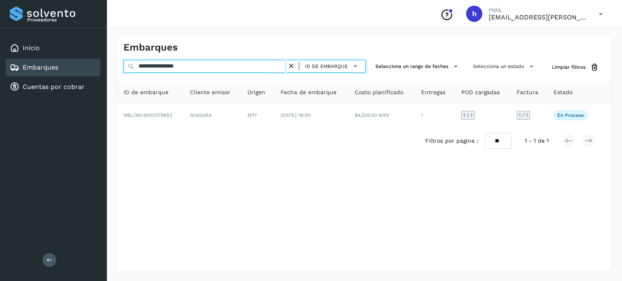
paste input "text"
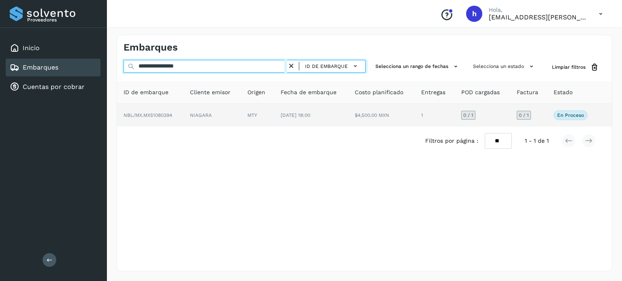
type input "**********"
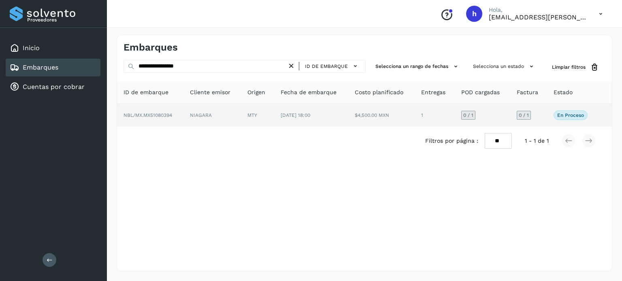
click at [200, 116] on td "NIAGARA" at bounding box center [211, 115] width 57 height 23
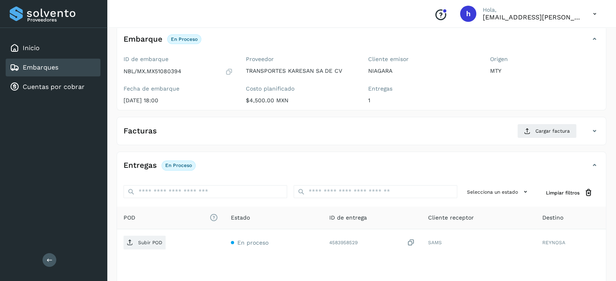
scroll to position [49, 0]
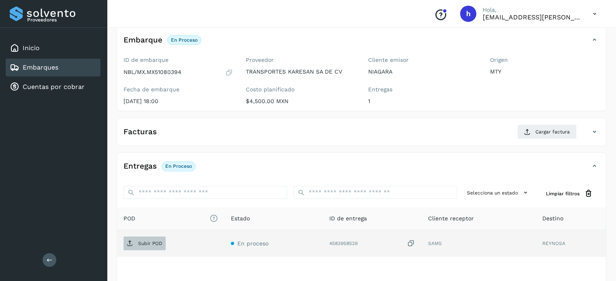
click at [152, 241] on p "Subir POD" at bounding box center [150, 244] width 24 height 6
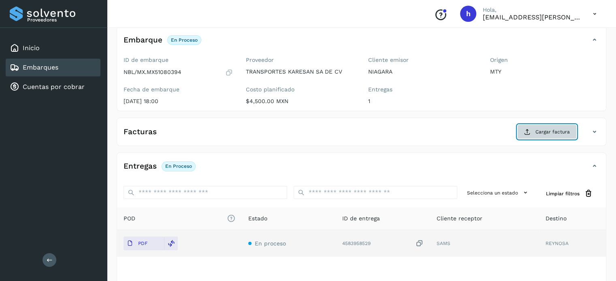
click at [535, 132] on button "Cargar factura" at bounding box center [546, 132] width 59 height 15
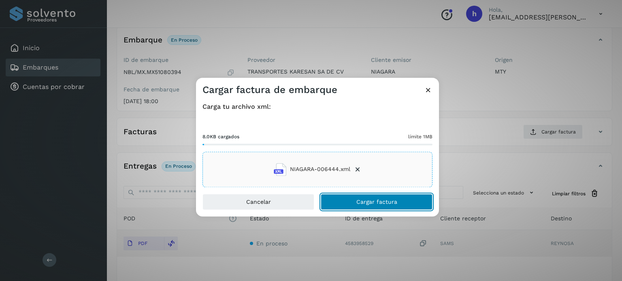
click at [401, 202] on button "Cargar factura" at bounding box center [377, 202] width 112 height 16
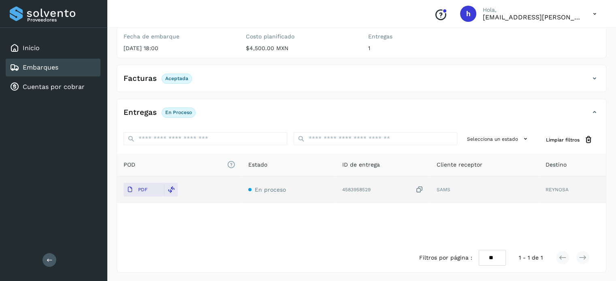
scroll to position [0, 0]
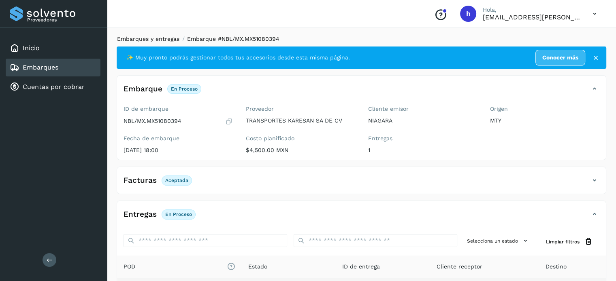
click at [146, 40] on link "Embarques y entregas" at bounding box center [148, 39] width 62 height 6
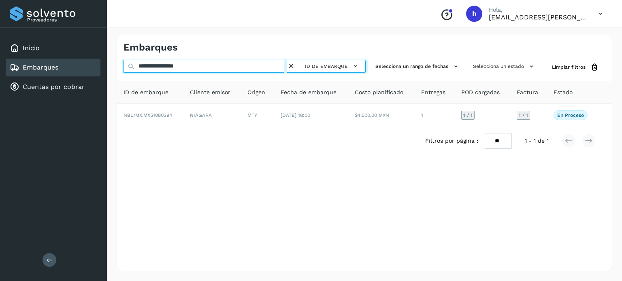
drag, startPoint x: 208, startPoint y: 66, endPoint x: 0, endPoint y: 76, distance: 208.6
click at [0, 76] on div "**********" at bounding box center [311, 140] width 622 height 281
paste input "text"
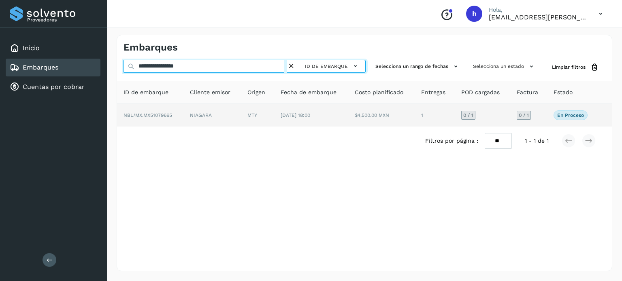
type input "**********"
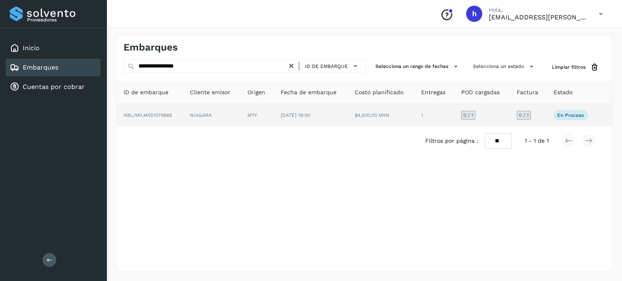
click at [157, 110] on td "NBL/MX.MX51079665" at bounding box center [150, 115] width 66 height 23
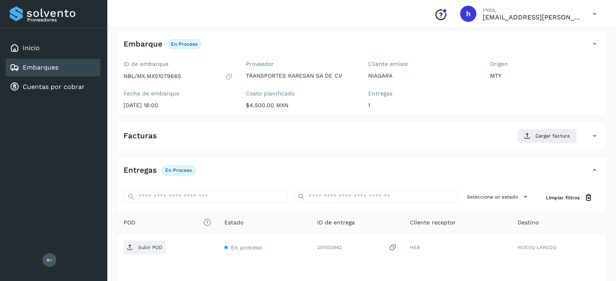
scroll to position [46, 0]
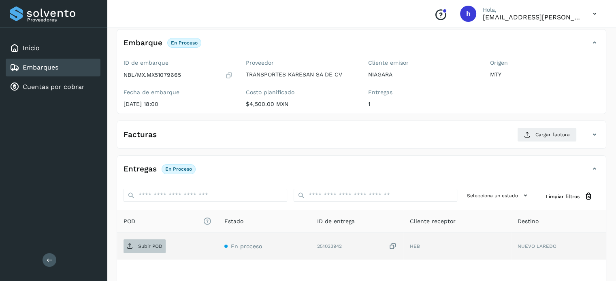
click at [147, 242] on span "Subir POD" at bounding box center [144, 246] width 42 height 13
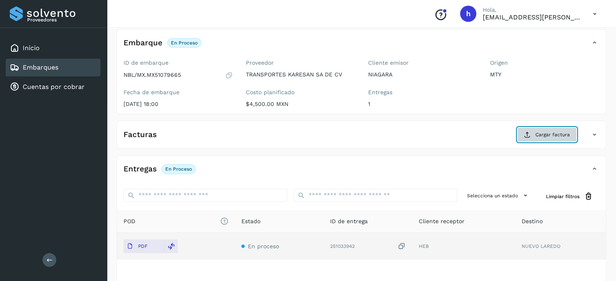
click at [555, 134] on span "Cargar factura" at bounding box center [552, 134] width 34 height 7
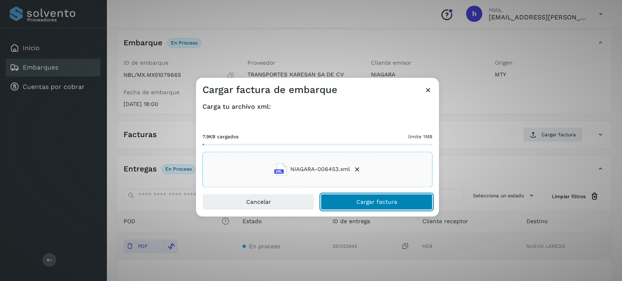
click at [400, 197] on button "Cargar factura" at bounding box center [377, 202] width 112 height 16
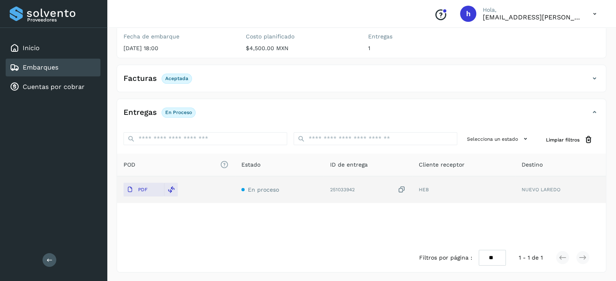
scroll to position [0, 0]
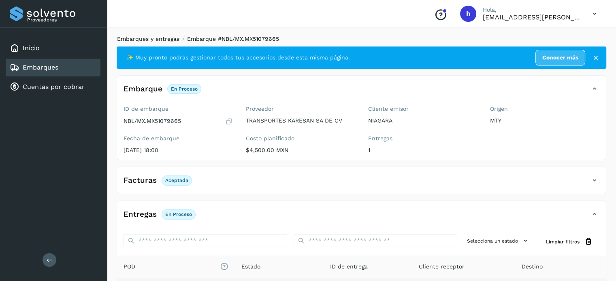
click at [166, 40] on link "Embarques y entregas" at bounding box center [148, 39] width 62 height 6
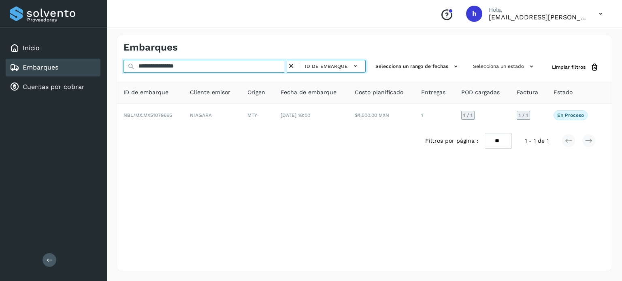
drag, startPoint x: 217, startPoint y: 66, endPoint x: 0, endPoint y: 71, distance: 217.0
click at [0, 71] on div "**********" at bounding box center [311, 140] width 622 height 281
paste input "text"
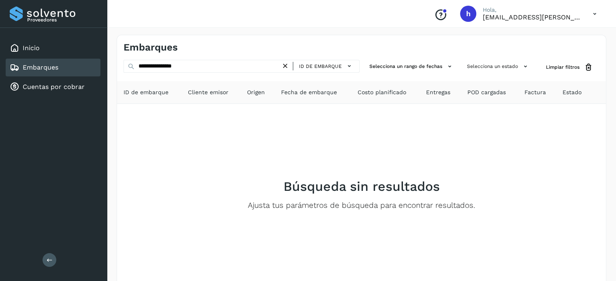
click at [407, 35] on div "Embarques" at bounding box center [361, 44] width 488 height 18
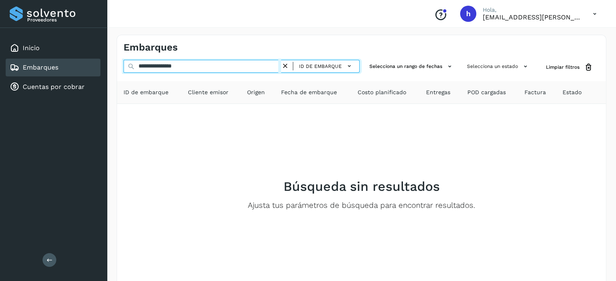
drag, startPoint x: 222, startPoint y: 67, endPoint x: 23, endPoint y: 67, distance: 199.1
click at [23, 67] on div "**********" at bounding box center [308, 162] width 616 height 324
paste input "*"
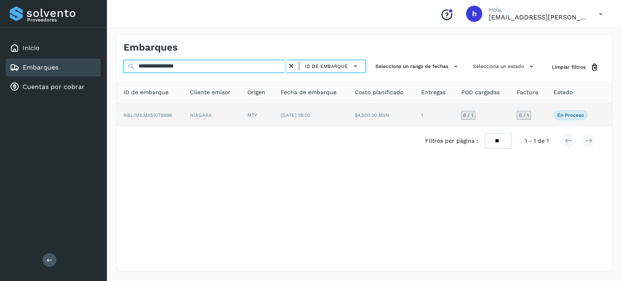
type input "**********"
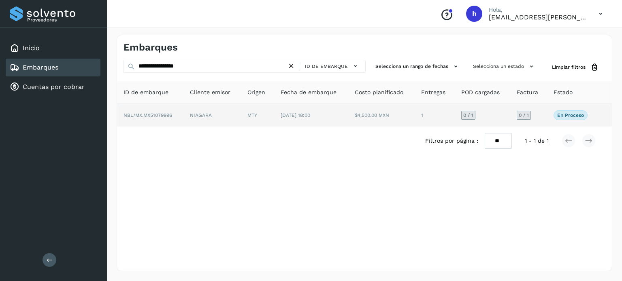
click at [197, 116] on td "NIAGARA" at bounding box center [211, 115] width 57 height 23
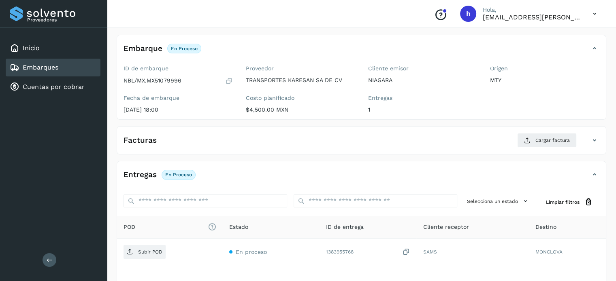
scroll to position [45, 0]
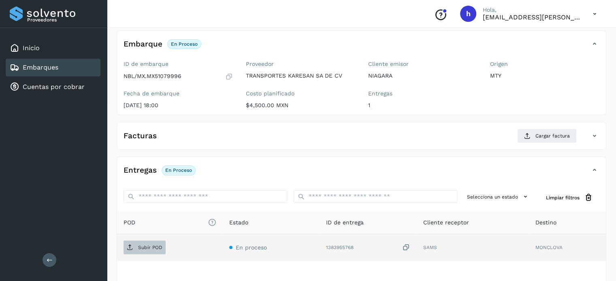
click at [154, 248] on p "Subir POD" at bounding box center [150, 248] width 24 height 6
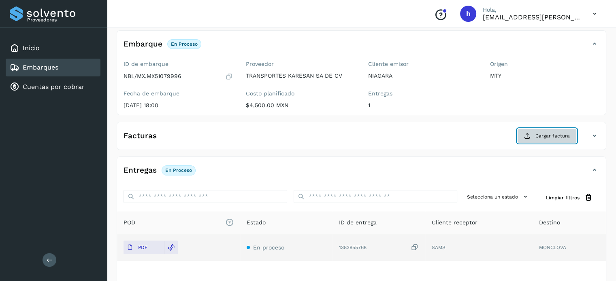
click at [548, 134] on span "Cargar factura" at bounding box center [552, 135] width 34 height 7
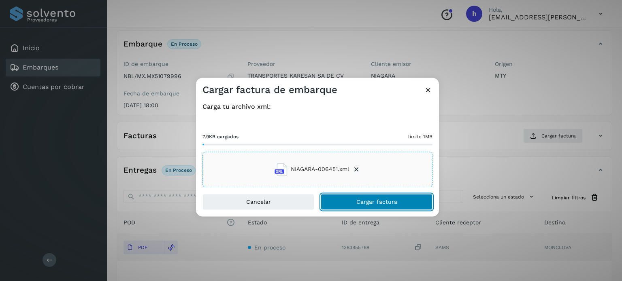
click at [398, 207] on button "Cargar factura" at bounding box center [377, 202] width 112 height 16
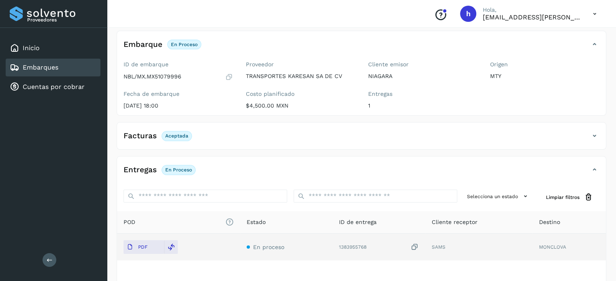
scroll to position [0, 0]
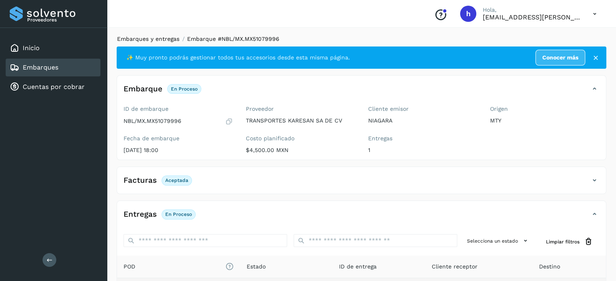
click at [167, 38] on link "Embarques y entregas" at bounding box center [148, 39] width 62 height 6
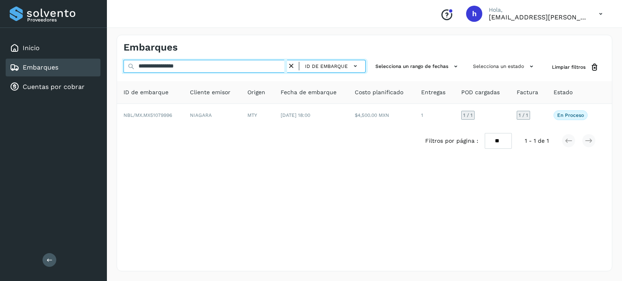
drag, startPoint x: 210, startPoint y: 66, endPoint x: 35, endPoint y: 64, distance: 174.4
click at [35, 64] on div "**********" at bounding box center [311, 140] width 622 height 281
paste input "text"
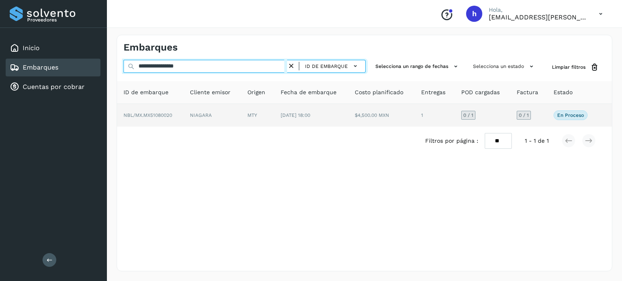
type input "**********"
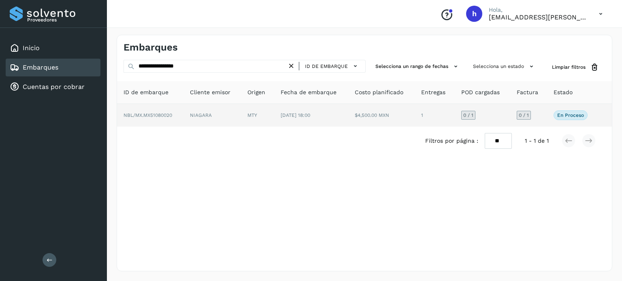
click at [165, 114] on span "NBL/MX.MX51080020" at bounding box center [147, 116] width 49 height 6
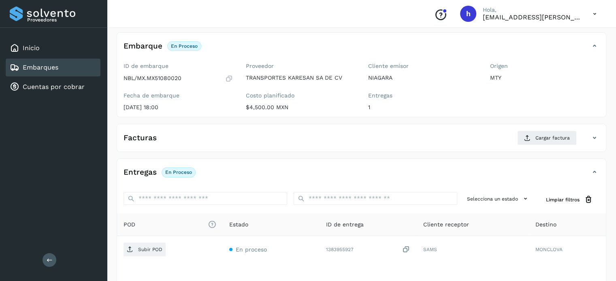
scroll to position [47, 0]
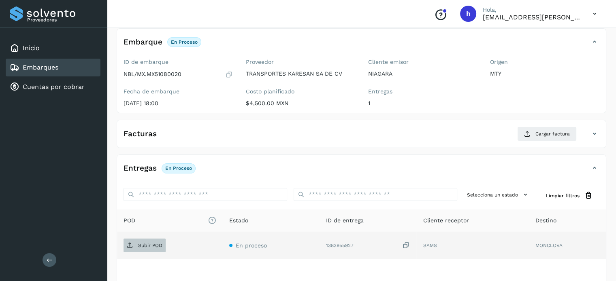
click at [135, 248] on span "Subir POD" at bounding box center [144, 245] width 42 height 13
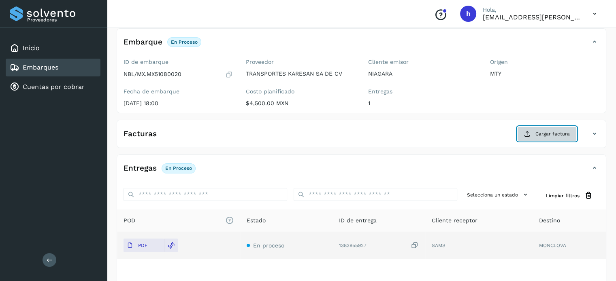
click at [551, 131] on span "Cargar factura" at bounding box center [552, 133] width 34 height 7
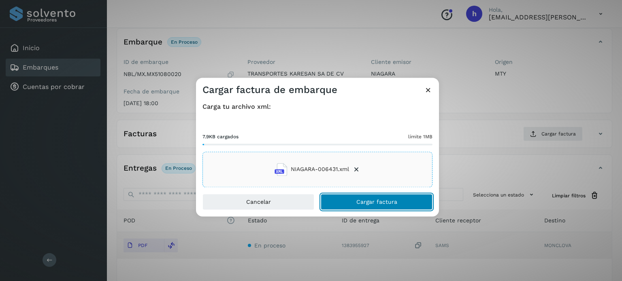
click at [404, 200] on button "Cargar factura" at bounding box center [377, 202] width 112 height 16
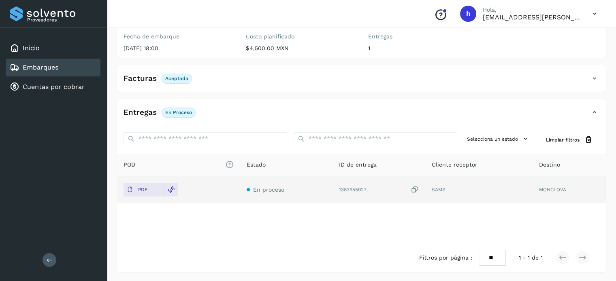
scroll to position [0, 0]
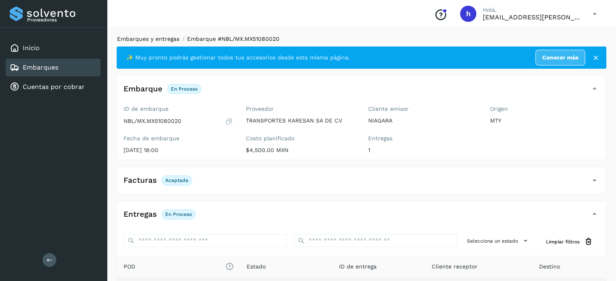
click at [139, 38] on link "Embarques y entregas" at bounding box center [148, 39] width 62 height 6
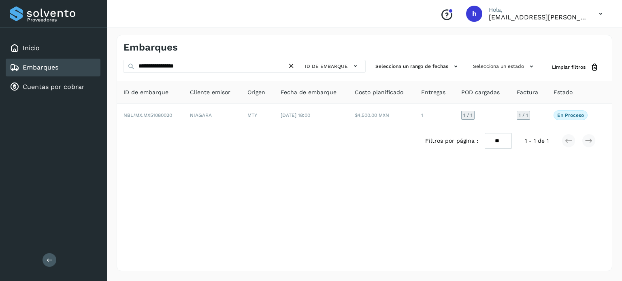
click at [295, 66] on icon at bounding box center [291, 66] width 8 height 8
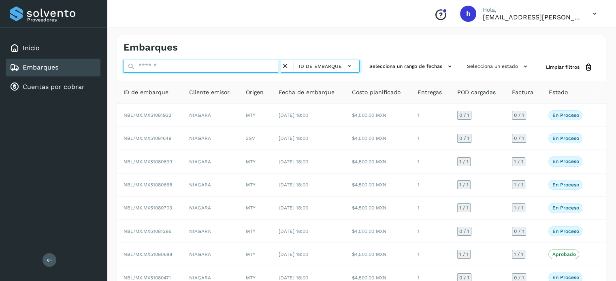
click at [195, 67] on input "text" at bounding box center [201, 66] width 157 height 13
paste input "**********"
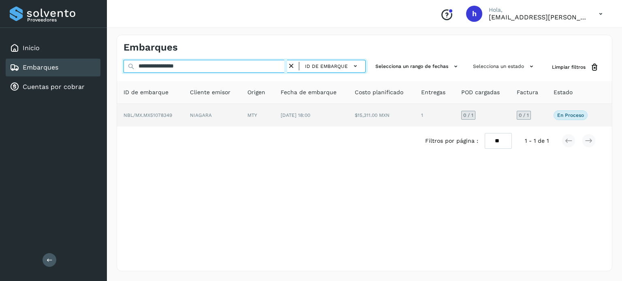
type input "**********"
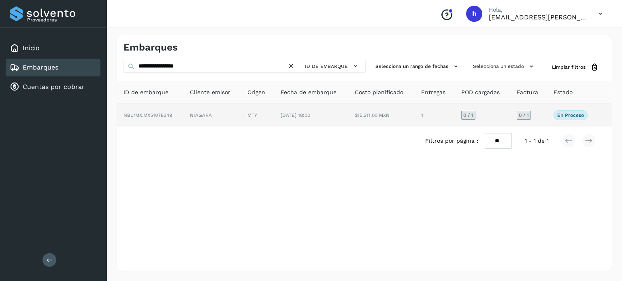
click at [208, 111] on td "NIAGARA" at bounding box center [211, 115] width 57 height 23
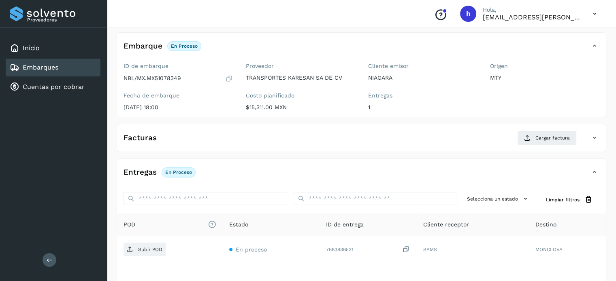
scroll to position [44, 0]
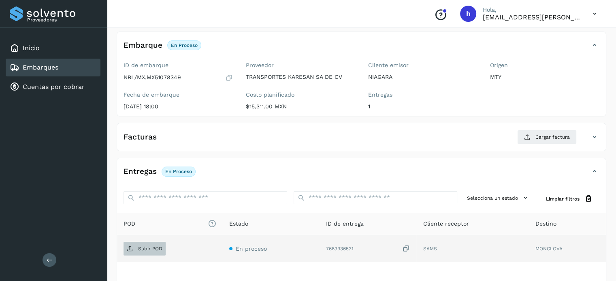
click at [157, 246] on p "Subir POD" at bounding box center [150, 249] width 24 height 6
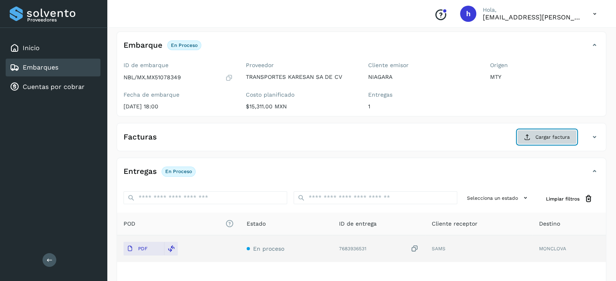
click at [547, 138] on span "Cargar factura" at bounding box center [552, 137] width 34 height 7
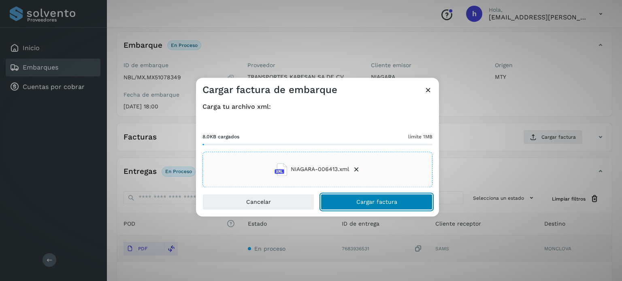
click at [411, 201] on button "Cargar factura" at bounding box center [377, 202] width 112 height 16
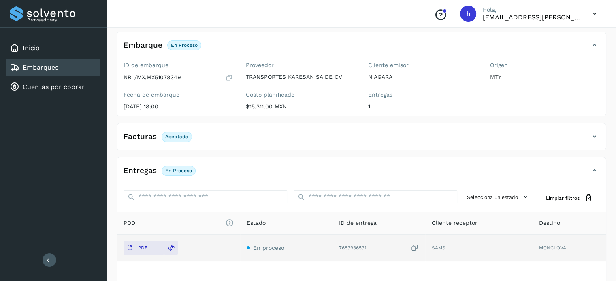
scroll to position [0, 0]
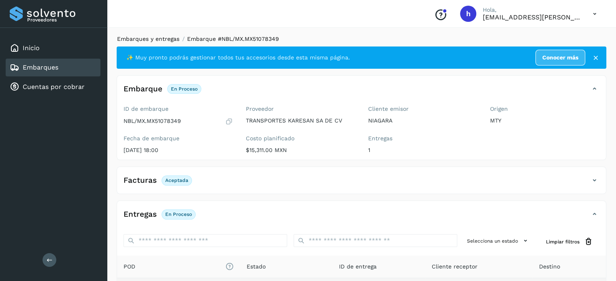
click at [153, 36] on link "Embarques y entregas" at bounding box center [148, 39] width 62 height 6
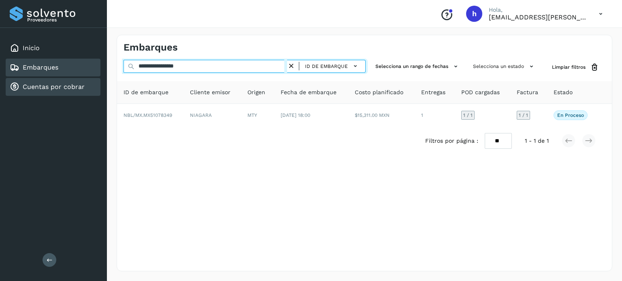
drag, startPoint x: 201, startPoint y: 64, endPoint x: 44, endPoint y: 81, distance: 158.0
click at [44, 81] on div "**********" at bounding box center [311, 140] width 622 height 281
paste input "text"
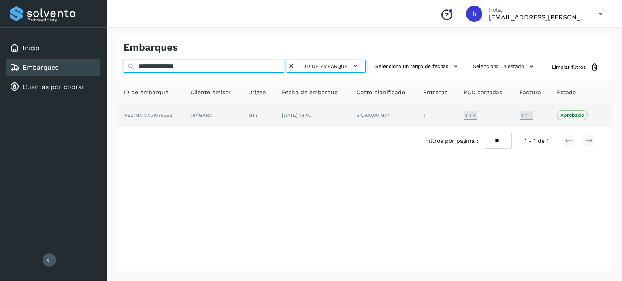
type input "**********"
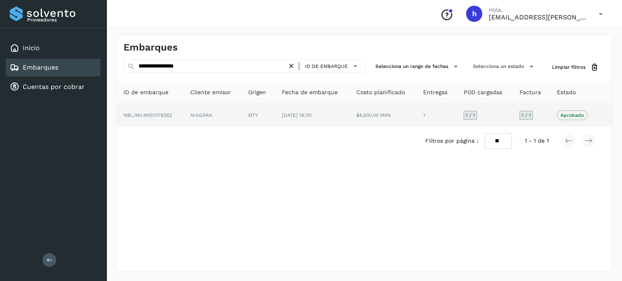
click at [147, 114] on span "NBL/MX.MX51078362" at bounding box center [147, 116] width 49 height 6
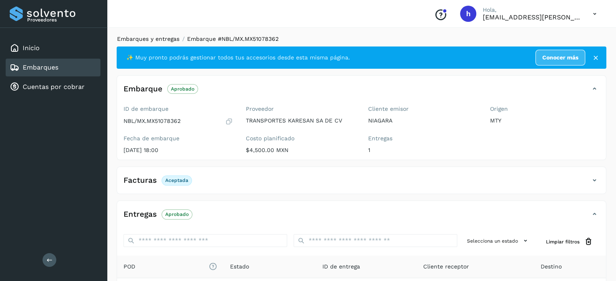
click at [121, 39] on link "Embarques y entregas" at bounding box center [148, 39] width 62 height 6
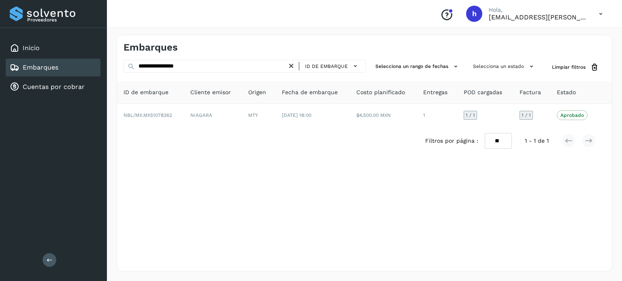
click at [291, 68] on icon at bounding box center [291, 66] width 8 height 8
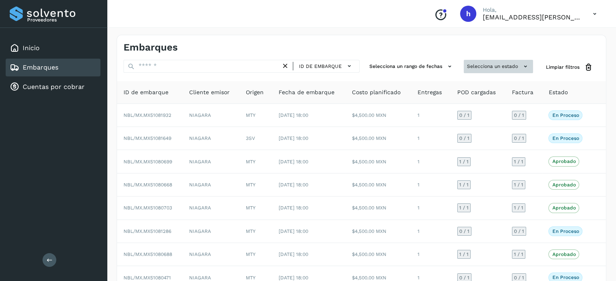
click at [471, 60] on button "Selecciona un estado" at bounding box center [497, 66] width 69 height 13
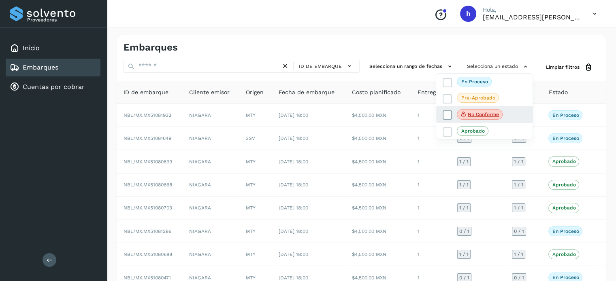
click at [448, 118] on icon at bounding box center [447, 115] width 8 height 8
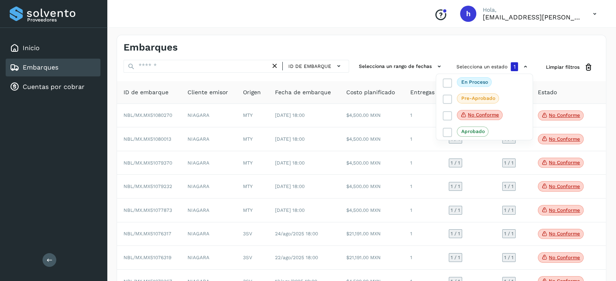
click at [420, 55] on div at bounding box center [308, 140] width 616 height 281
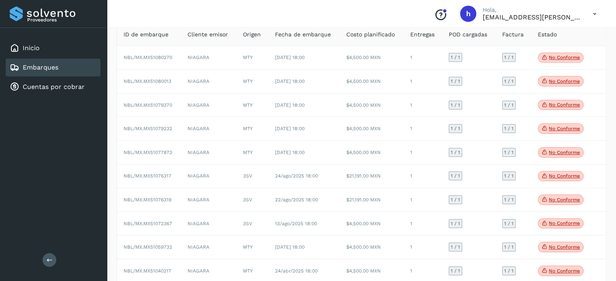
scroll to position [59, 0]
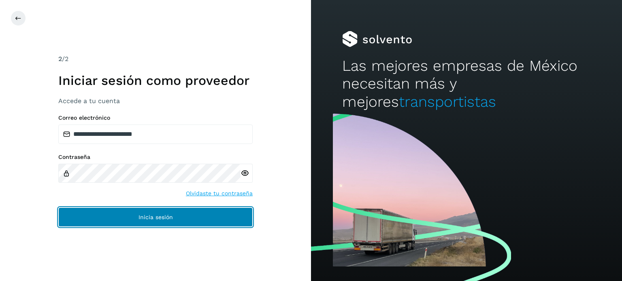
click at [164, 221] on button "Inicia sesión" at bounding box center [155, 217] width 194 height 19
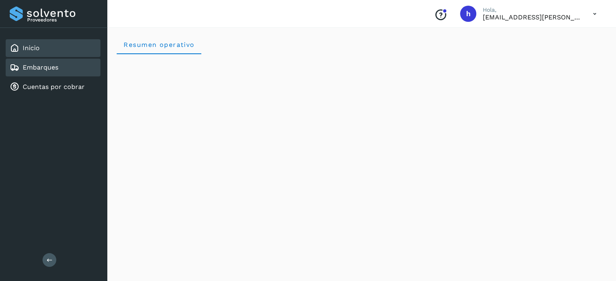
click at [77, 73] on div "Embarques" at bounding box center [53, 68] width 95 height 18
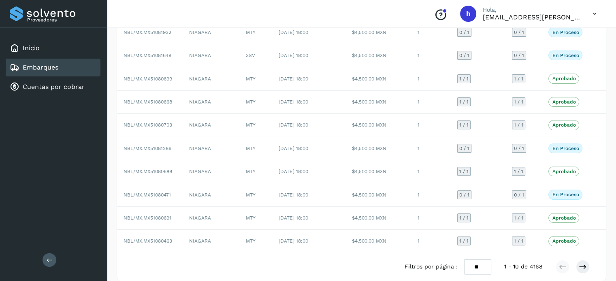
scroll to position [91, 0]
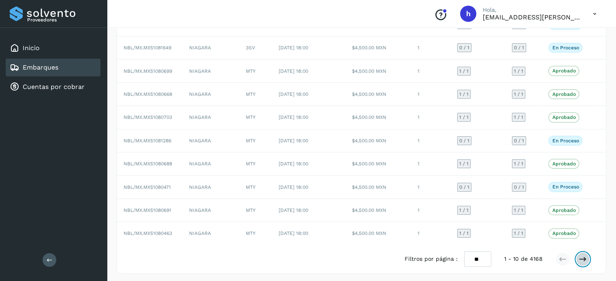
click at [583, 255] on icon at bounding box center [582, 259] width 8 height 8
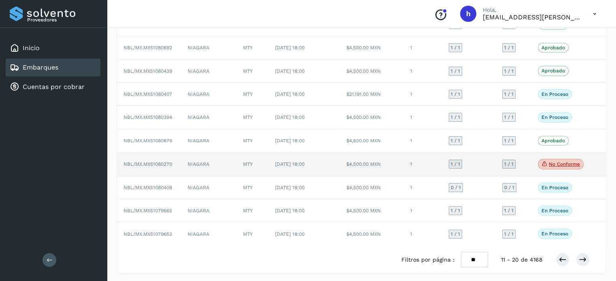
click at [560, 163] on p "No conforme" at bounding box center [563, 164] width 31 height 6
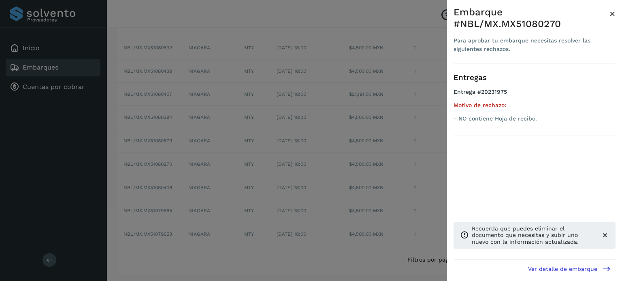
click at [612, 17] on span "×" at bounding box center [612, 13] width 6 height 11
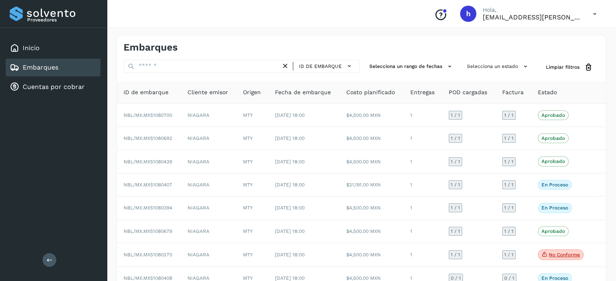
scroll to position [91, 0]
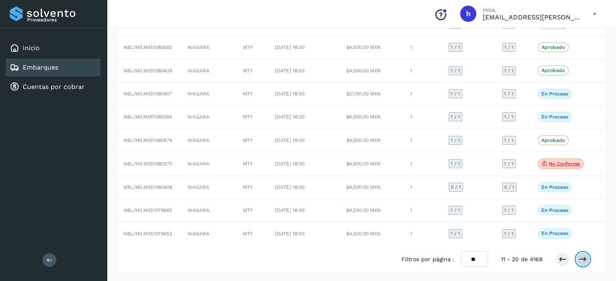
click at [580, 255] on icon at bounding box center [582, 259] width 8 height 8
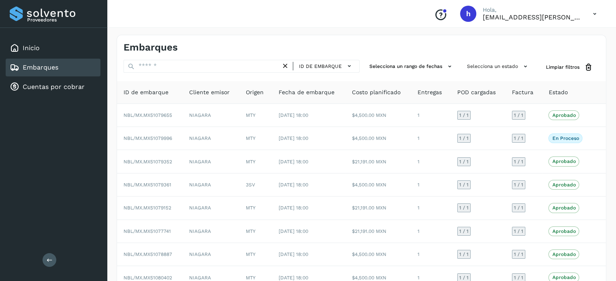
scroll to position [91, 0]
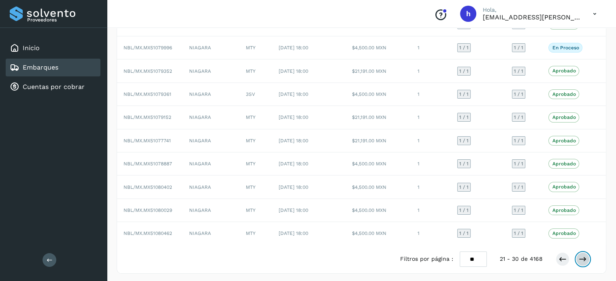
click at [581, 257] on icon at bounding box center [582, 259] width 8 height 8
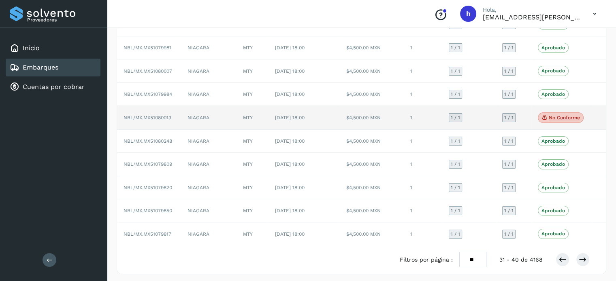
click at [561, 117] on p "No conforme" at bounding box center [563, 118] width 31 height 6
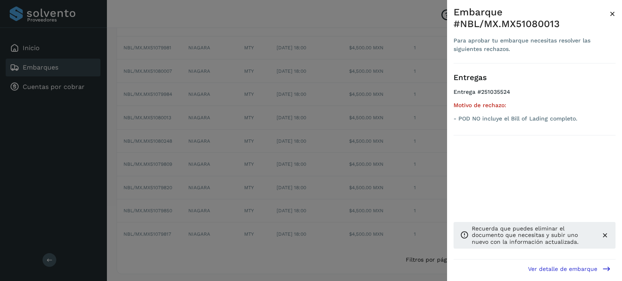
click at [507, 23] on div "Embarque #NBL/MX.MX51080013" at bounding box center [531, 17] width 156 height 23
copy div "MX51080013"
click at [614, 10] on span "×" at bounding box center [612, 13] width 6 height 11
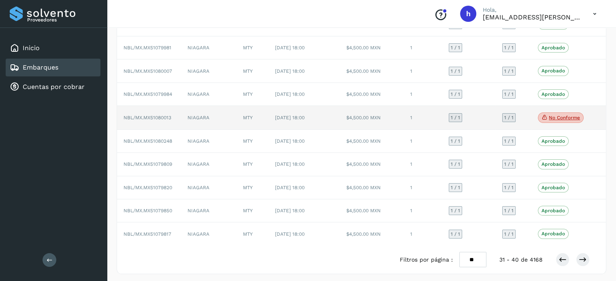
click at [206, 118] on td "NIAGARA" at bounding box center [208, 118] width 55 height 24
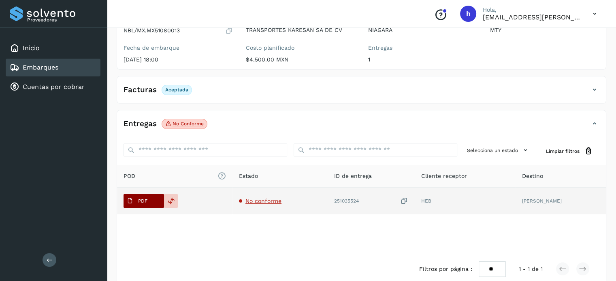
click at [154, 199] on button "PDF" at bounding box center [143, 201] width 40 height 14
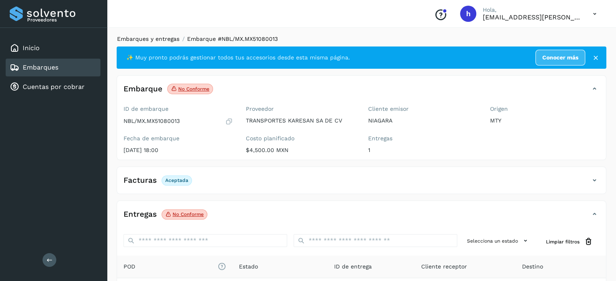
click at [159, 40] on link "Embarques y entregas" at bounding box center [148, 39] width 62 height 6
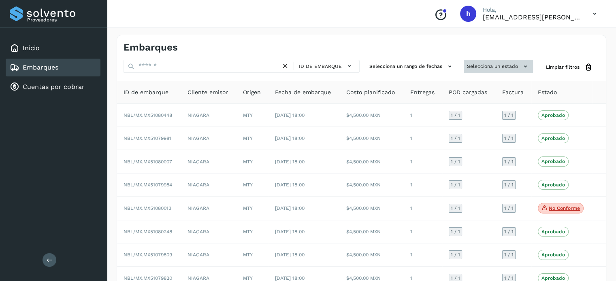
click at [495, 71] on button "Selecciona un estado" at bounding box center [497, 66] width 69 height 13
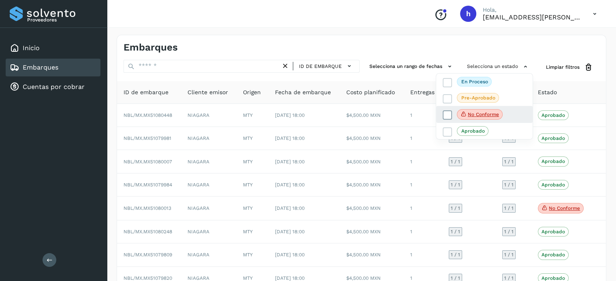
click at [446, 116] on icon at bounding box center [447, 115] width 8 height 8
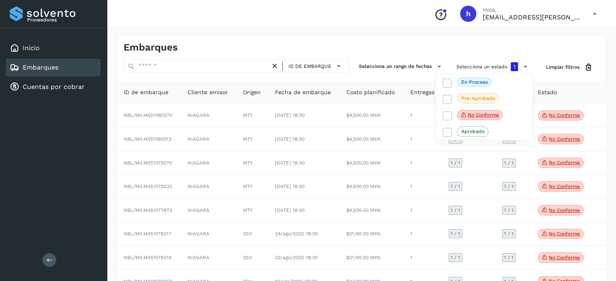
click at [526, 63] on div at bounding box center [308, 140] width 616 height 281
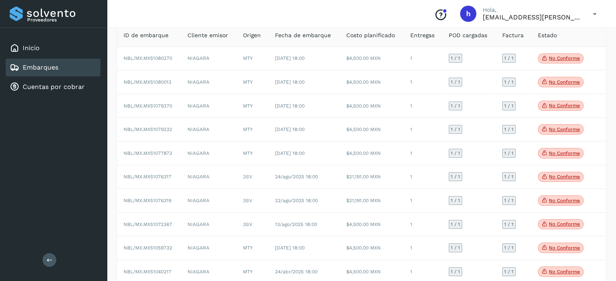
scroll to position [56, 0]
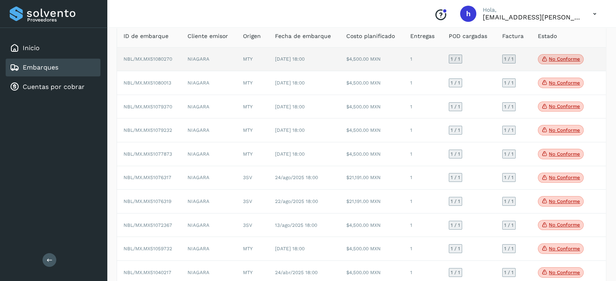
click at [563, 58] on p "No conforme" at bounding box center [563, 59] width 31 height 6
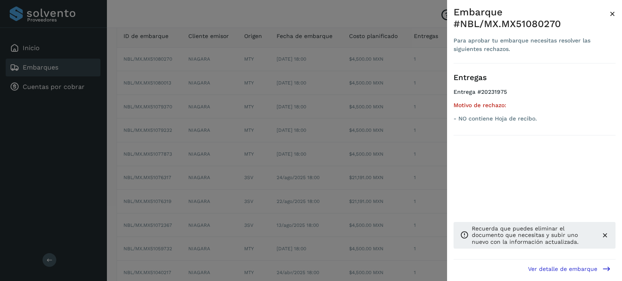
click at [615, 13] on div "Embarque #NBL/MX.MX51080270 Para aprobar tu embarque necesitas resolver las sig…" at bounding box center [534, 147] width 175 height 294
click at [612, 13] on span "×" at bounding box center [612, 13] width 6 height 11
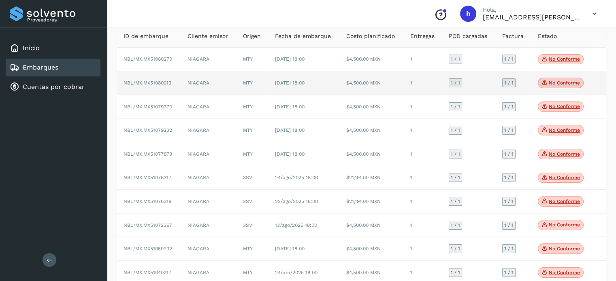
click at [556, 81] on p "No conforme" at bounding box center [563, 83] width 31 height 6
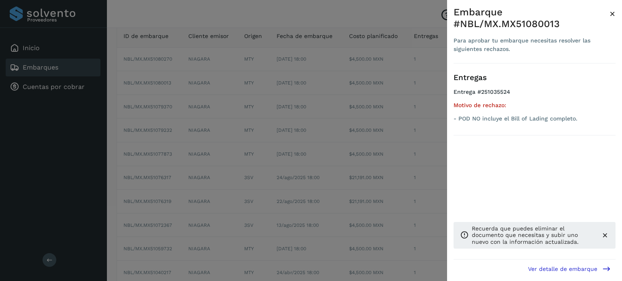
click at [613, 14] on span "×" at bounding box center [612, 13] width 6 height 11
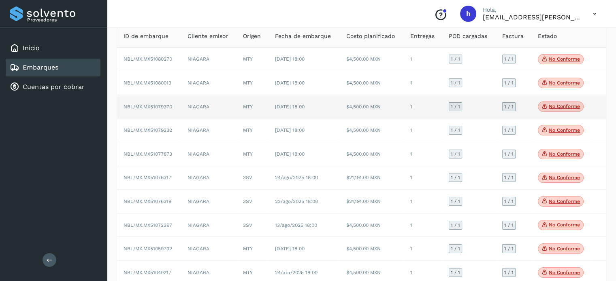
click at [551, 104] on p "No conforme" at bounding box center [563, 107] width 31 height 6
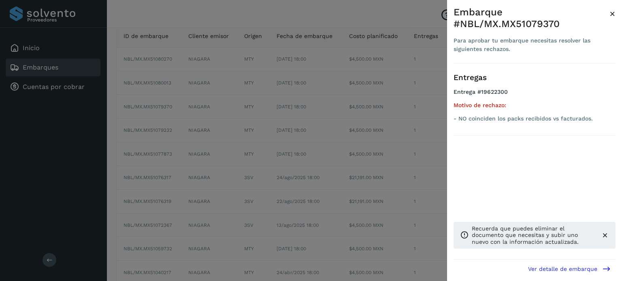
click at [614, 15] on span "×" at bounding box center [612, 13] width 6 height 11
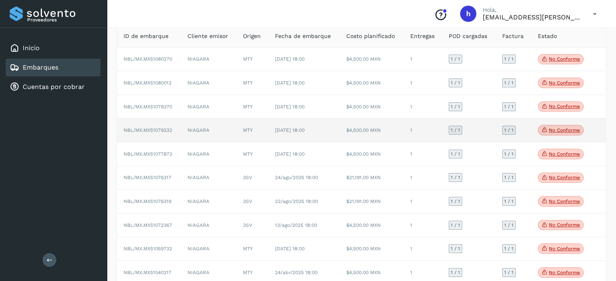
click at [563, 128] on p "No conforme" at bounding box center [563, 130] width 31 height 6
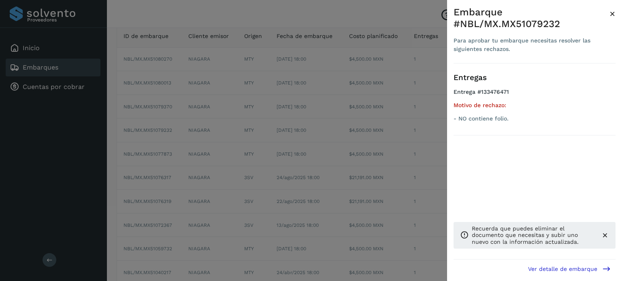
click at [611, 12] on span "×" at bounding box center [612, 13] width 6 height 11
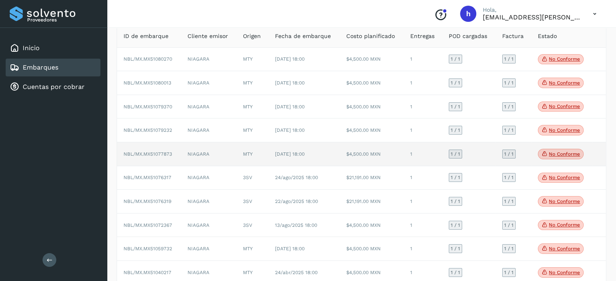
click at [555, 152] on p "No conforme" at bounding box center [563, 154] width 31 height 6
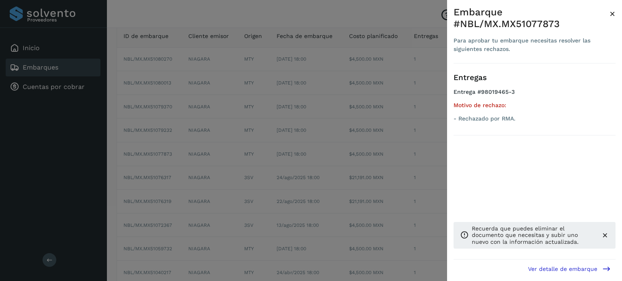
click at [614, 12] on span "×" at bounding box center [612, 13] width 6 height 11
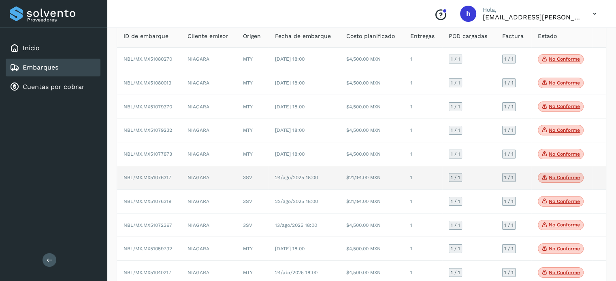
click at [555, 180] on p "No conforme" at bounding box center [563, 178] width 31 height 6
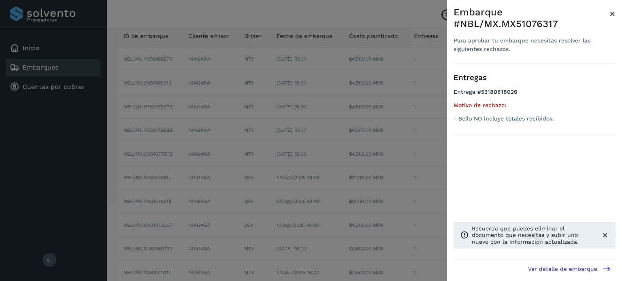
click at [611, 14] on span "×" at bounding box center [612, 13] width 6 height 11
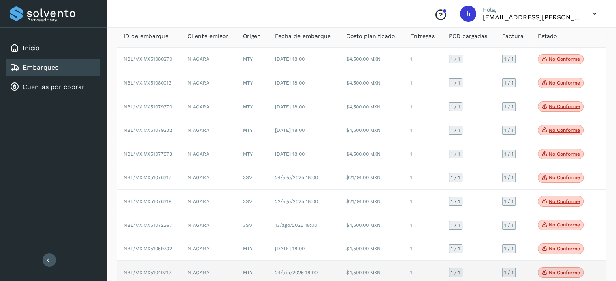
click at [561, 272] on p "No conforme" at bounding box center [563, 273] width 31 height 6
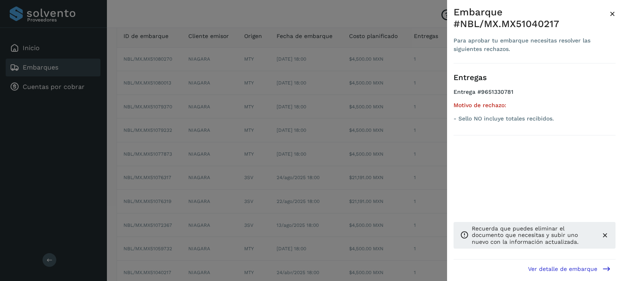
click at [612, 12] on span "×" at bounding box center [612, 13] width 6 height 11
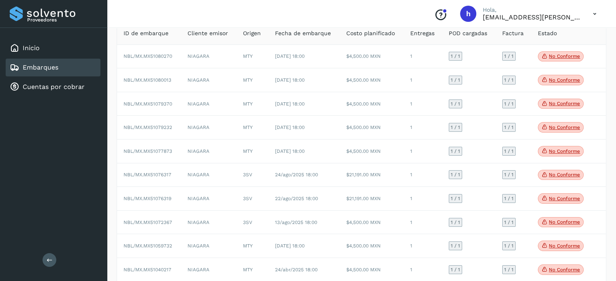
scroll to position [59, 0]
click at [309, 13] on div "Conoce nuestros beneficios [PERSON_NAME], [EMAIL_ADDRESS][PERSON_NAME][DOMAIN_N…" at bounding box center [361, 14] width 509 height 28
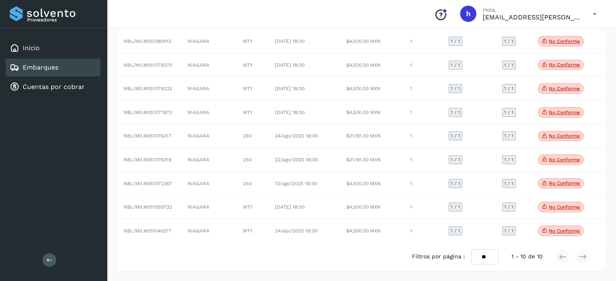
scroll to position [0, 0]
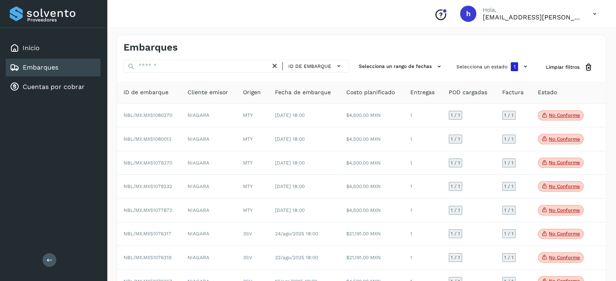
click at [282, 65] on div "ID de embarque" at bounding box center [312, 66] width 66 height 12
click at [275, 66] on icon at bounding box center [274, 66] width 8 height 8
